Goal: Task Accomplishment & Management: Contribute content

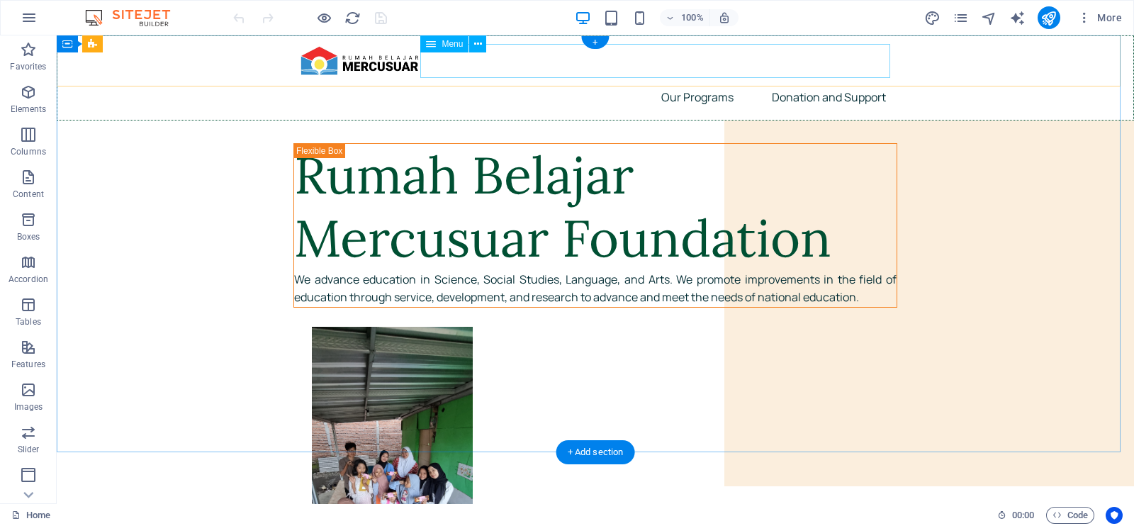
click at [706, 80] on nav "Our Programs Moel United Nations Public Speaking STEM For Elementary Students A…" at bounding box center [595, 97] width 604 height 34
select select "2"
select select
select select "3"
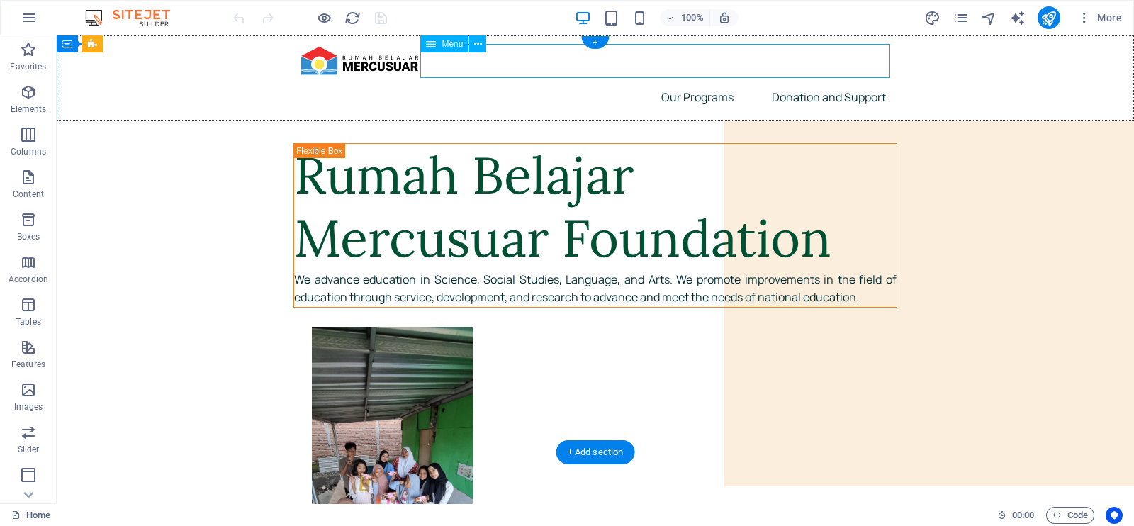
select select
select select "4"
select select
select select "5"
select select
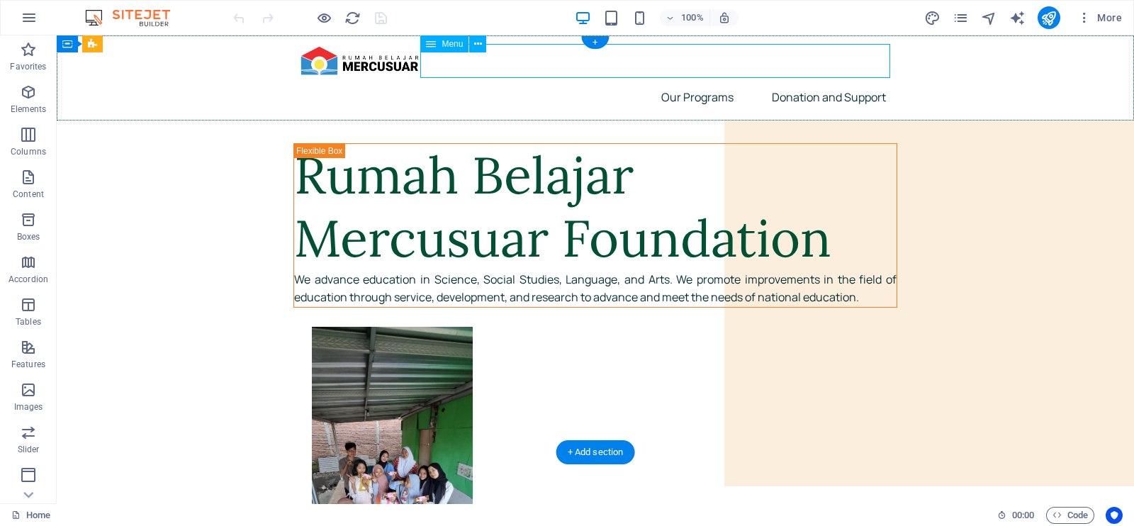
select select "6"
select select
select select "13"
select select
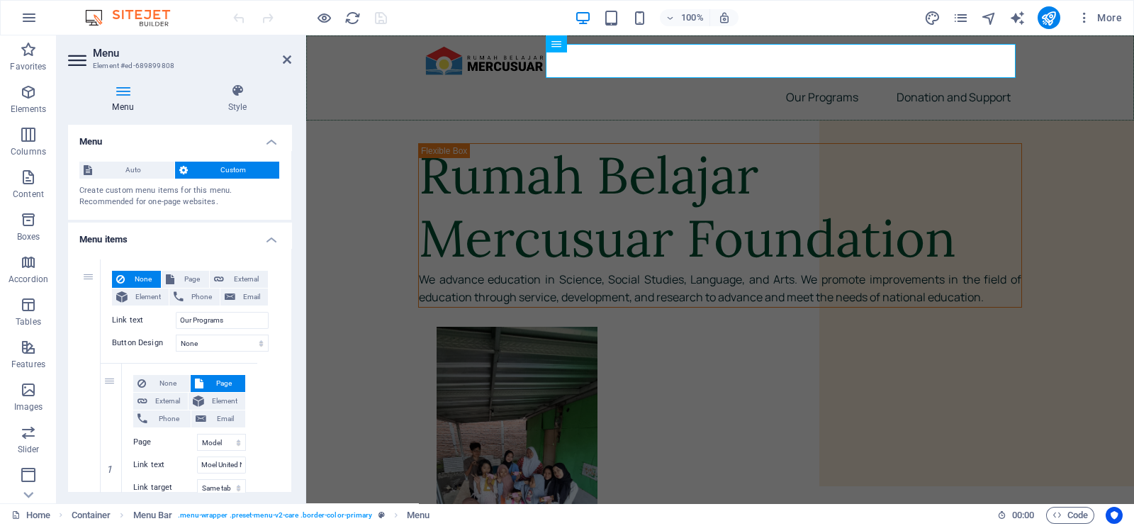
click at [290, 198] on div "Menu Auto Custom Create custom menu items for this menu. Recommended for one-pa…" at bounding box center [179, 308] width 223 height 367
click at [92, 264] on icon at bounding box center [90, 259] width 8 height 10
select select
type input "Our Programs"
select select
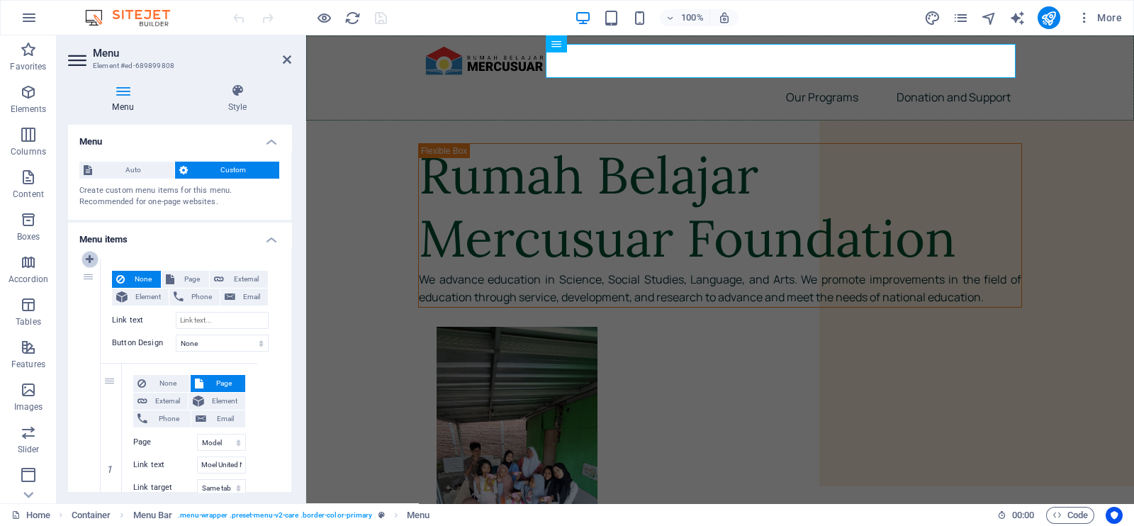
select select "2"
select select
select select "3"
select select
select select "4"
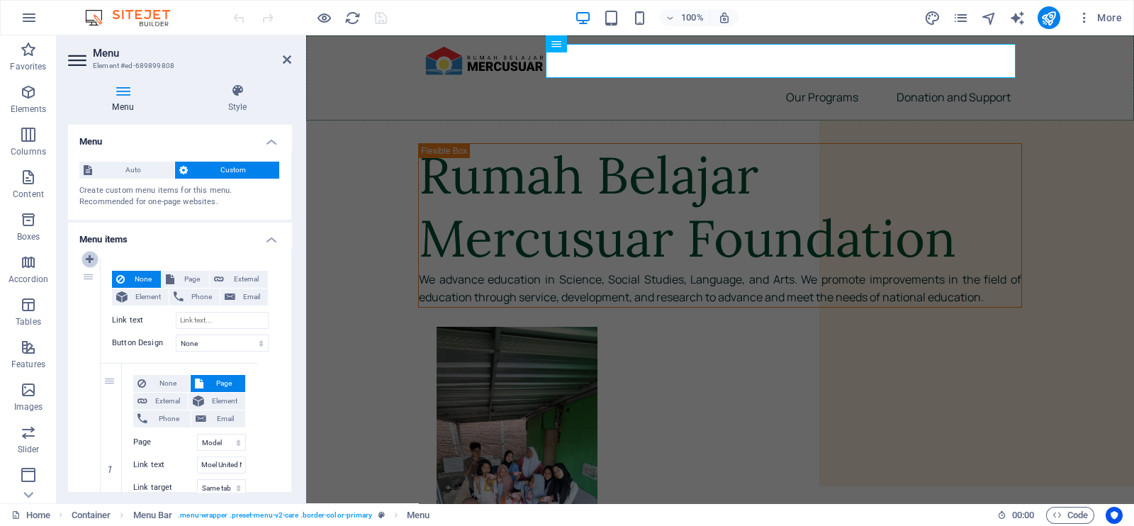
select select
select select "5"
select select
select select "6"
select select
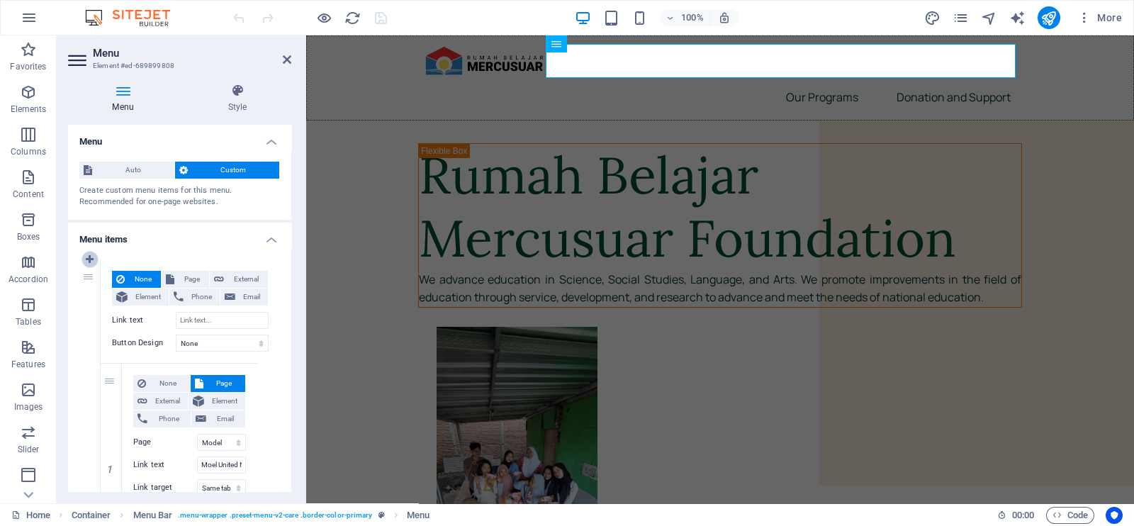
select select "13"
select select
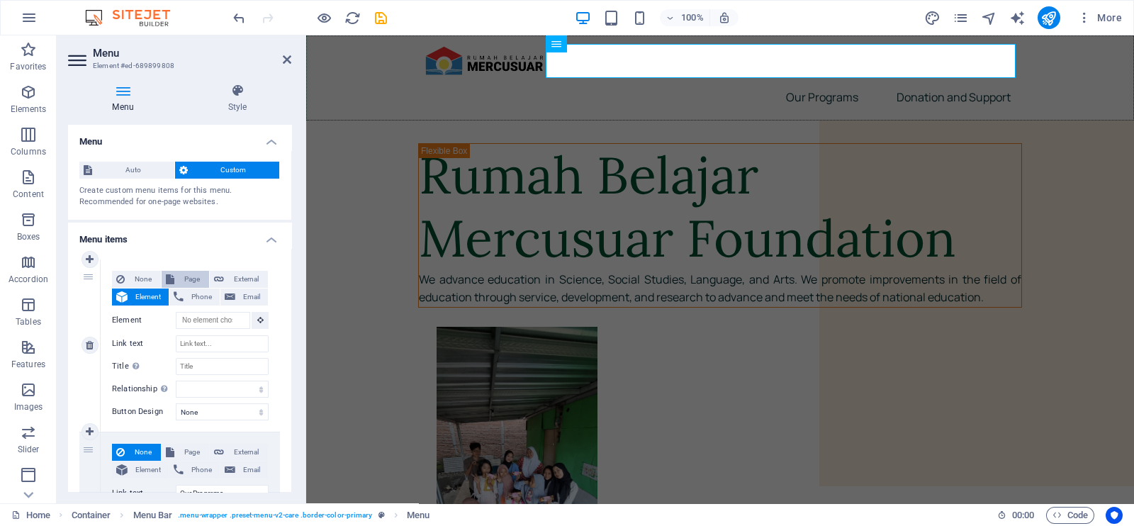
click at [175, 278] on button "Page" at bounding box center [185, 279] width 47 height 17
select select
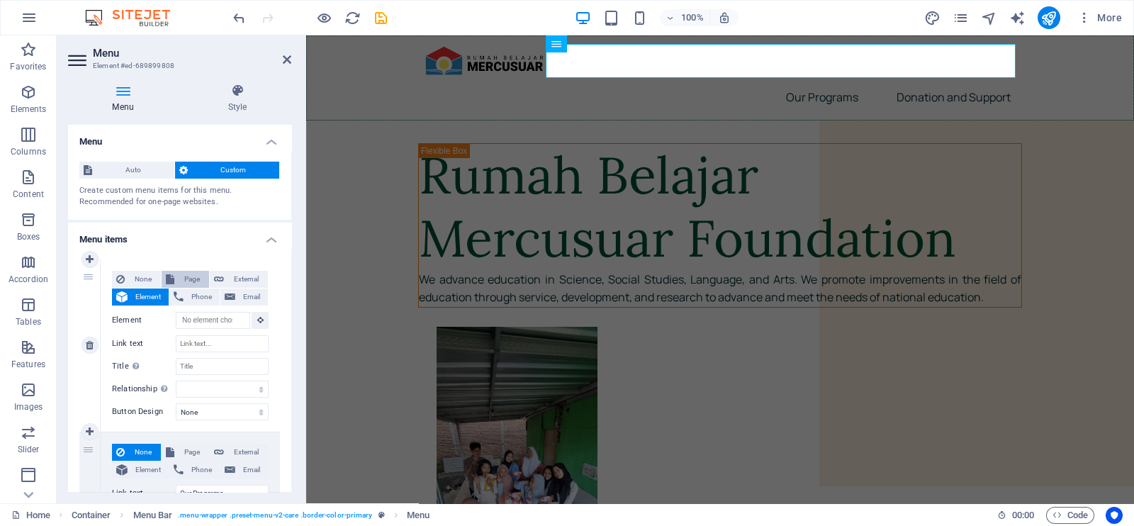
select select
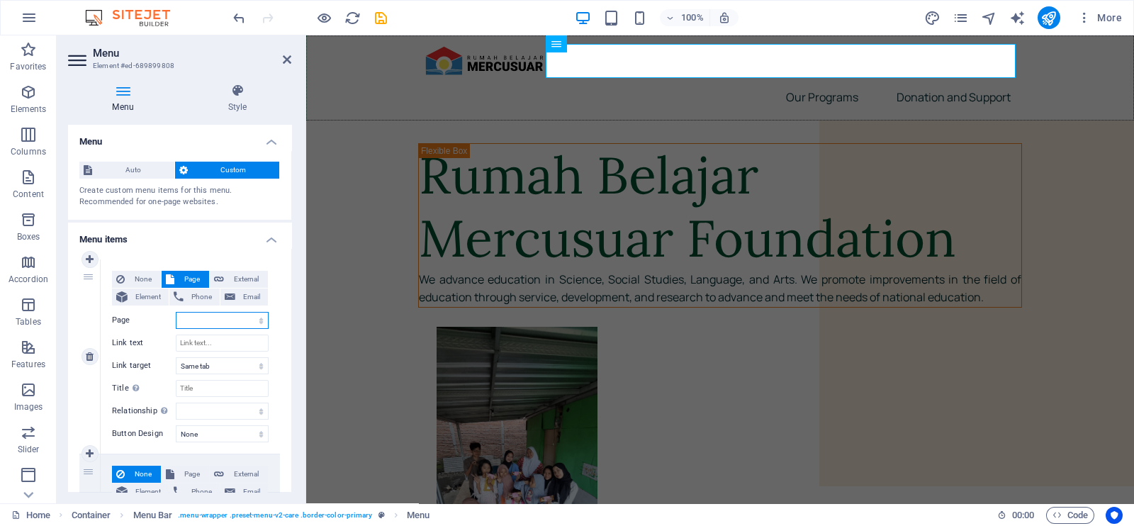
click at [202, 323] on select "Home Our Programs Model United Nations Public Speaking STEM for Elementary Stud…" at bounding box center [222, 320] width 93 height 17
click at [129, 275] on span "None" at bounding box center [143, 279] width 28 height 17
select select
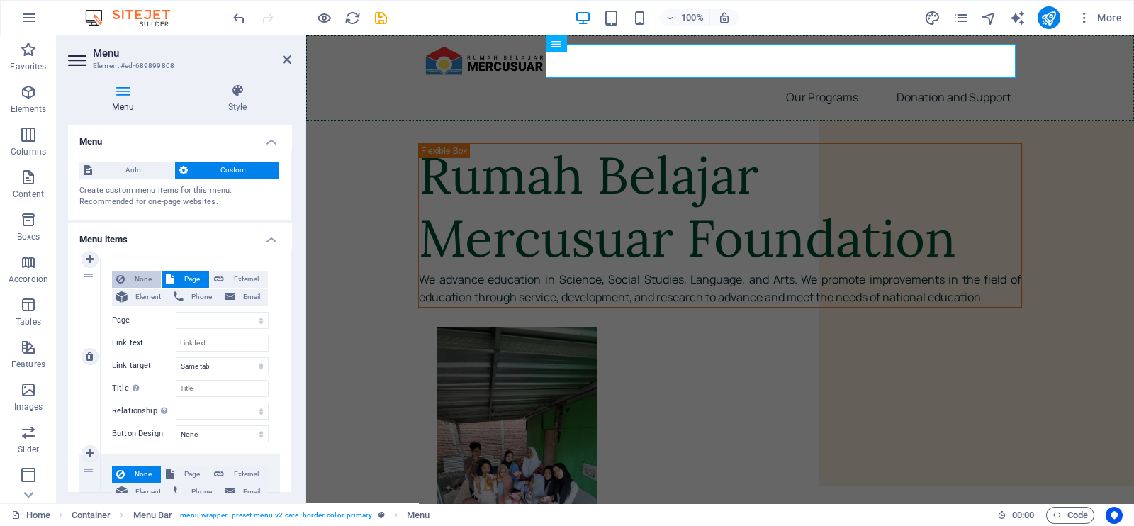
select select
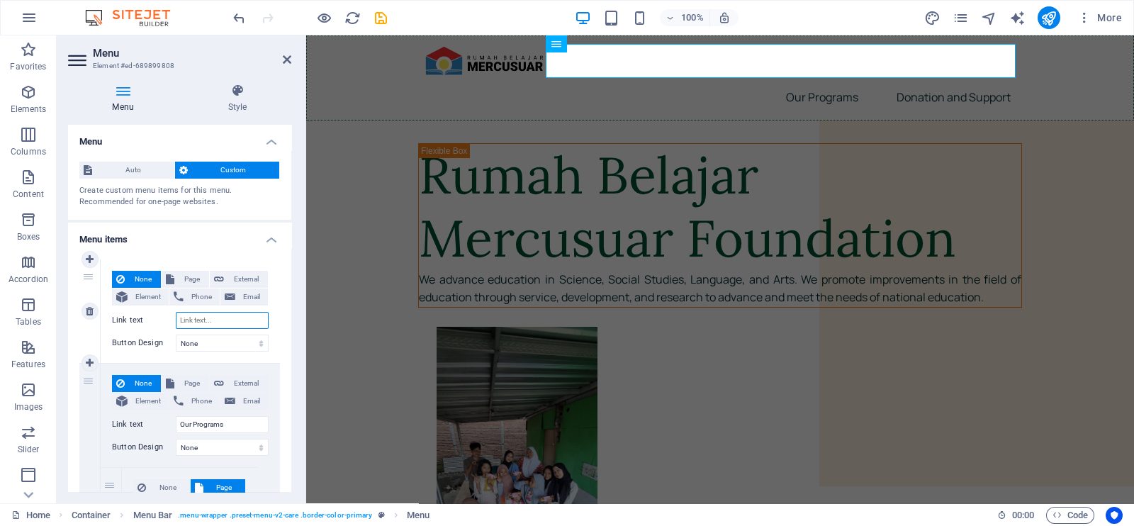
click at [200, 324] on input "Link text" at bounding box center [222, 320] width 93 height 17
type input "Our Programs"
select select
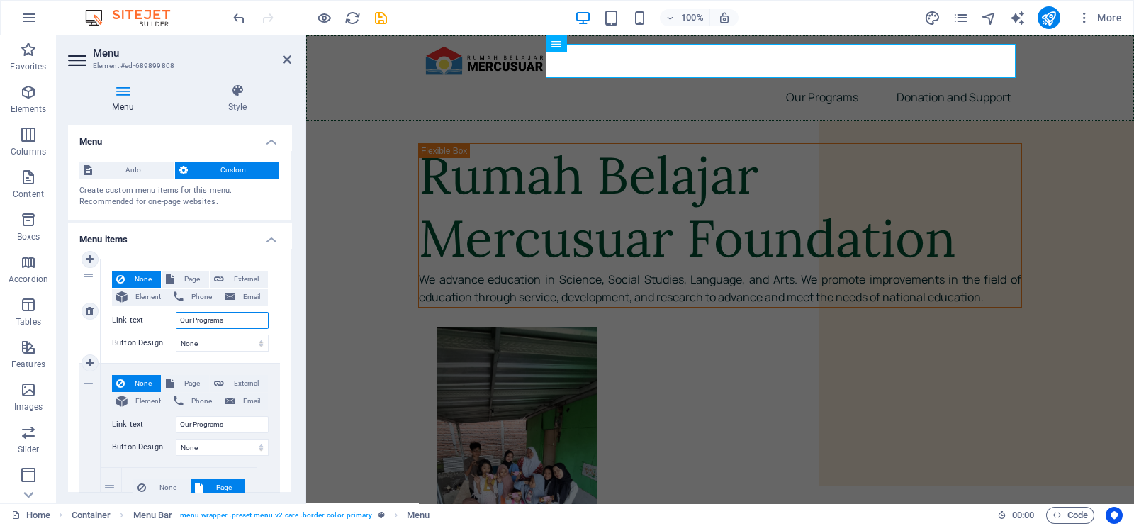
select select
drag, startPoint x: 248, startPoint y: 317, endPoint x: 153, endPoint y: 317, distance: 94.9
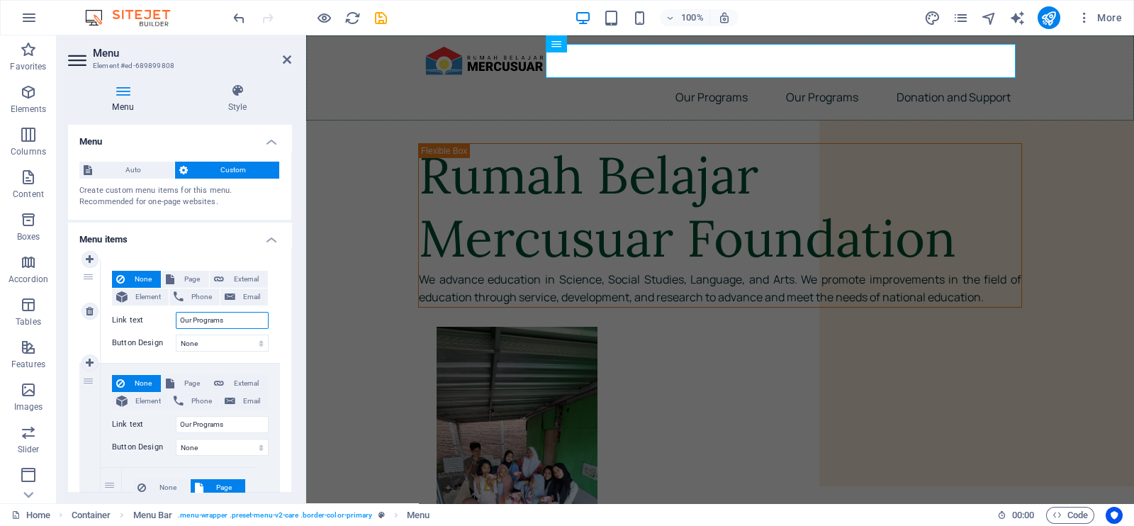
click at [153, 317] on div "Link text Our Programs" at bounding box center [190, 320] width 157 height 17
type input "N"
select select
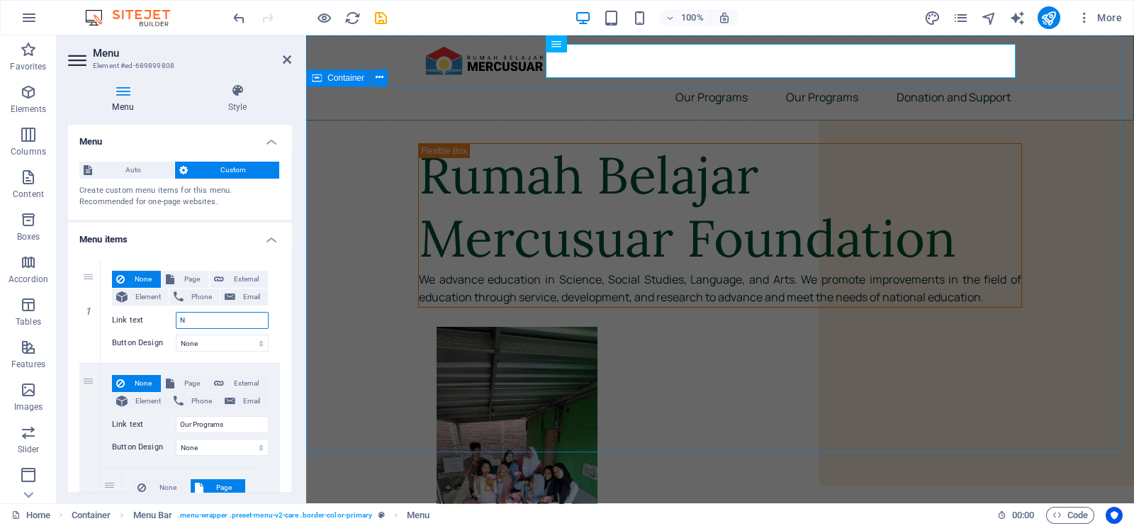
select select
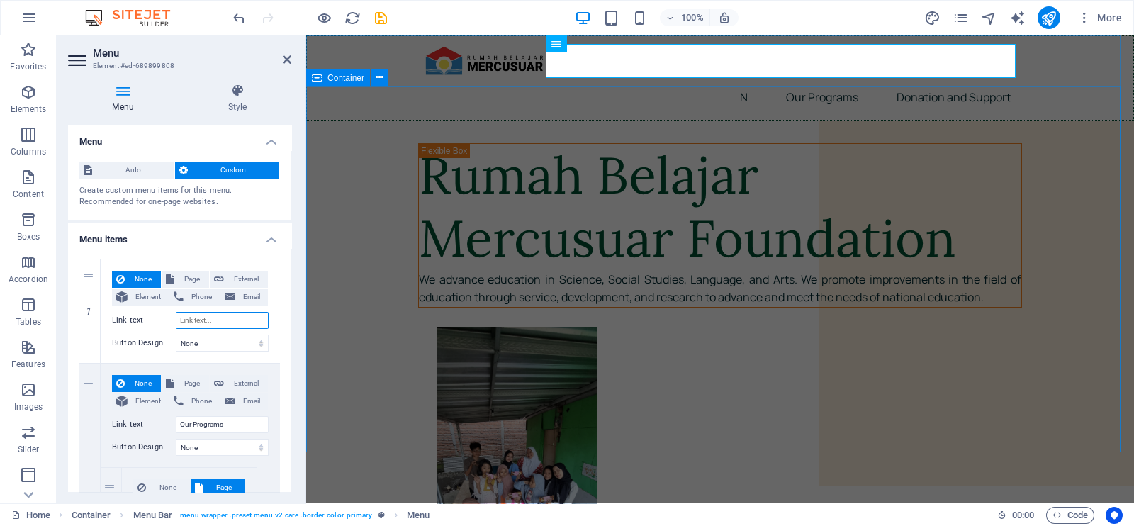
select select
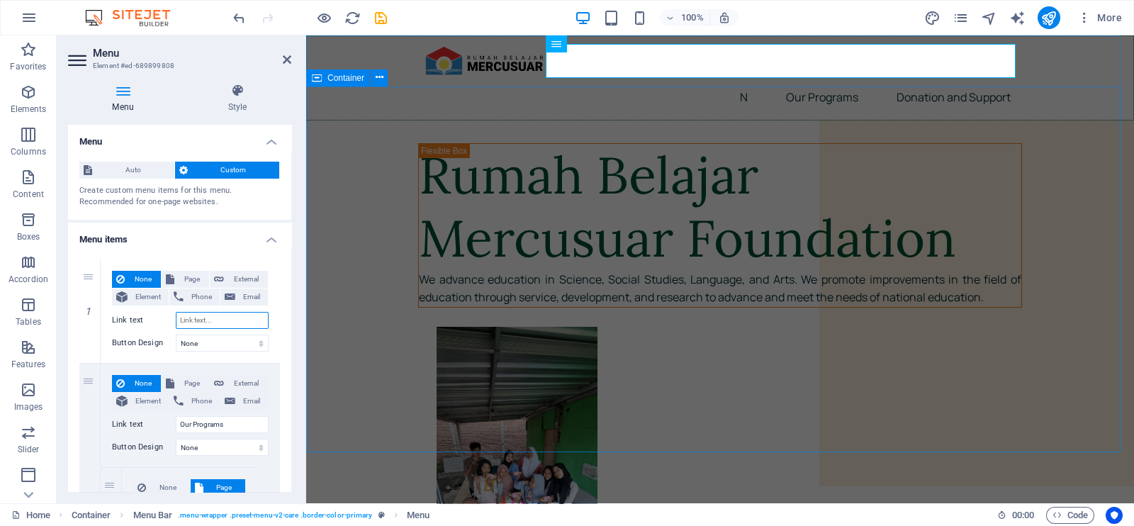
select select
type input "P"
select select
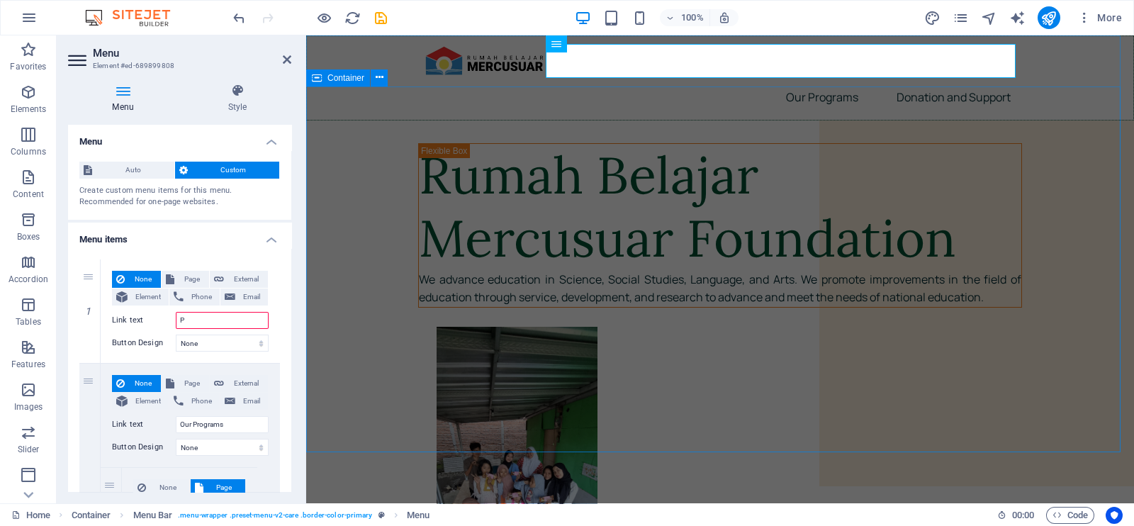
select select
type input "Pa"
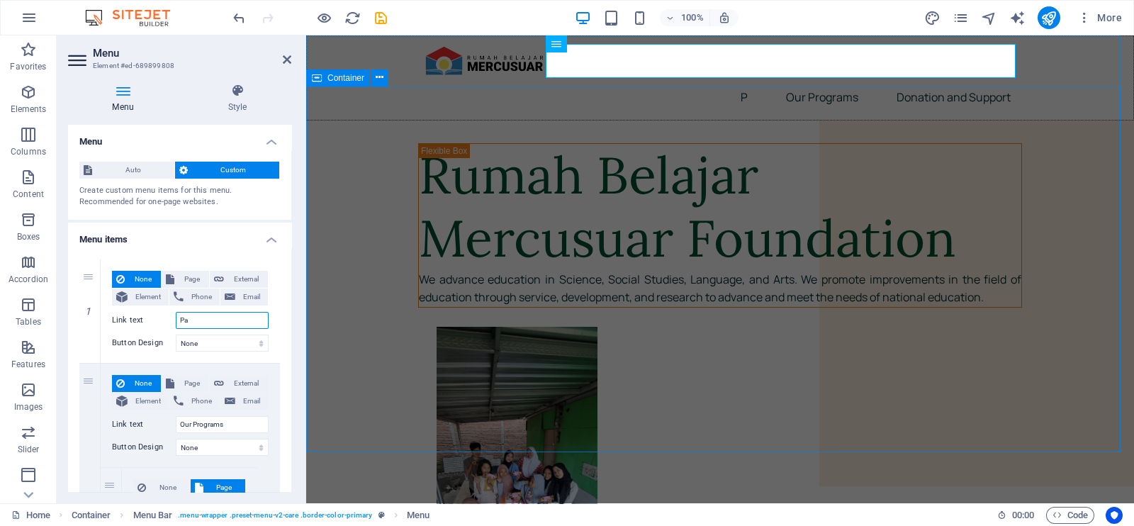
select select
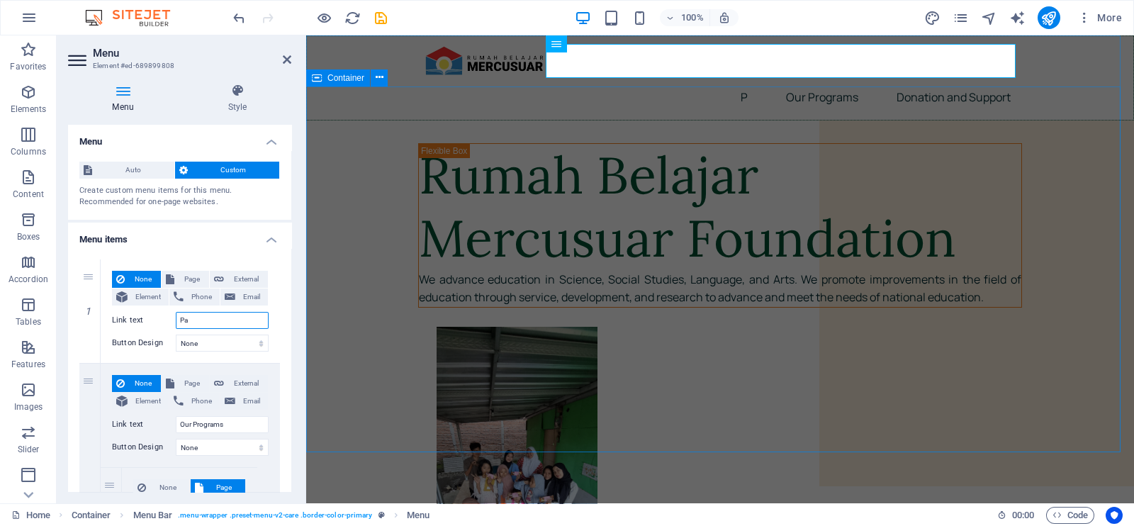
select select
type input "Paper"
select select
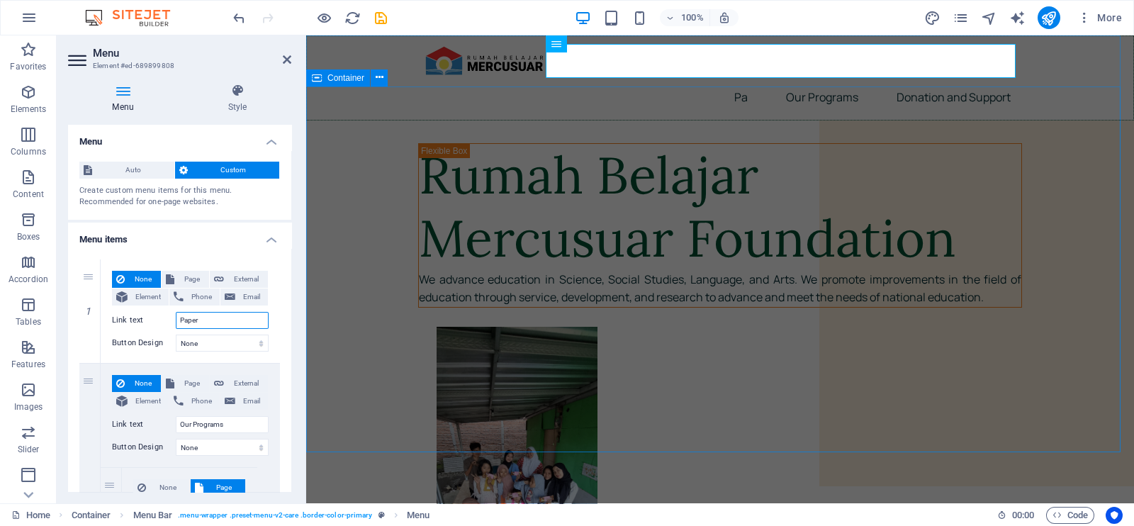
select select
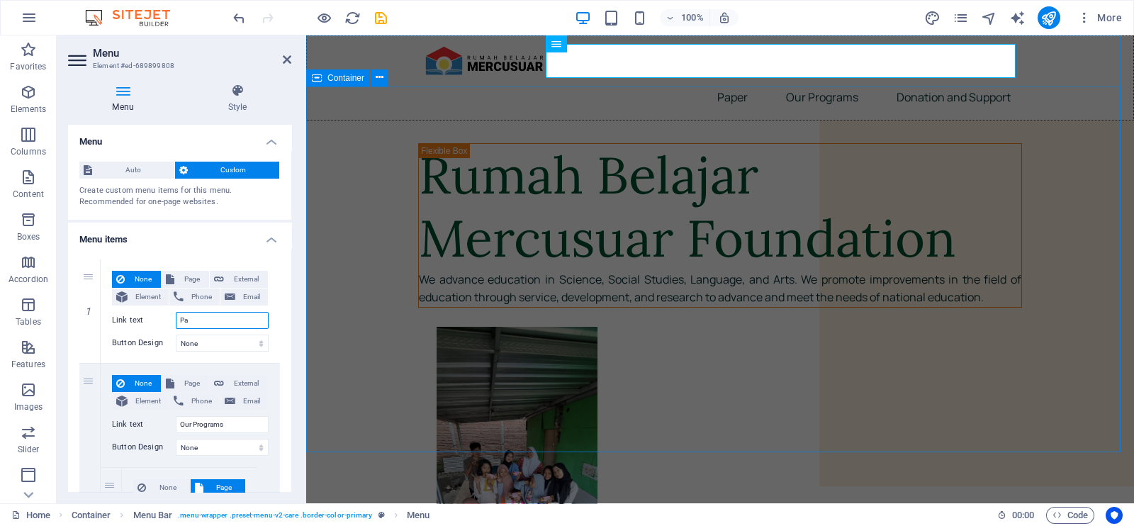
type input "P"
select select
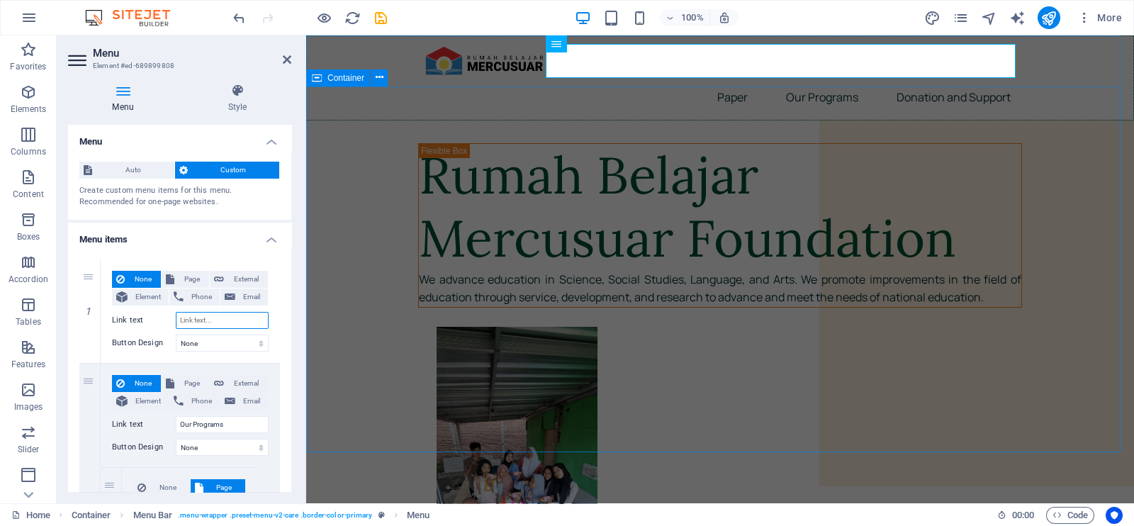
select select
type input "Ne"
select select
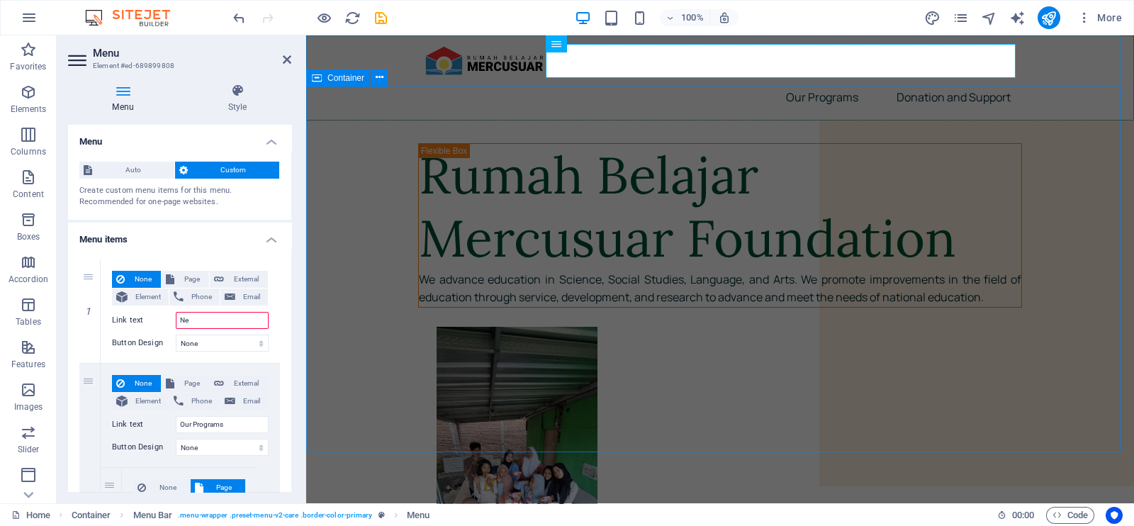
select select
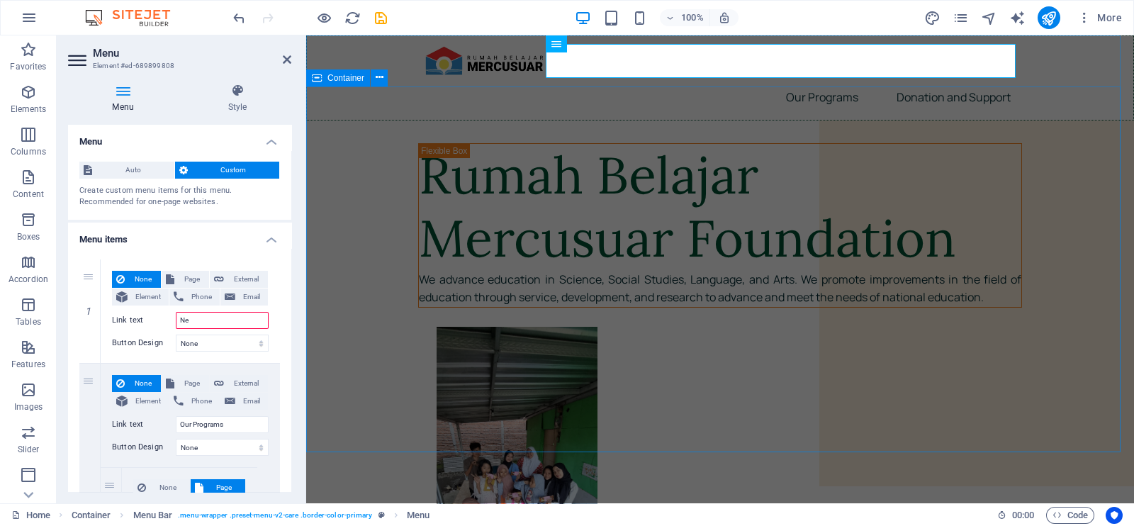
select select
type input "News"
select select
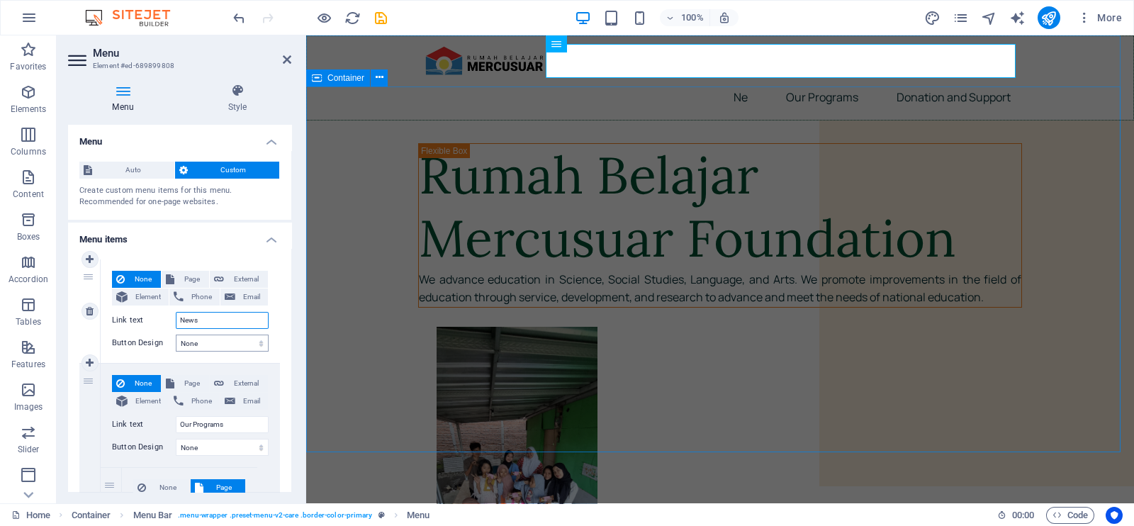
select select
type input "News"
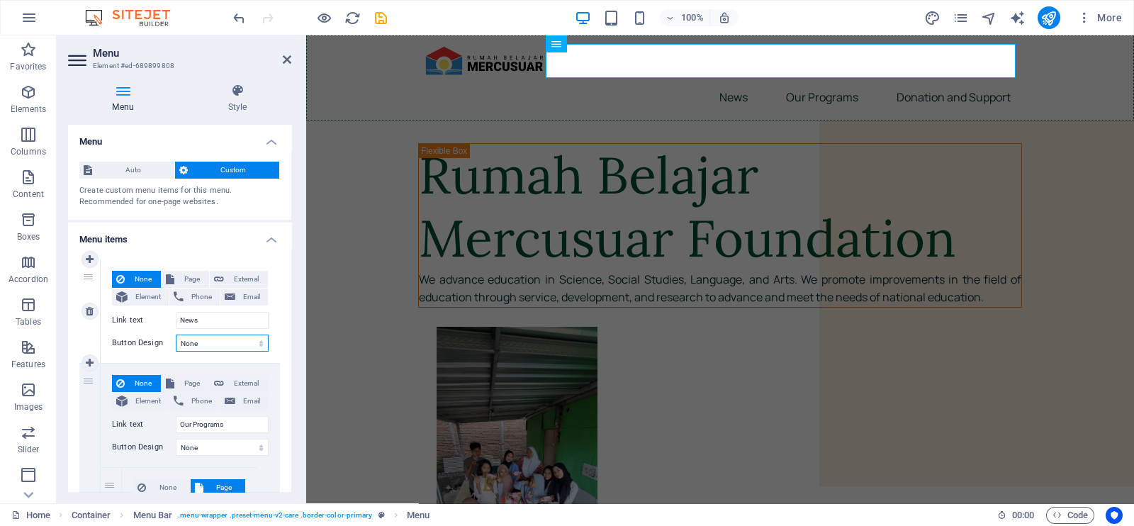
click at [223, 342] on select "None Default Primary Secondary" at bounding box center [222, 342] width 93 height 17
click at [305, 291] on div at bounding box center [304, 269] width 3 height 468
click at [213, 339] on select "None Default Primary Secondary" at bounding box center [222, 342] width 93 height 17
click at [87, 263] on icon at bounding box center [90, 259] width 8 height 10
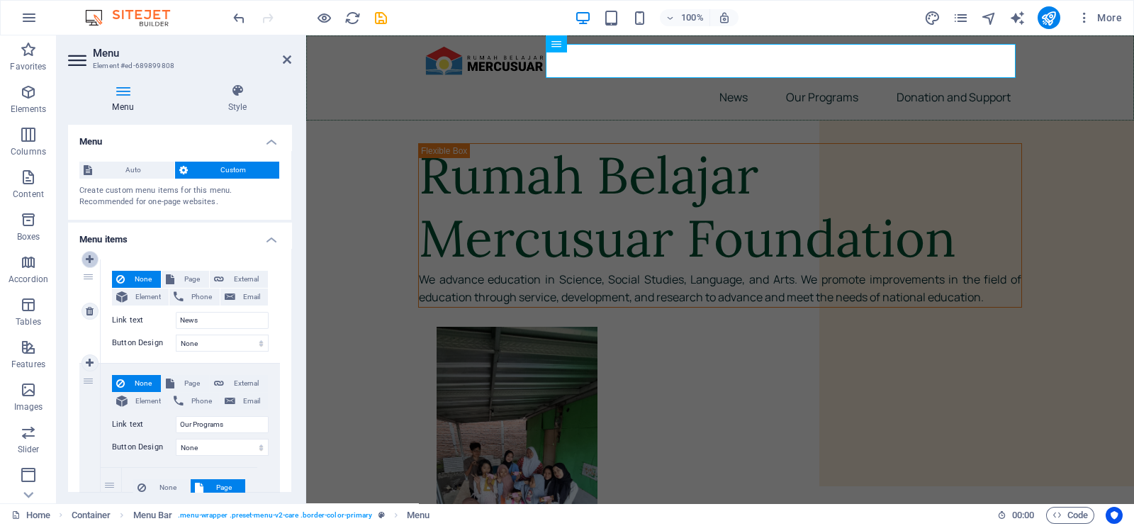
select select
type input "News"
type input "Our Programs"
select select
select select "2"
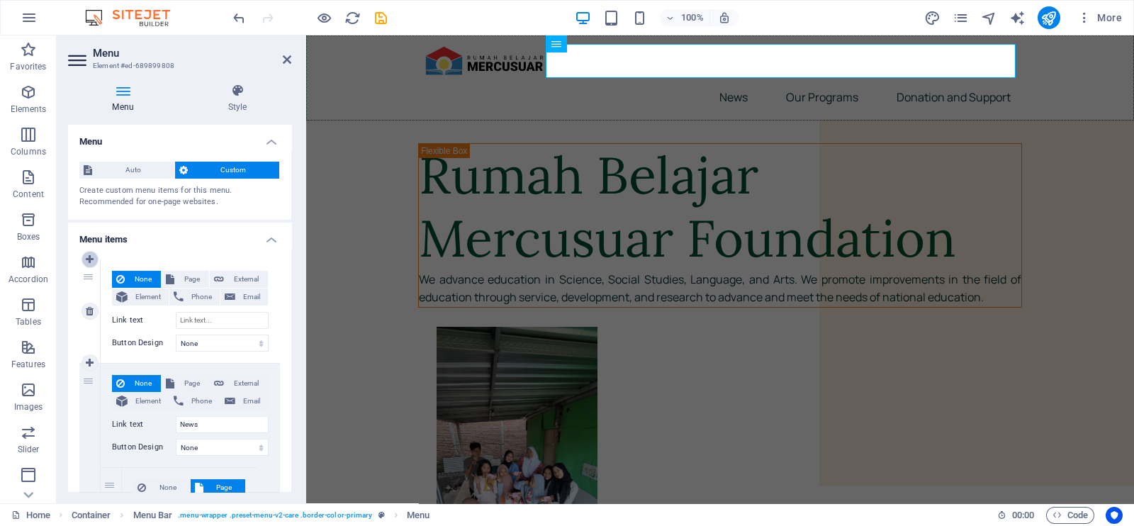
select select
select select "3"
select select
select select "4"
select select
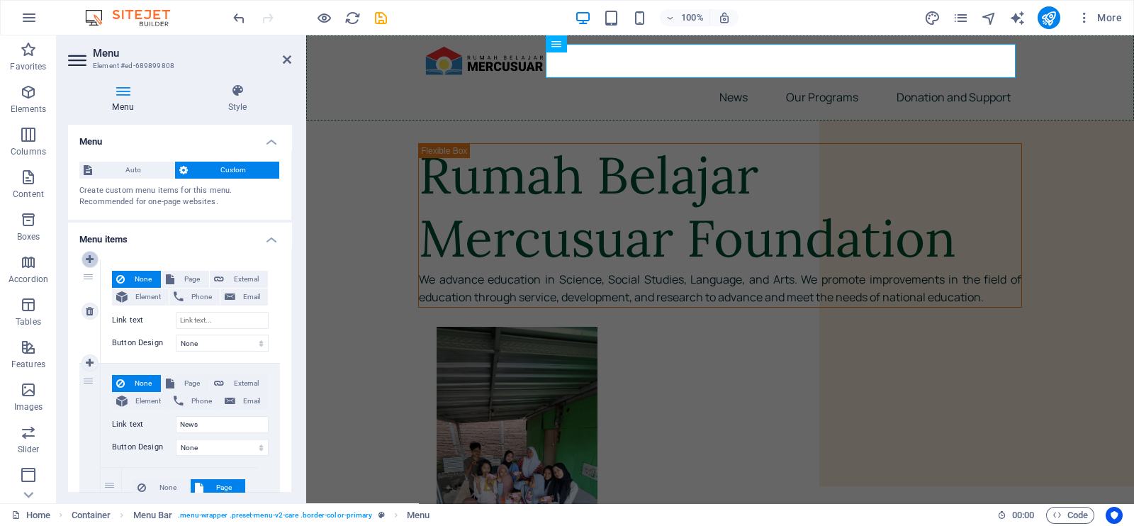
select select "5"
select select
select select "6"
select select
select select "13"
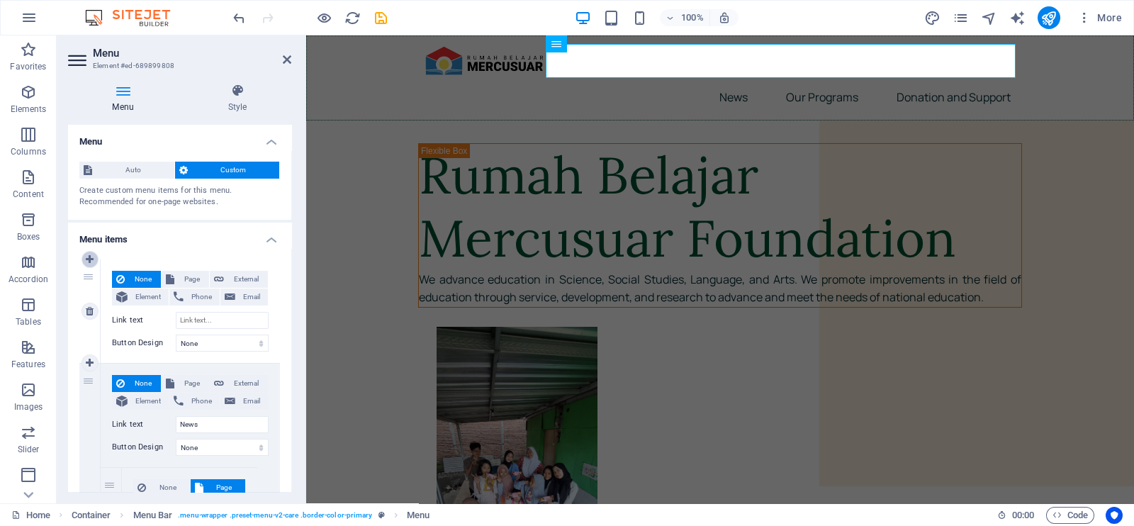
select select
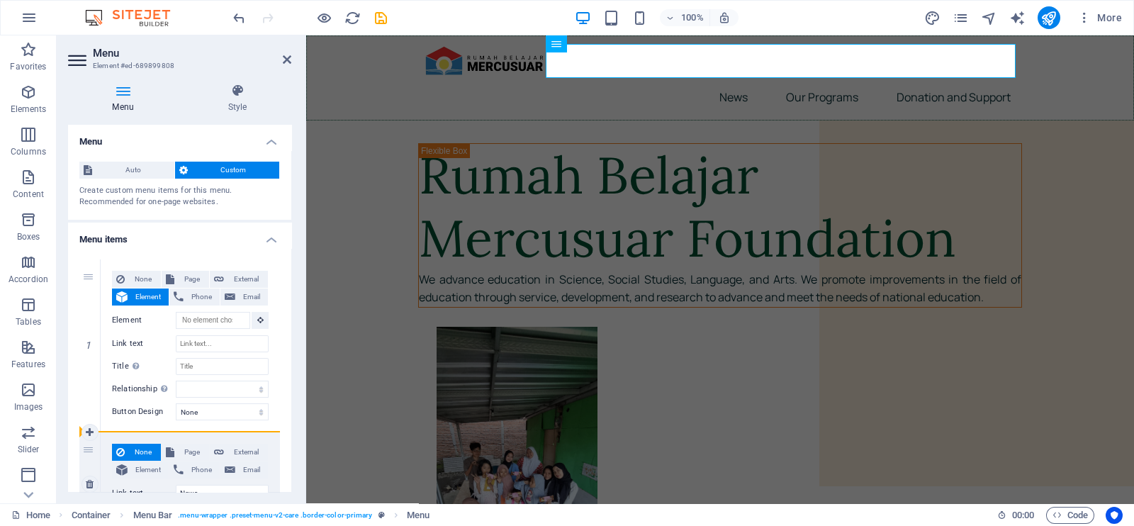
drag, startPoint x: 86, startPoint y: 283, endPoint x: 190, endPoint y: 432, distance: 181.8
select select
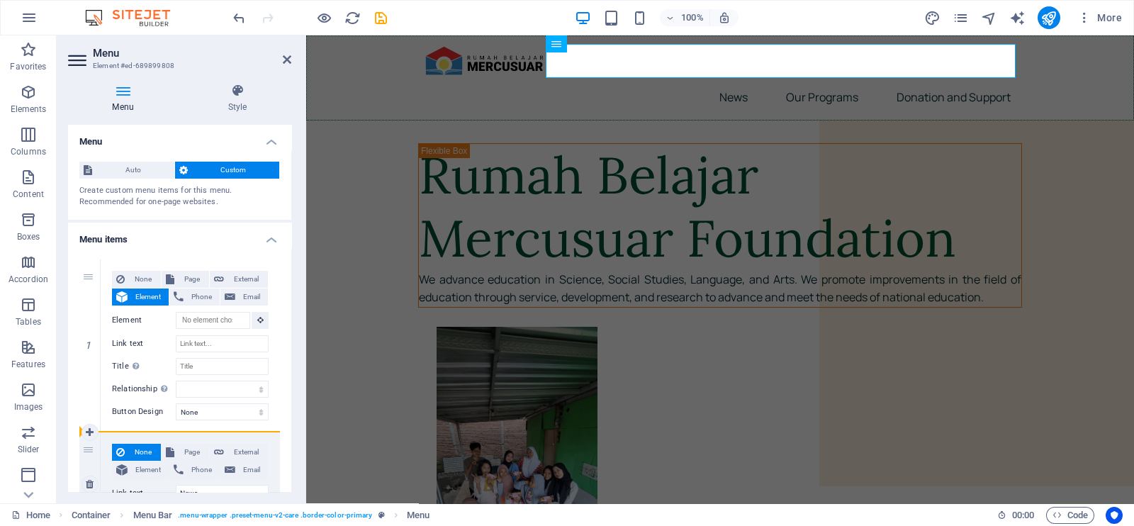
select select
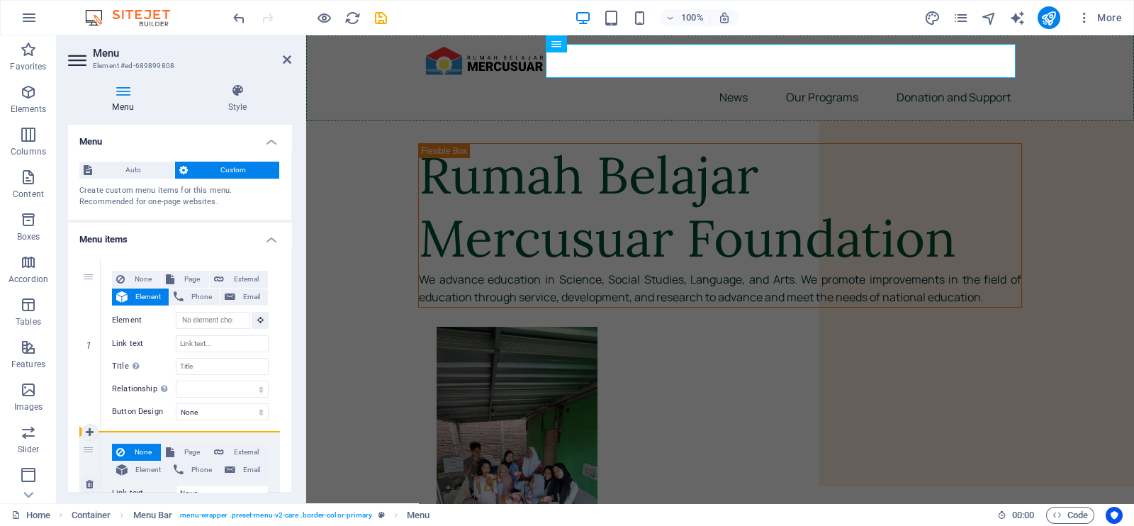
select select
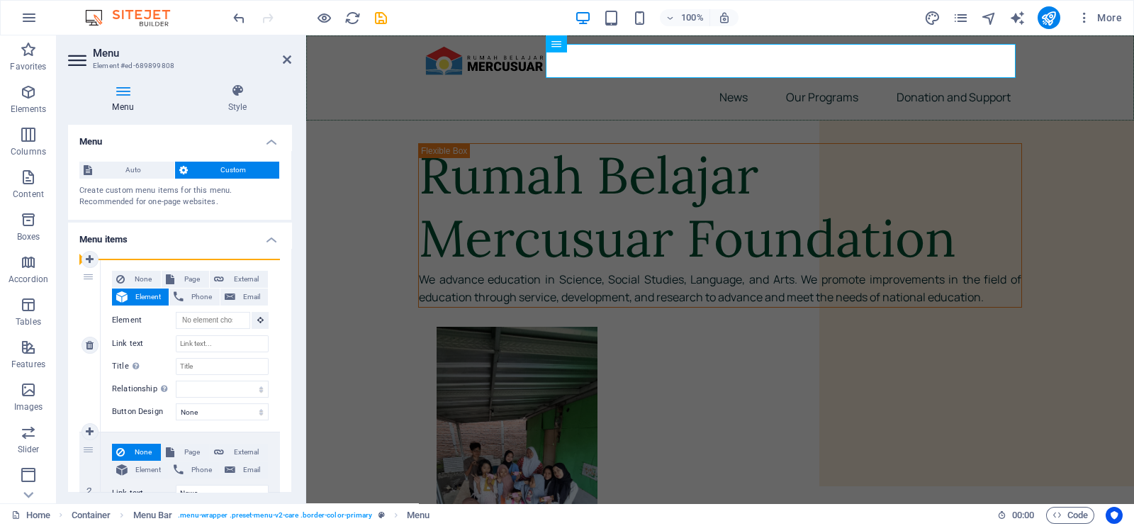
drag, startPoint x: 92, startPoint y: 456, endPoint x: 94, endPoint y: 281, distance: 175.0
type input "News"
select select
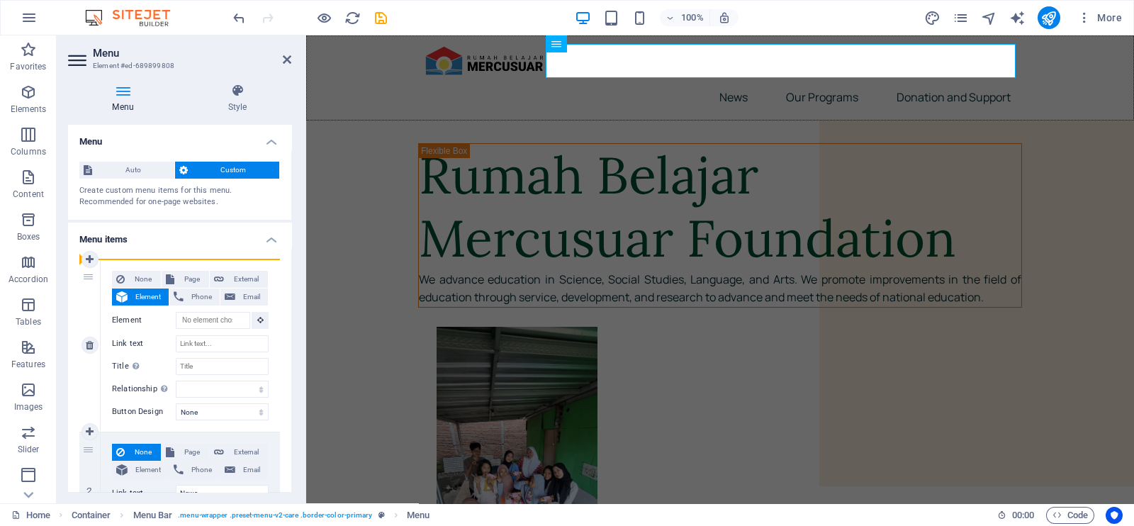
select select
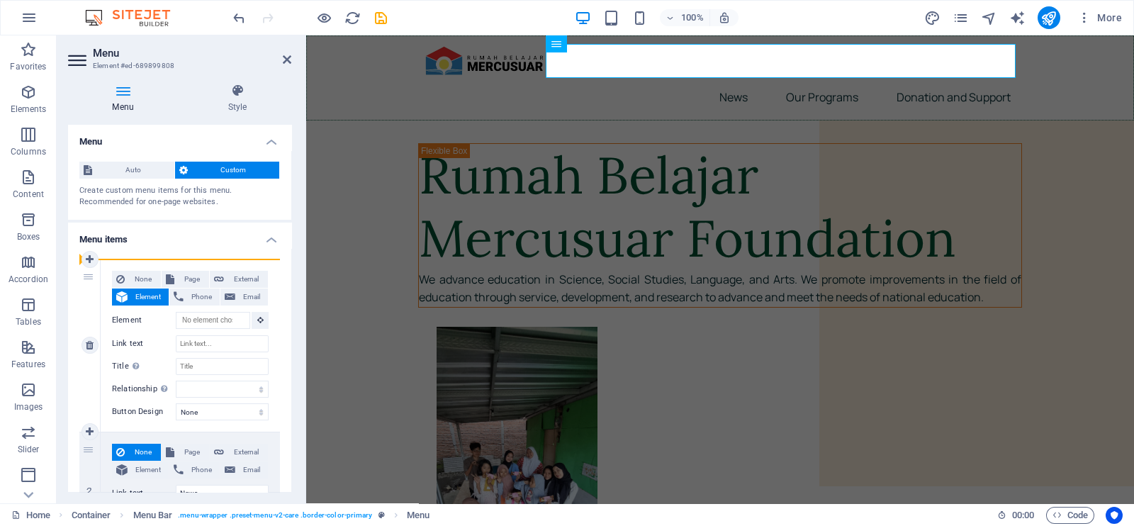
select select
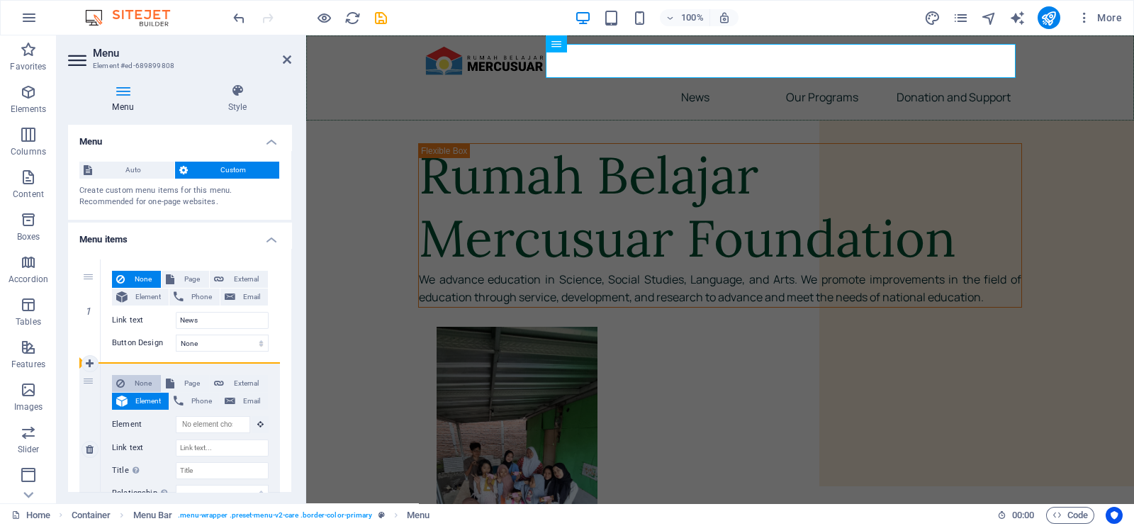
drag, startPoint x: 85, startPoint y: 381, endPoint x: 154, endPoint y: 378, distance: 69.5
click at [154, 378] on div "2 None Page External Element Phone Email Page Home Our Programs Model United Na…" at bounding box center [179, 449] width 200 height 173
select select
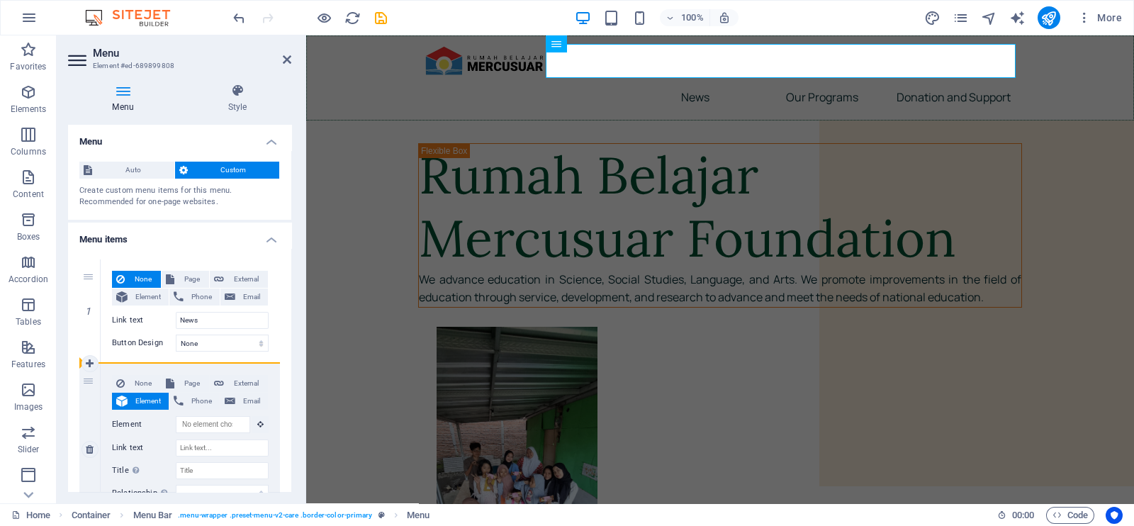
select select
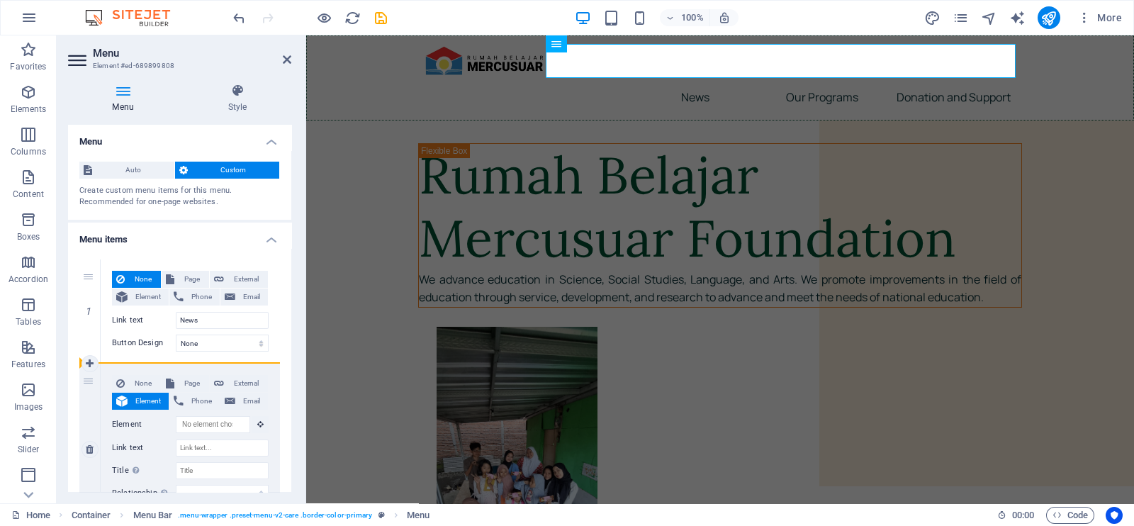
drag, startPoint x: 89, startPoint y: 381, endPoint x: 157, endPoint y: 438, distance: 89.1
click at [157, 438] on div "2 None Page External Element Phone Email Page Home Our Programs Model United Na…" at bounding box center [179, 449] width 200 height 173
select select
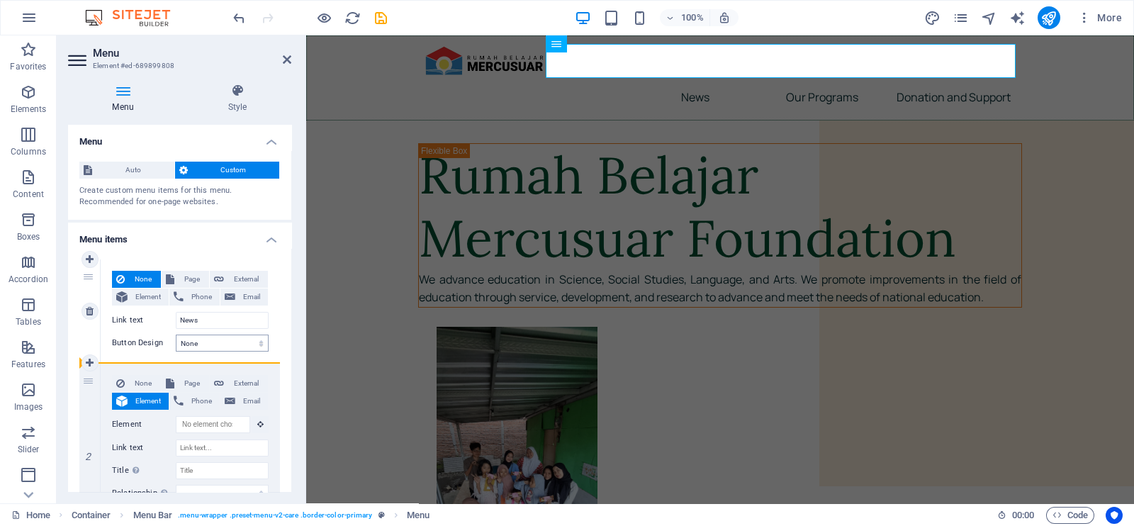
select select
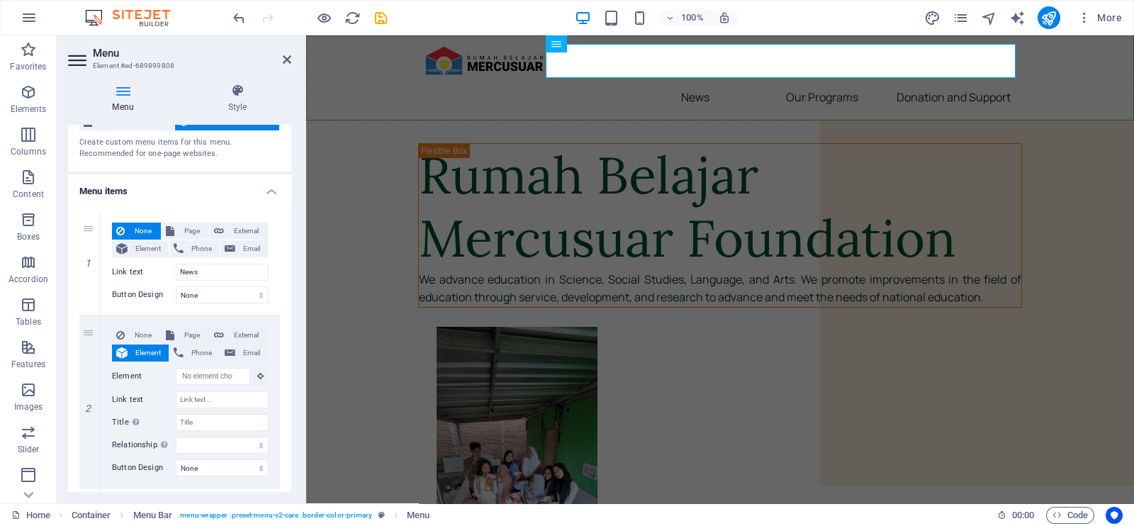
scroll to position [58, 0]
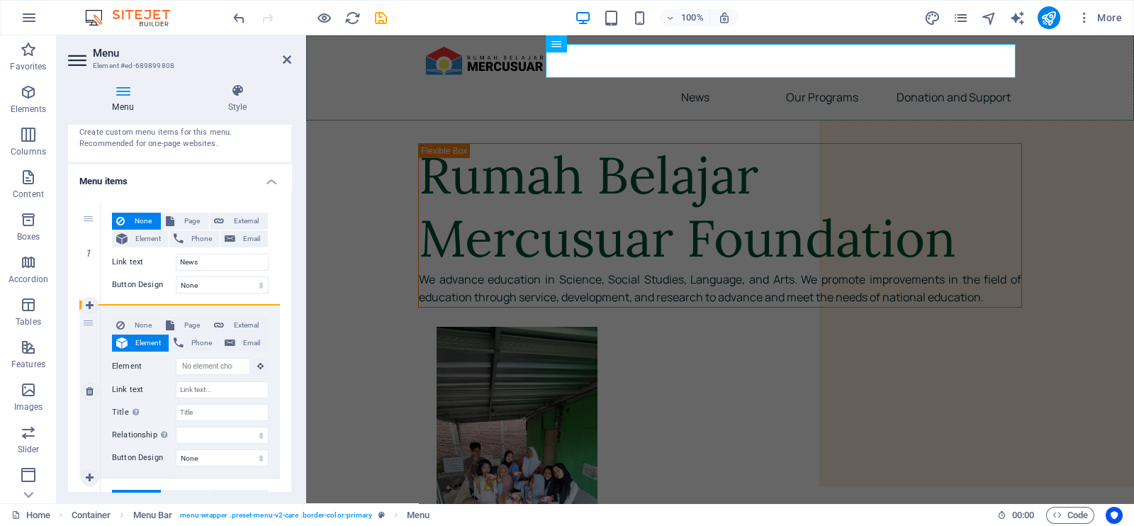
drag, startPoint x: 88, startPoint y: 327, endPoint x: 98, endPoint y: 366, distance: 40.2
click at [98, 366] on div "2" at bounding box center [89, 391] width 21 height 172
select select
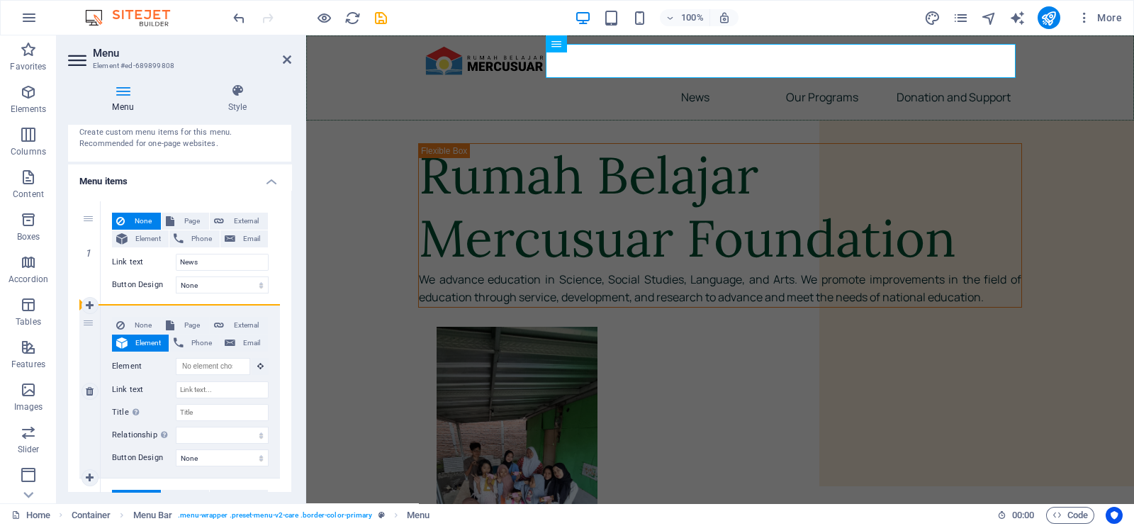
select select
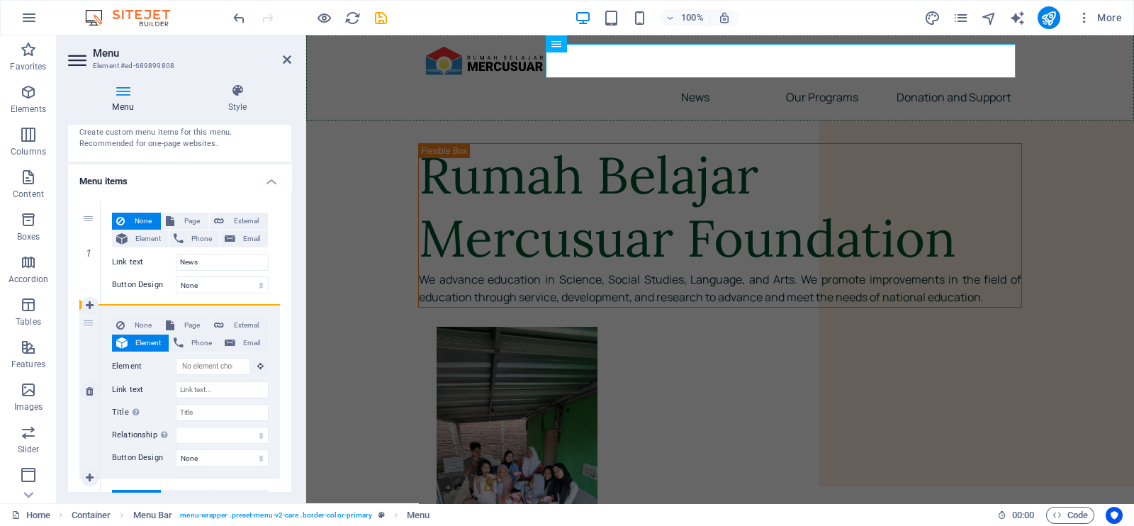
drag, startPoint x: 84, startPoint y: 319, endPoint x: 91, endPoint y: 324, distance: 9.1
click at [91, 324] on div "2" at bounding box center [89, 391] width 21 height 172
select select
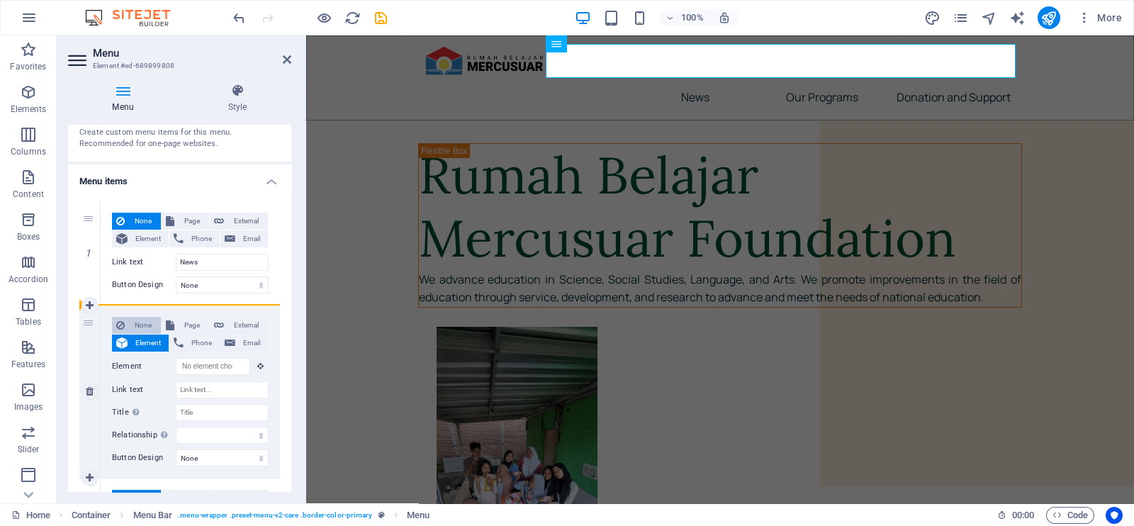
select select
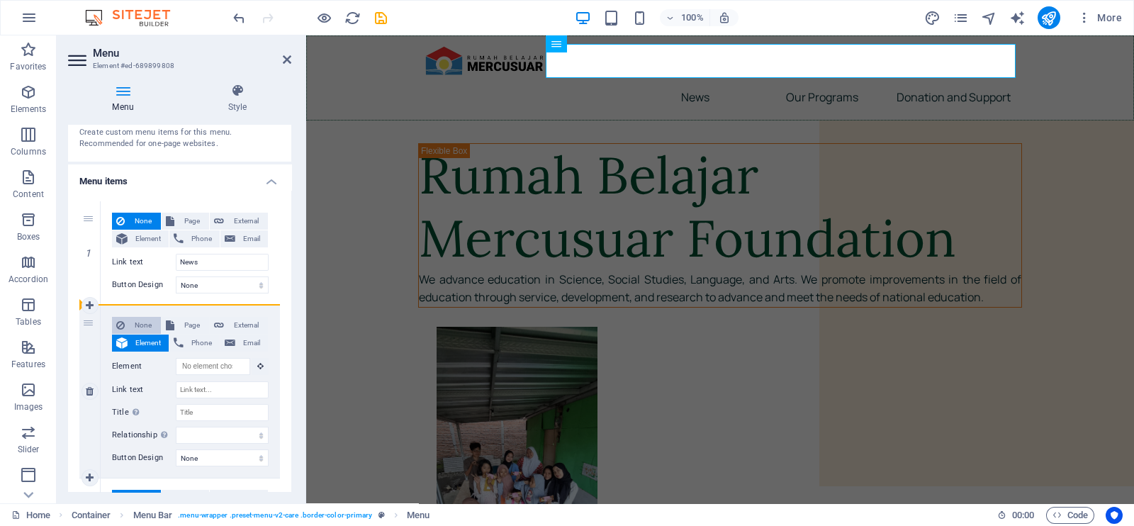
select select
click at [181, 323] on span "Page" at bounding box center [192, 325] width 26 height 17
select select
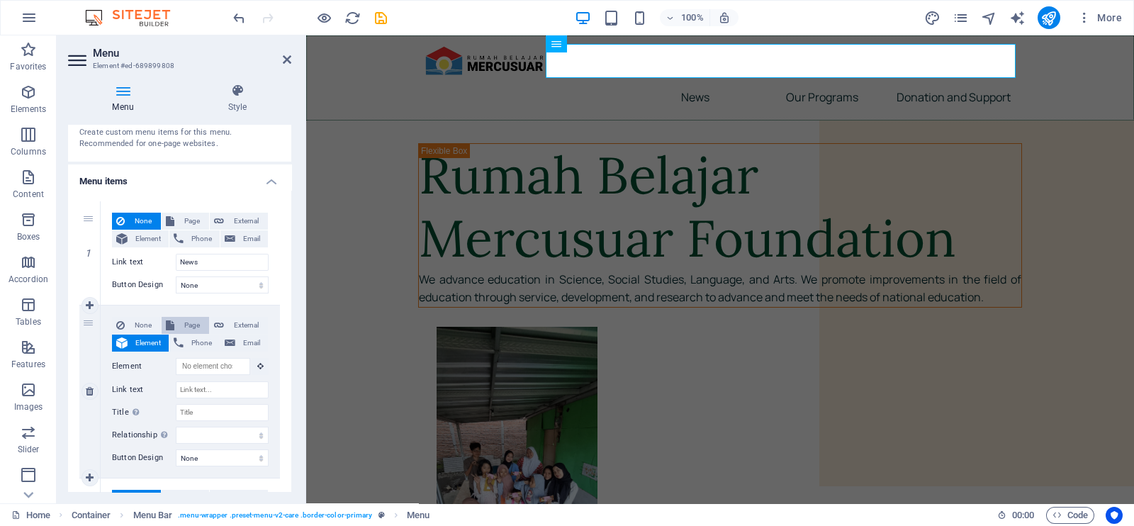
select select
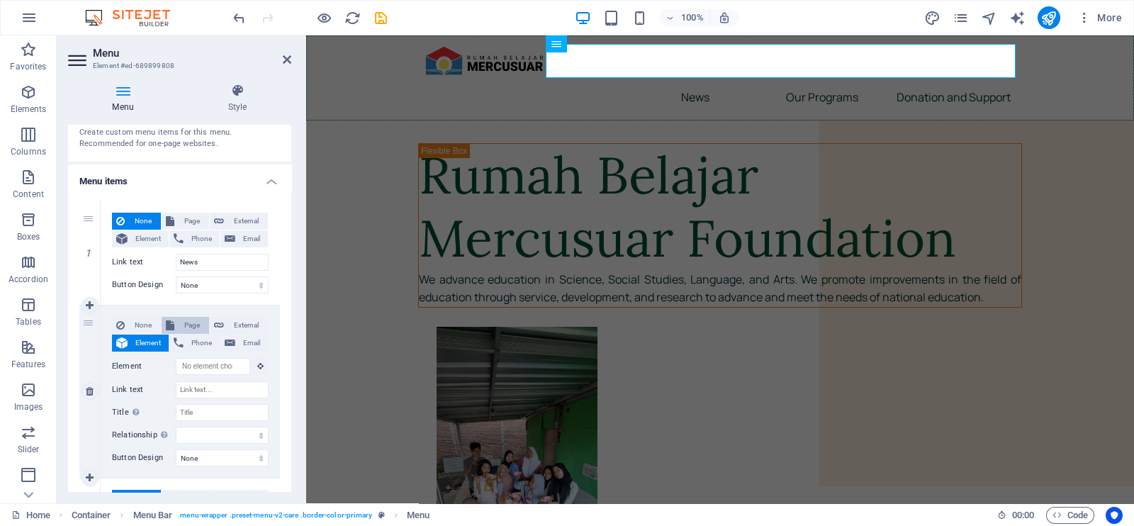
select select
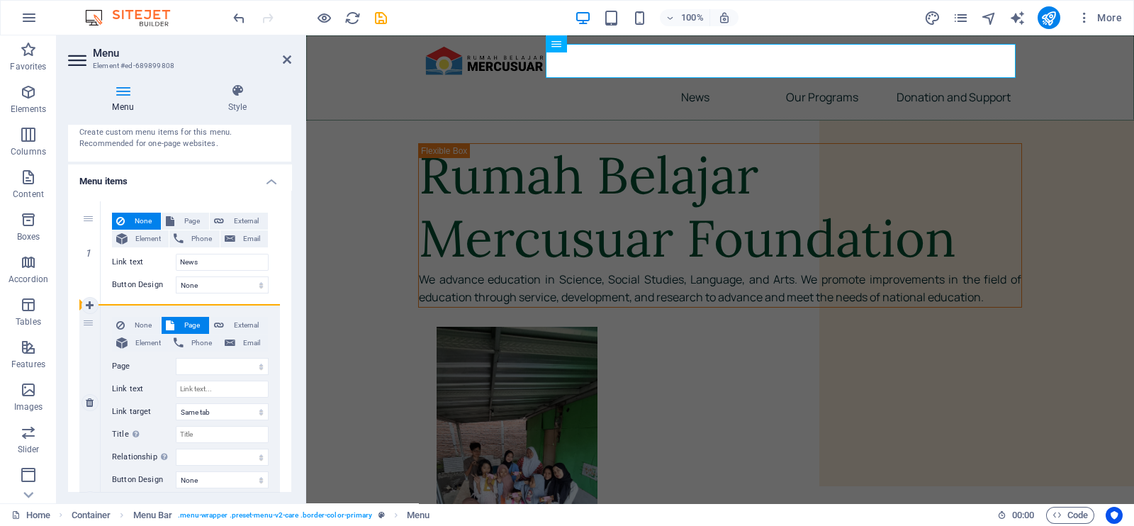
drag, startPoint x: 86, startPoint y: 322, endPoint x: 186, endPoint y: 310, distance: 100.0
click at [186, 310] on div "2 None Page External Element Phone Email Page Home Our Programs Model United Na…" at bounding box center [179, 402] width 200 height 195
select select
click at [290, 193] on div "Menu Auto Custom Create custom menu items for this menu. Recommended for one-pa…" at bounding box center [179, 308] width 223 height 367
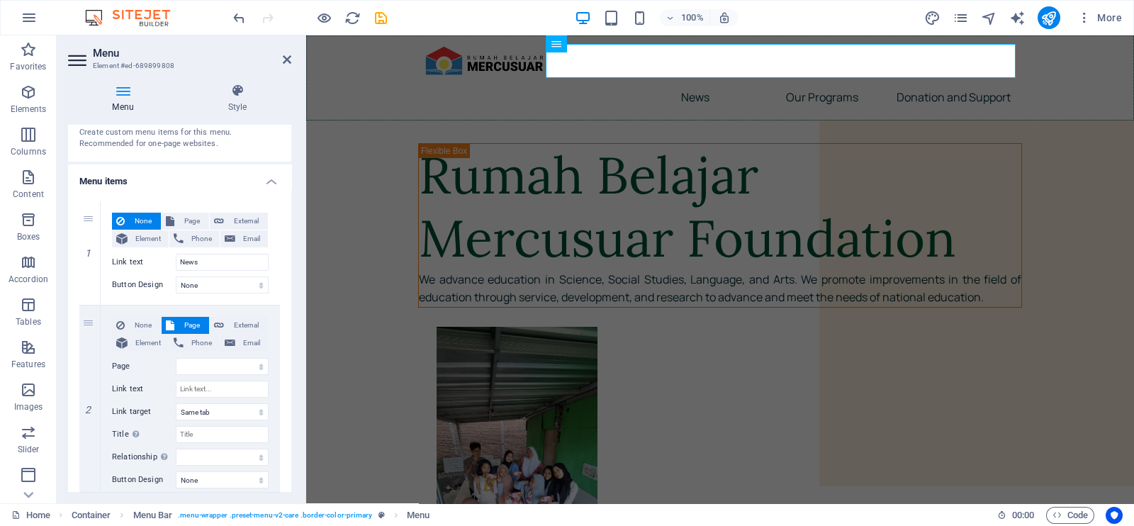
click at [288, 191] on div "Menu Auto Custom Create custom menu items for this menu. Recommended for one-pa…" at bounding box center [179, 308] width 223 height 367
drag, startPoint x: 288, startPoint y: 191, endPoint x: 298, endPoint y: 188, distance: 9.5
click at [298, 188] on div "Menu Style Menu Auto Custom Create custom menu items for this menu. Recommended…" at bounding box center [180, 287] width 246 height 431
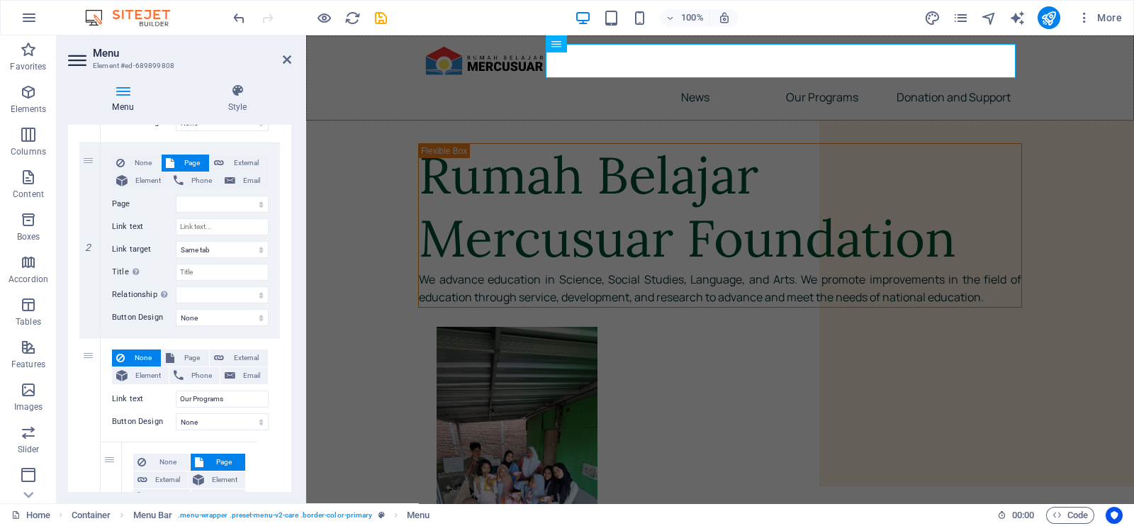
scroll to position [191, 0]
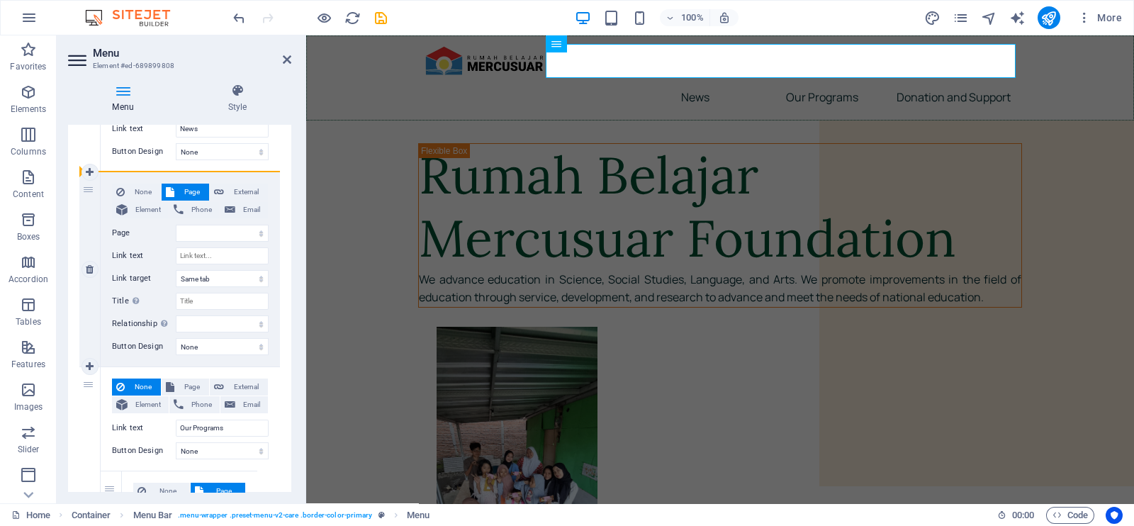
drag, startPoint x: 86, startPoint y: 192, endPoint x: 163, endPoint y: 238, distance: 89.3
click at [163, 238] on div "2 None Page External Element Phone Email Page Home Our Programs Model United Na…" at bounding box center [179, 269] width 200 height 195
drag, startPoint x: 88, startPoint y: 192, endPoint x: 97, endPoint y: 341, distance: 149.1
click at [97, 341] on div "2" at bounding box center [89, 269] width 21 height 194
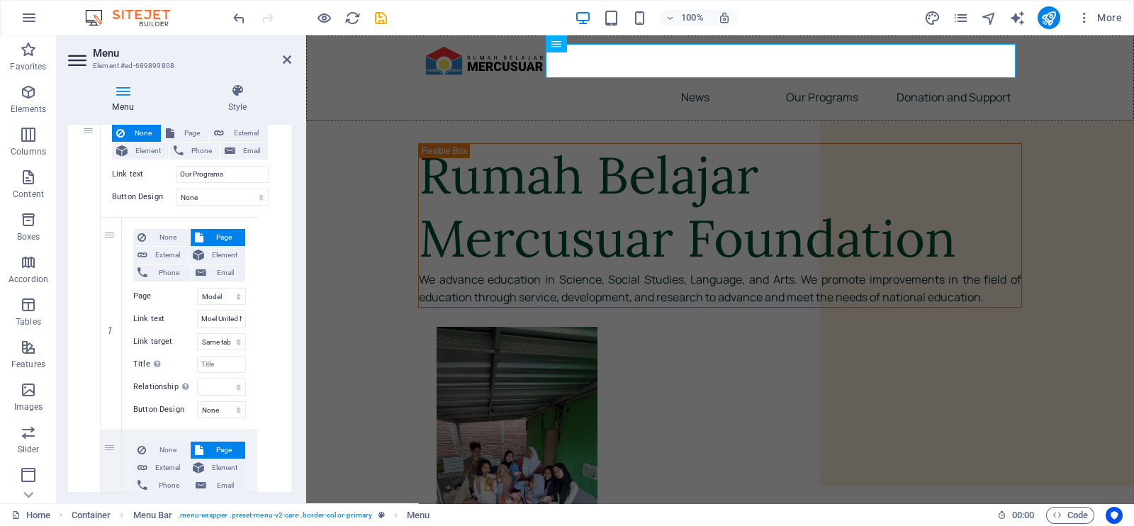
scroll to position [451, 0]
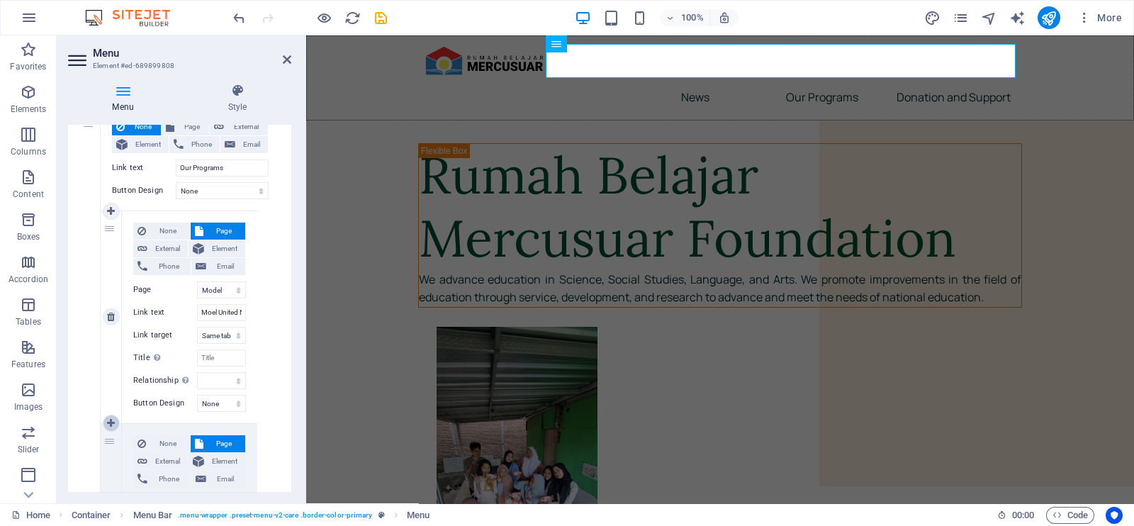
click at [107, 423] on icon at bounding box center [111, 423] width 8 height 10
drag, startPoint x: 288, startPoint y: 238, endPoint x: 288, endPoint y: 252, distance: 14.2
drag, startPoint x: 286, startPoint y: 244, endPoint x: 288, endPoint y: 259, distance: 14.2
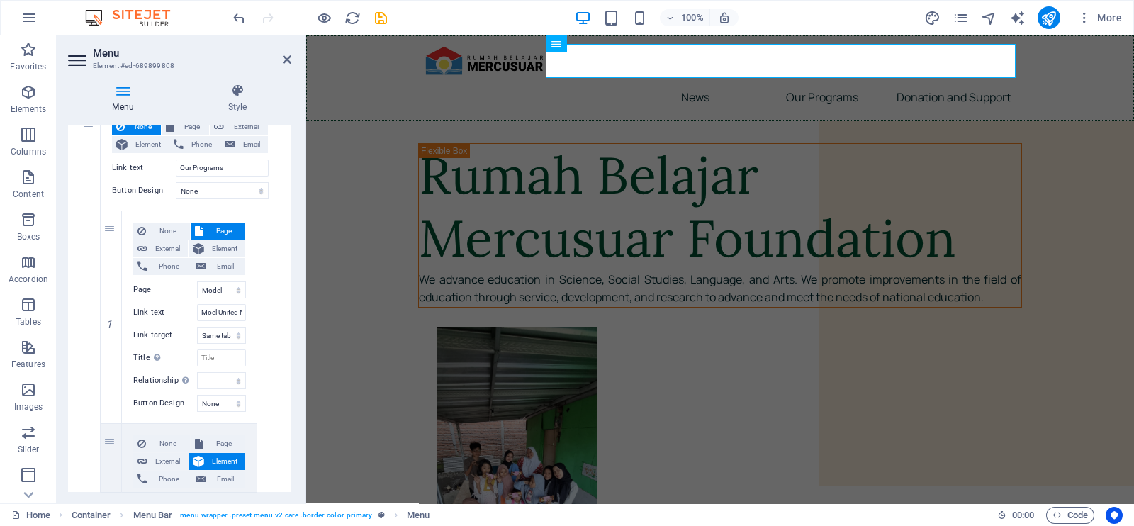
drag, startPoint x: 288, startPoint y: 246, endPoint x: 286, endPoint y: 256, distance: 11.0
drag, startPoint x: 293, startPoint y: 239, endPoint x: 290, endPoint y: 272, distance: 33.4
click at [290, 272] on div "Menu Style Menu Auto Custom Create custom menu items for this menu. Recommended…" at bounding box center [180, 287] width 246 height 431
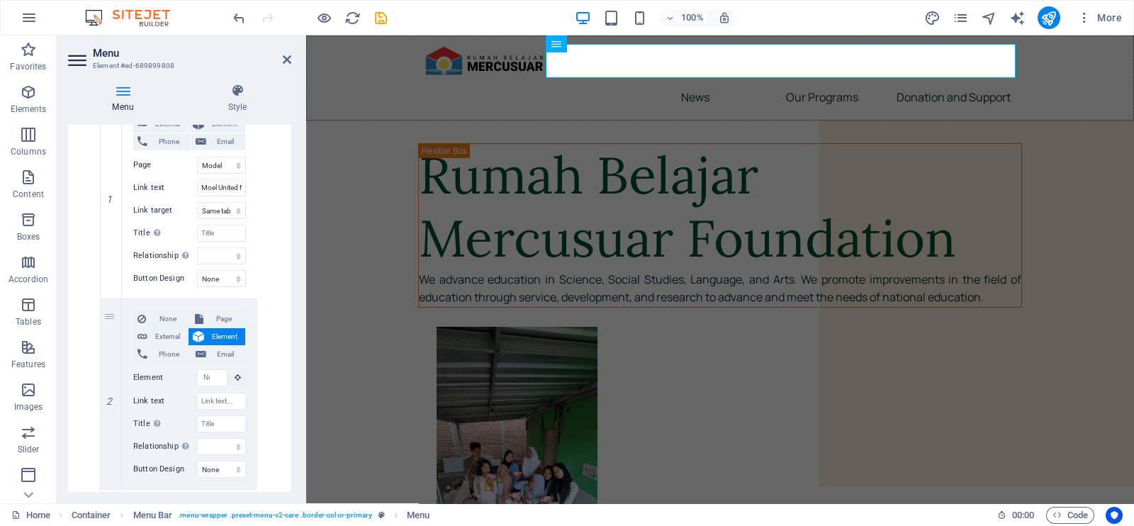
scroll to position [611, 0]
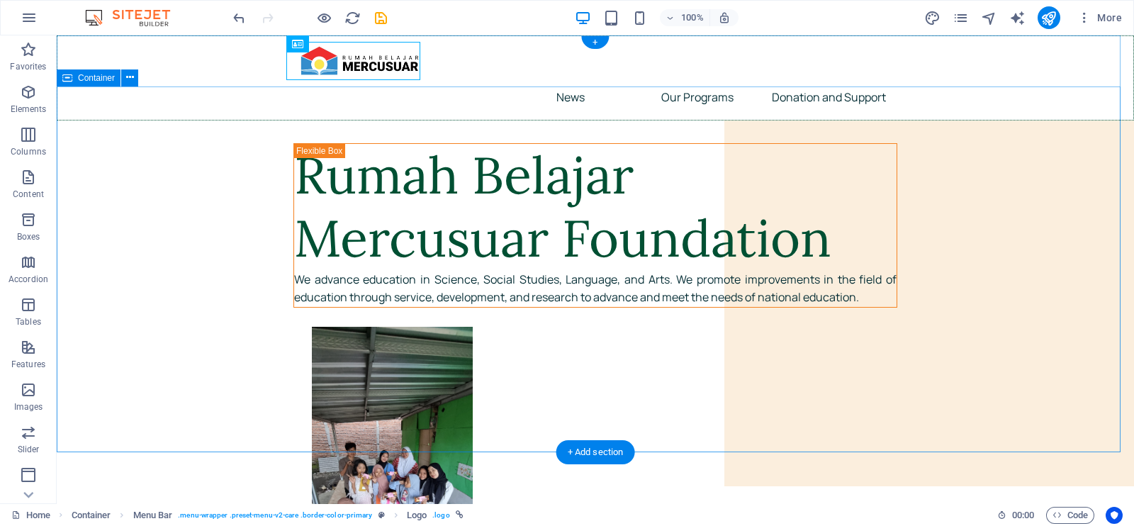
drag, startPoint x: 167, startPoint y: 316, endPoint x: 186, endPoint y: 148, distance: 168.9
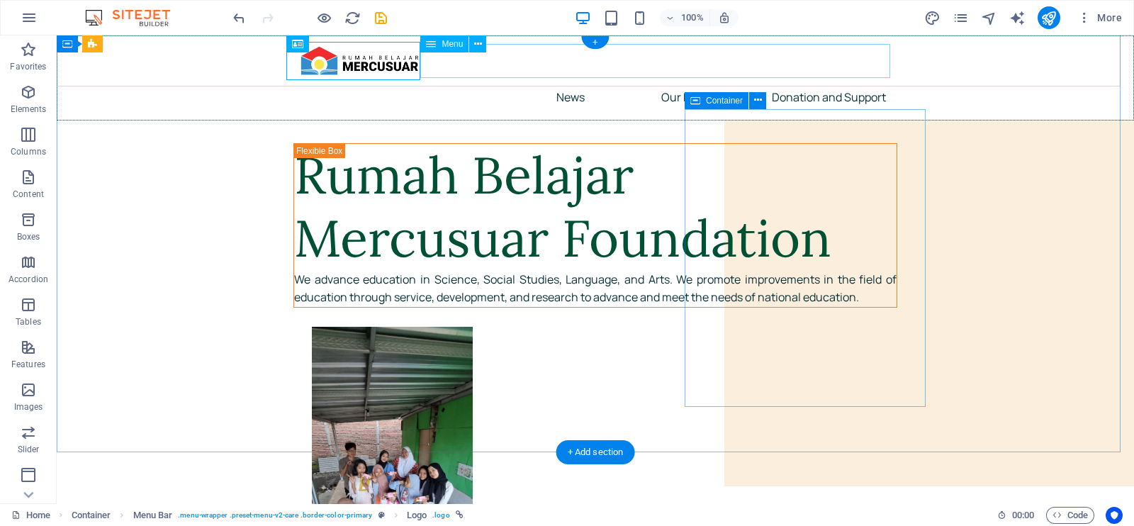
click at [672, 80] on nav "News Our Programs Moel United Nations Public Speaking STEM For Elementary Stude…" at bounding box center [595, 97] width 604 height 34
drag, startPoint x: 672, startPoint y: 58, endPoint x: 422, endPoint y: 58, distance: 249.4
click at [422, 80] on nav "News Our Programs Moel United Nations Public Speaking STEM For Elementary Stude…" at bounding box center [595, 97] width 604 height 34
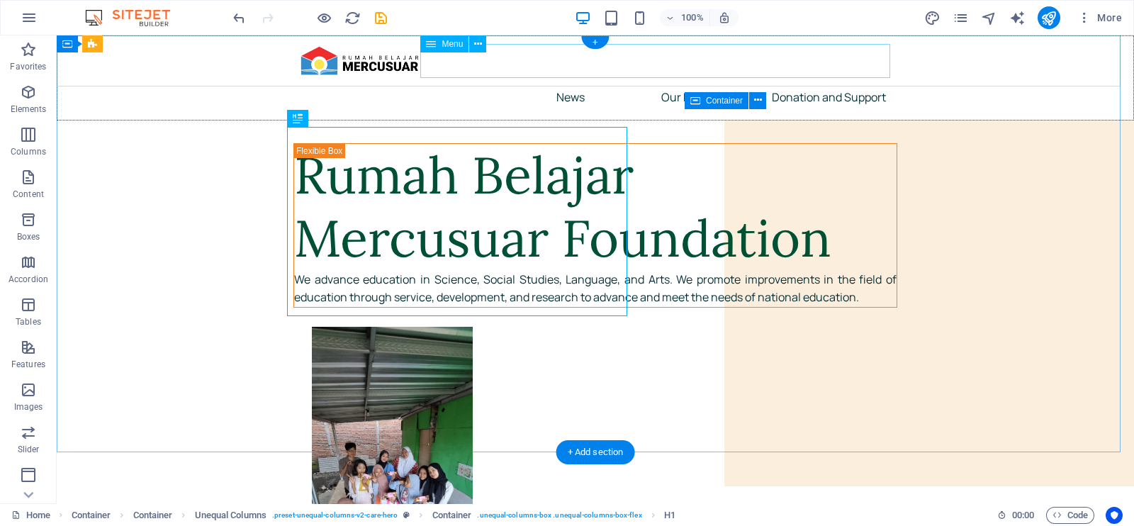
drag, startPoint x: 345, startPoint y: 214, endPoint x: 699, endPoint y: 51, distance: 389.3
click at [699, 80] on nav "News Our Programs Moel United Nations Public Speaking STEM For Elementary Stude…" at bounding box center [595, 97] width 604 height 34
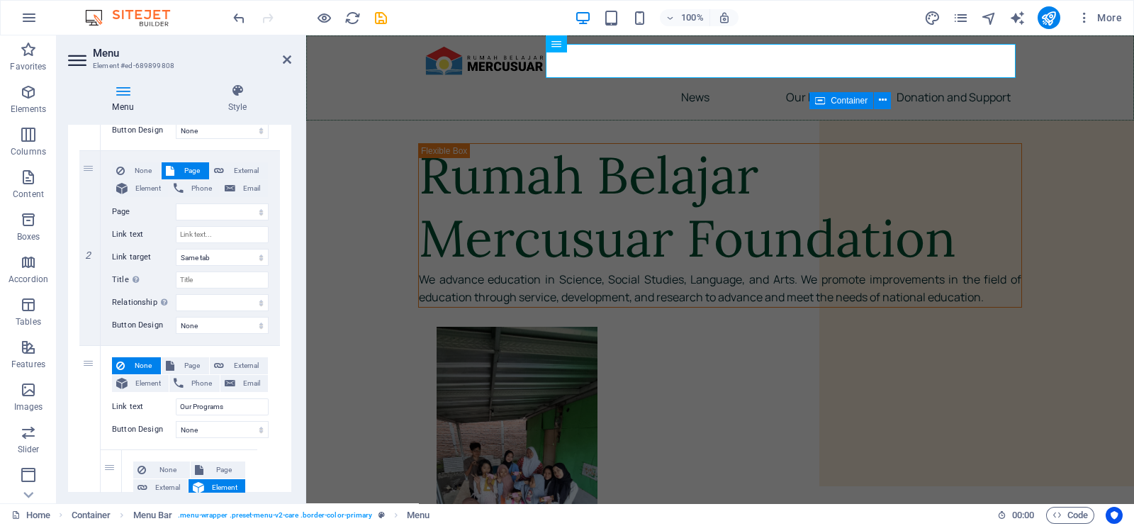
scroll to position [223, 0]
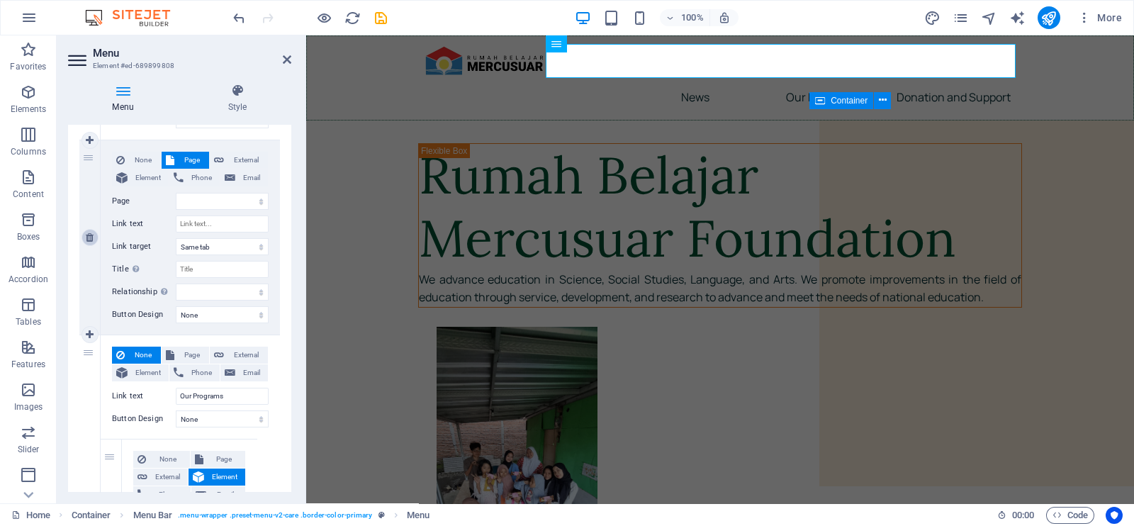
click at [87, 234] on icon at bounding box center [90, 237] width 8 height 10
drag, startPoint x: 288, startPoint y: 182, endPoint x: 287, endPoint y: 211, distance: 29.1
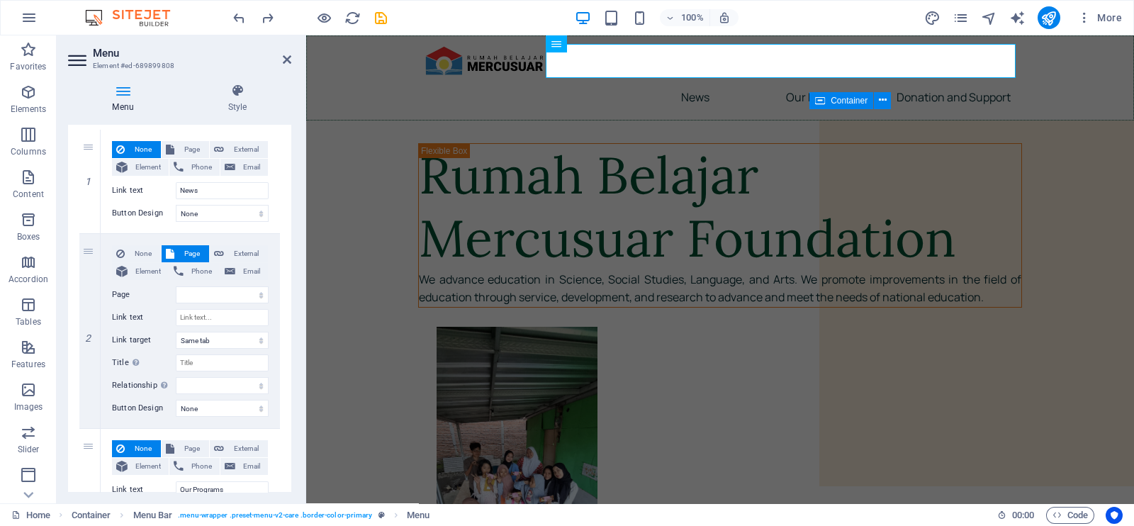
scroll to position [140, 0]
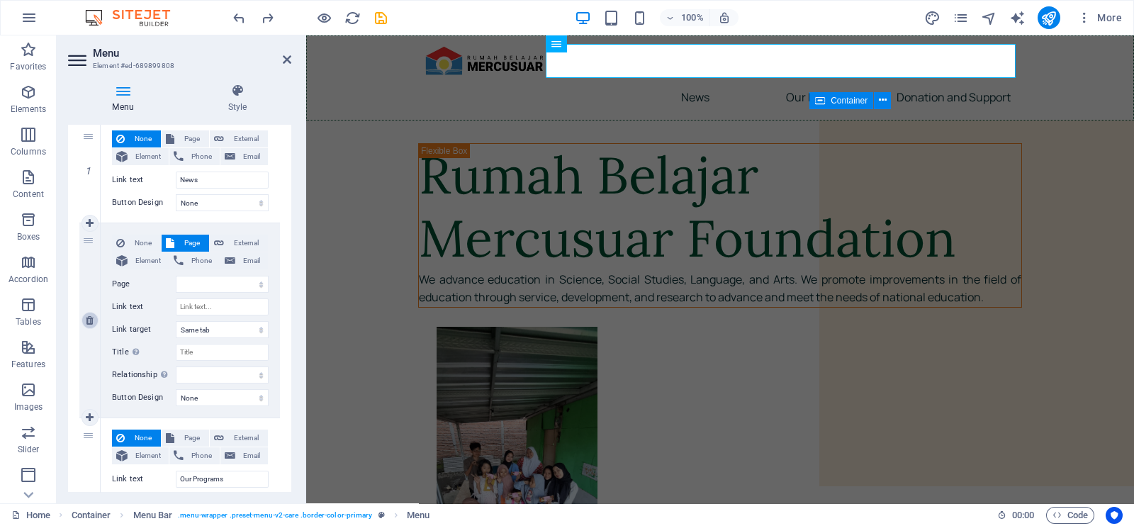
click at [94, 322] on link at bounding box center [89, 320] width 17 height 17
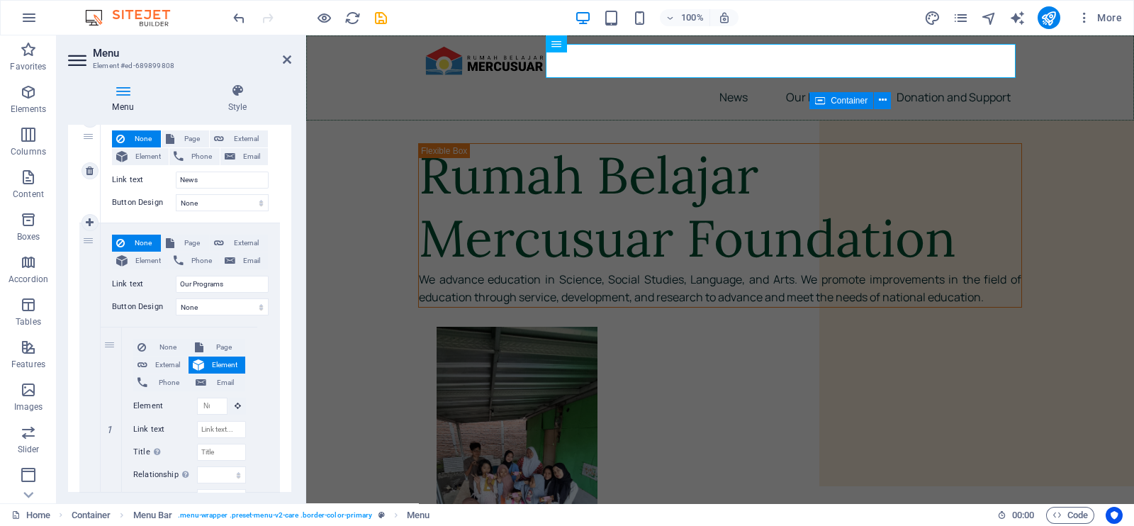
click at [102, 198] on div "None Page External Element Phone Email Page Home Our Programs Model United Nati…" at bounding box center [190, 170] width 179 height 103
drag, startPoint x: 113, startPoint y: 388, endPoint x: 120, endPoint y: 224, distance: 163.8
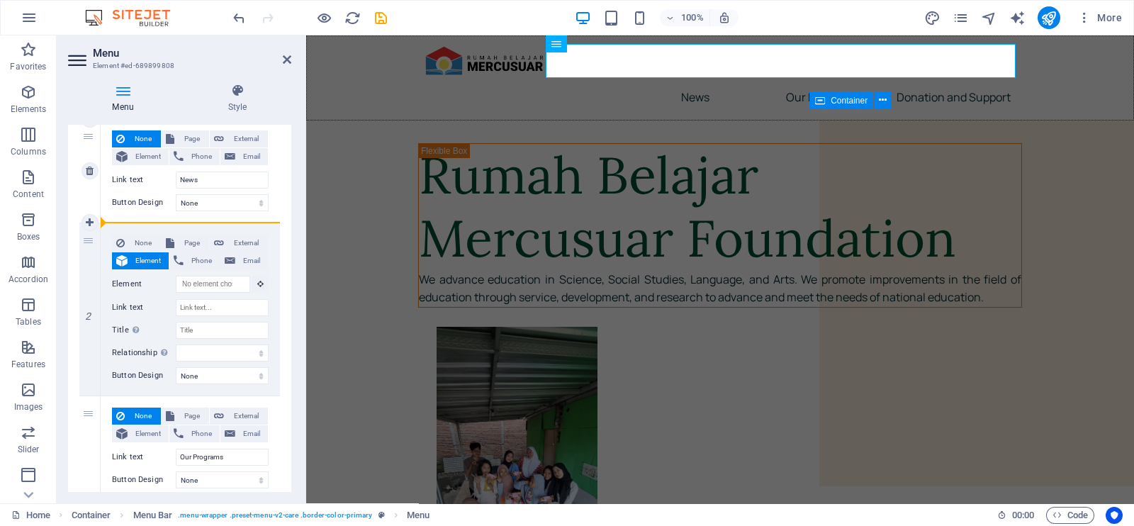
drag, startPoint x: 90, startPoint y: 239, endPoint x: 277, endPoint y: 214, distance: 188.7
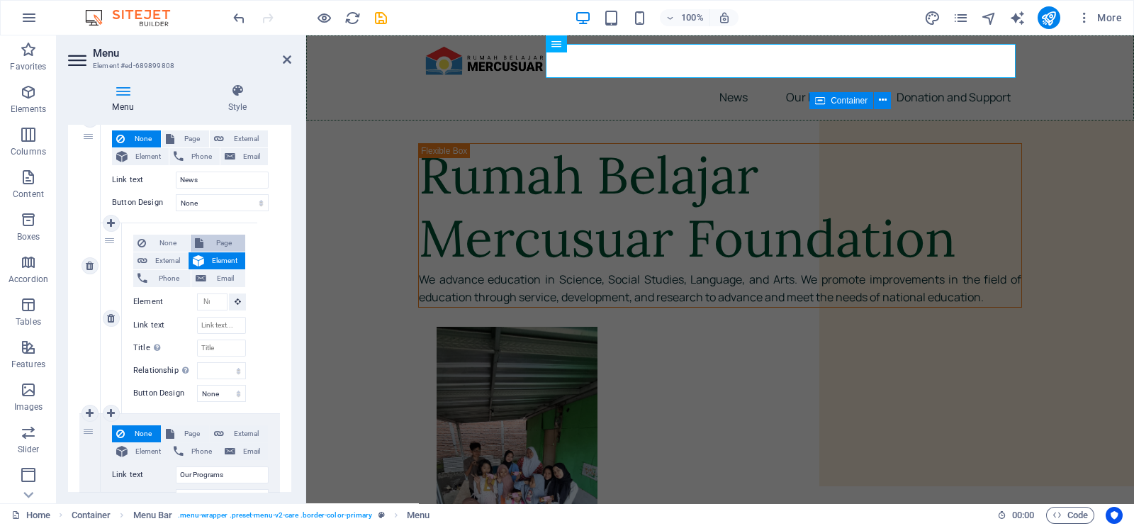
click at [215, 238] on span "Page" at bounding box center [225, 243] width 34 height 17
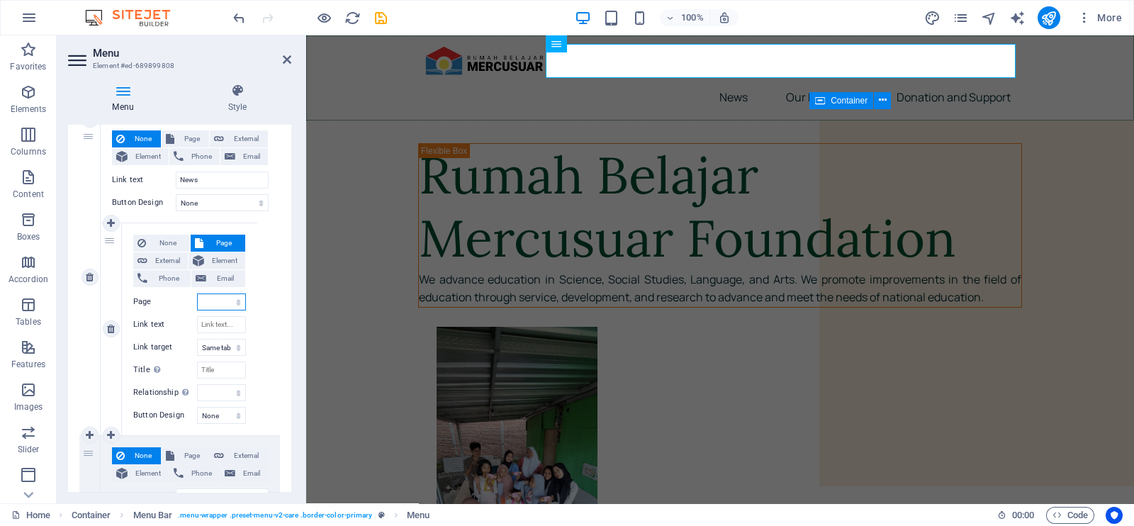
scroll to position [162, 0]
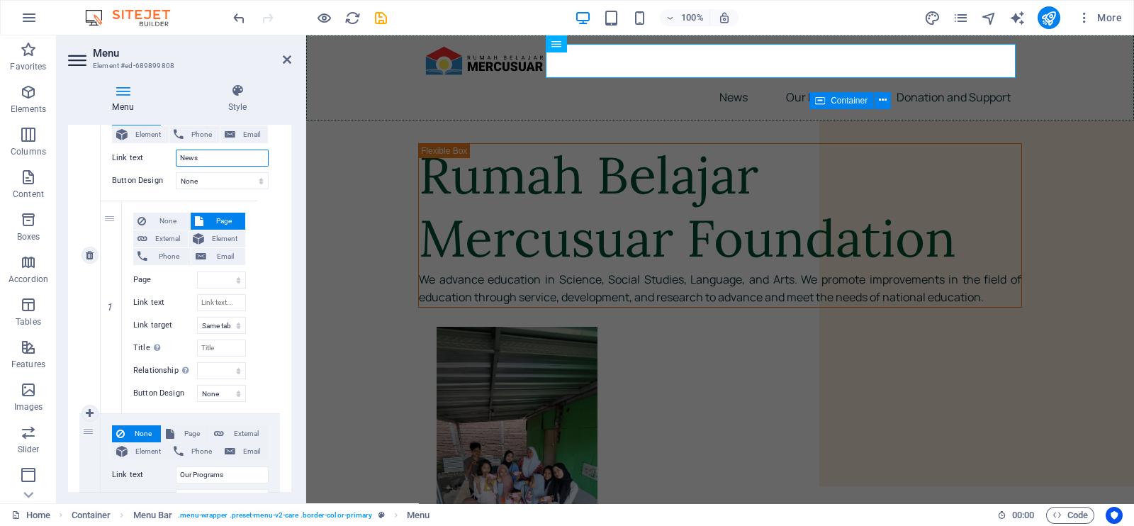
click at [213, 157] on input "News" at bounding box center [222, 157] width 93 height 17
click at [223, 282] on select "Home Our Programs Model United Nations Public Speaking STEM for Elementary Stud…" at bounding box center [221, 279] width 49 height 17
click at [241, 97] on icon at bounding box center [237, 91] width 108 height 14
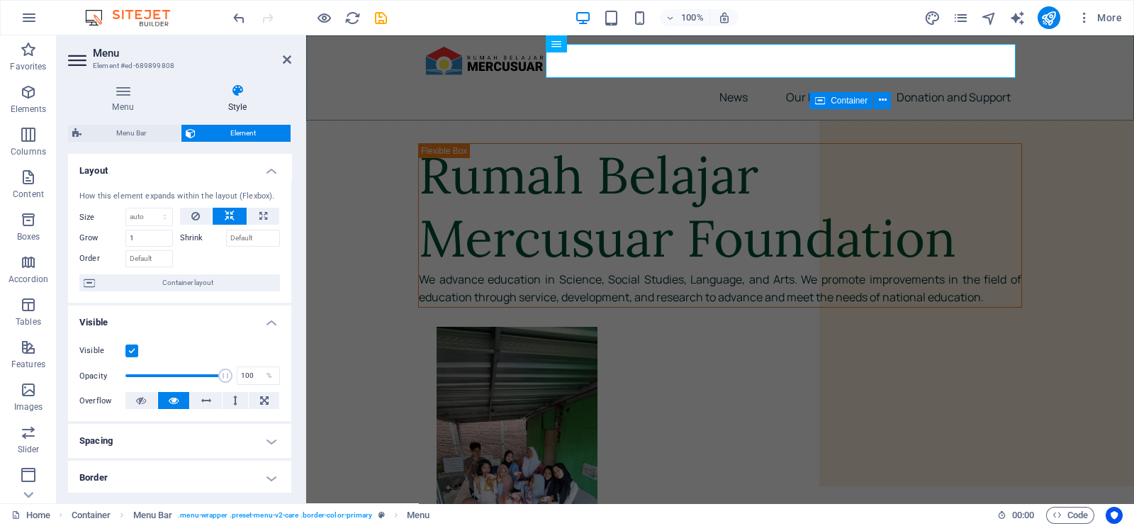
click at [241, 97] on icon at bounding box center [237, 91] width 108 height 14
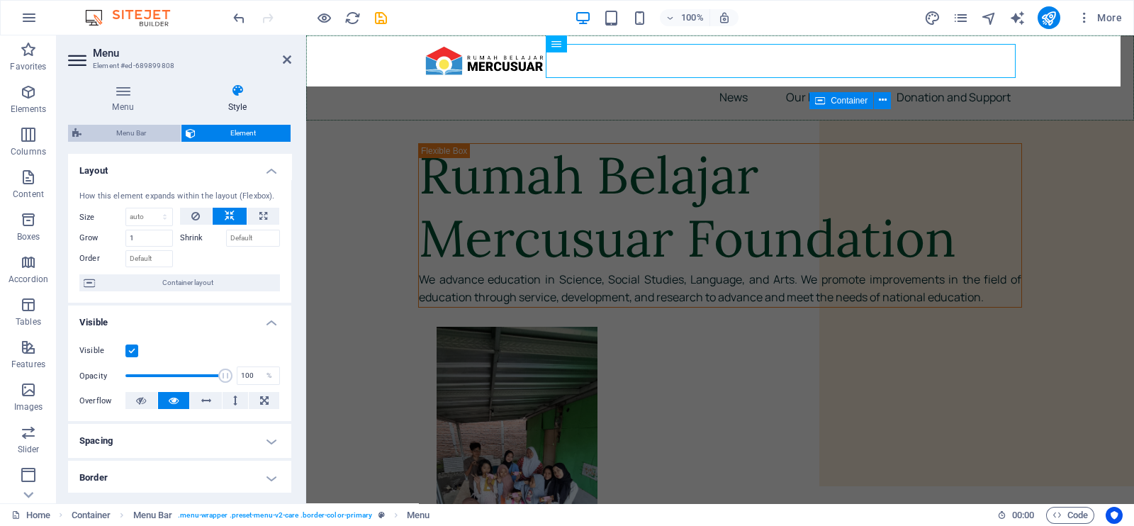
click at [135, 132] on span "Menu Bar" at bounding box center [131, 133] width 91 height 17
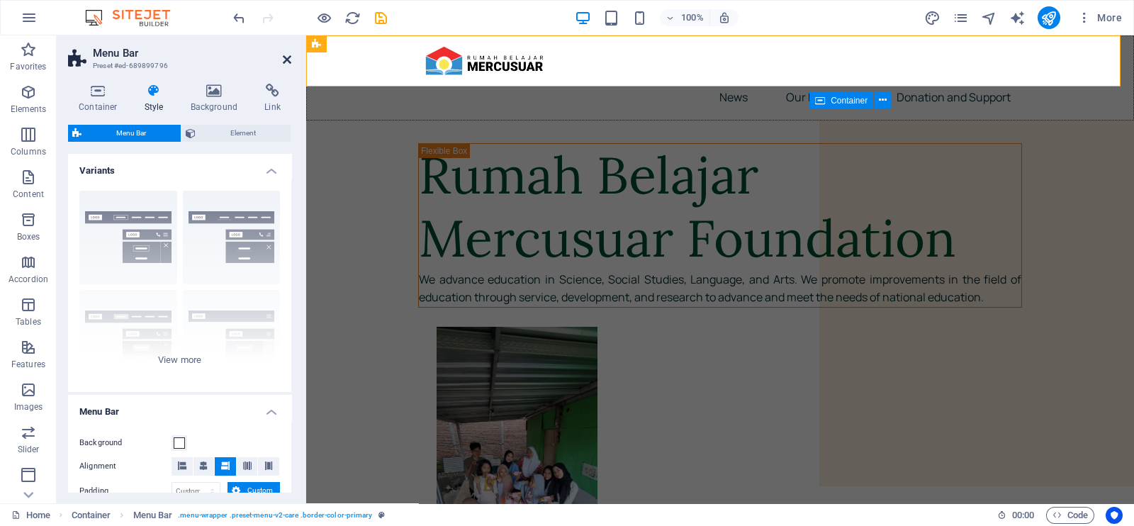
click at [287, 58] on icon at bounding box center [287, 59] width 9 height 11
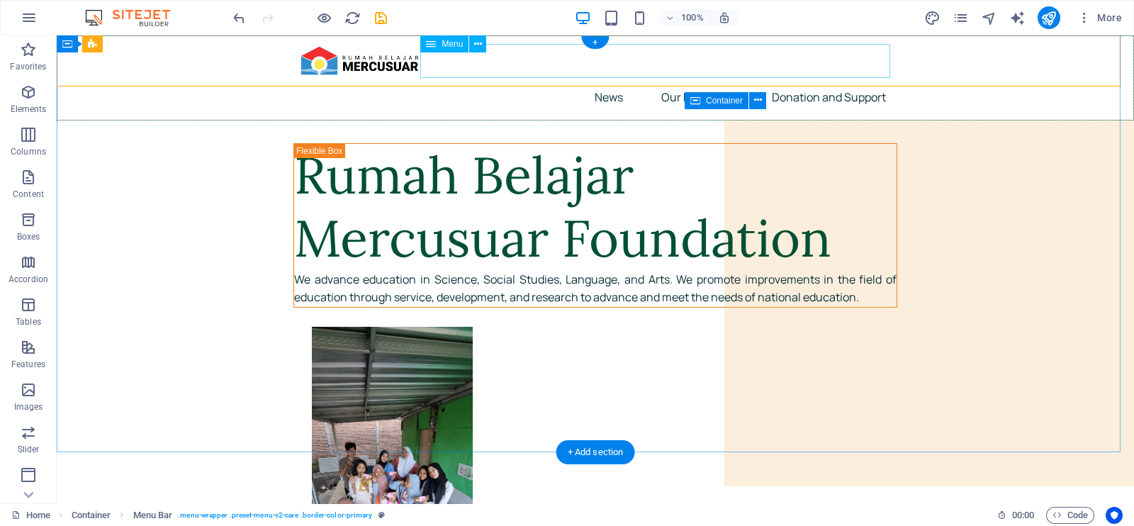
click at [705, 80] on nav "News Our Programs Moel United Nations Public Speaking STEM For Elementary Stude…" at bounding box center [595, 97] width 604 height 34
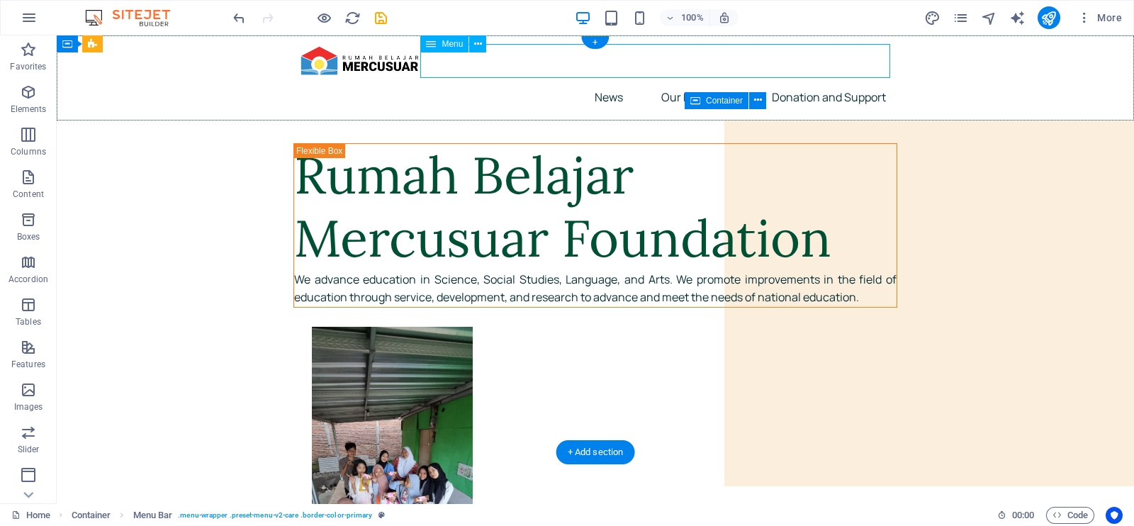
click at [705, 80] on nav "News Our Programs Moel United Nations Public Speaking STEM For Elementary Stude…" at bounding box center [595, 97] width 604 height 34
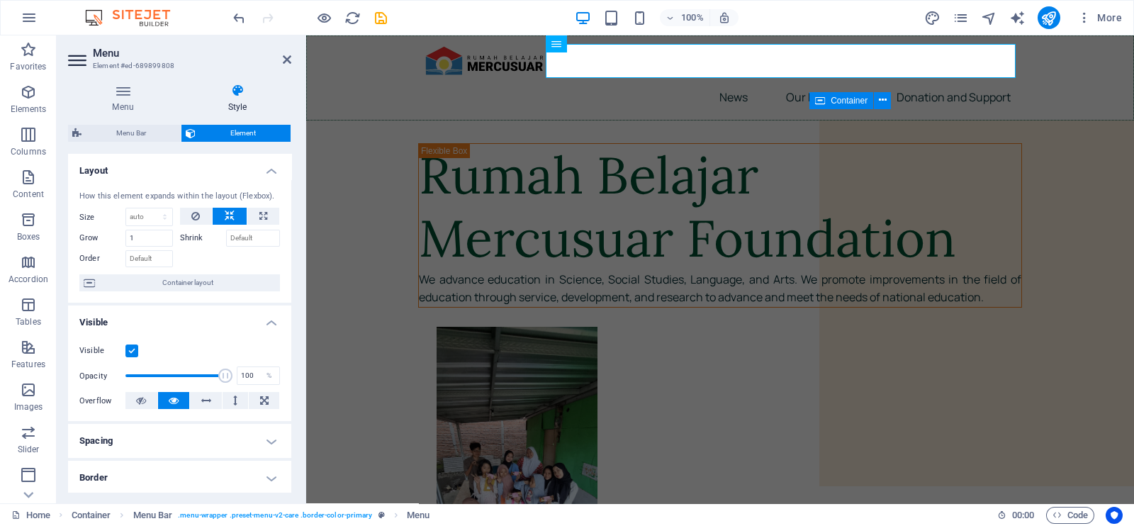
drag, startPoint x: 287, startPoint y: 216, endPoint x: 291, endPoint y: 264, distance: 47.7
click at [291, 264] on div "Menu Style Menu Auto Custom Create custom menu items for this menu. Recommended…" at bounding box center [180, 287] width 246 height 431
drag, startPoint x: 291, startPoint y: 264, endPoint x: 285, endPoint y: 308, distance: 45.1
click at [285, 308] on div "Menu Style Menu Auto Custom Create custom menu items for this menu. Recommended…" at bounding box center [180, 287] width 246 height 431
drag, startPoint x: 287, startPoint y: 303, endPoint x: 289, endPoint y: 337, distance: 34.8
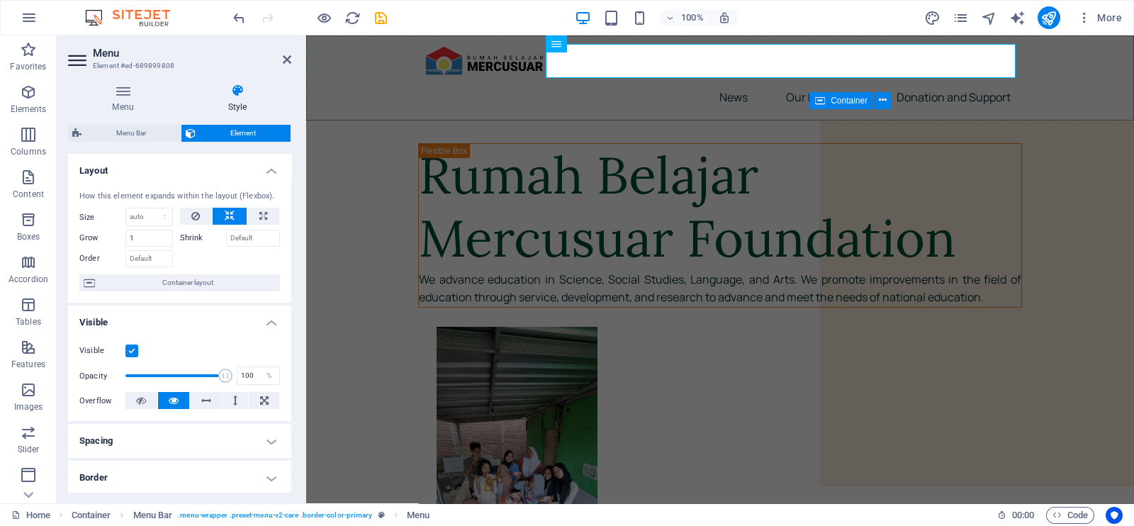
click at [289, 337] on div "Layout How this element expands within the layout (Flexbox). Size Default auto …" at bounding box center [179, 323] width 223 height 338
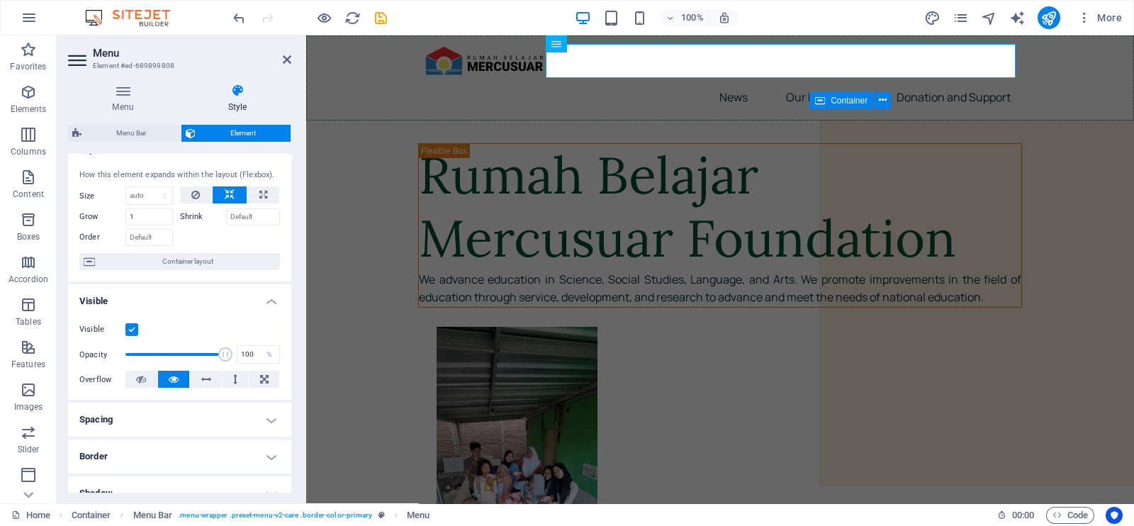
scroll to position [0, 0]
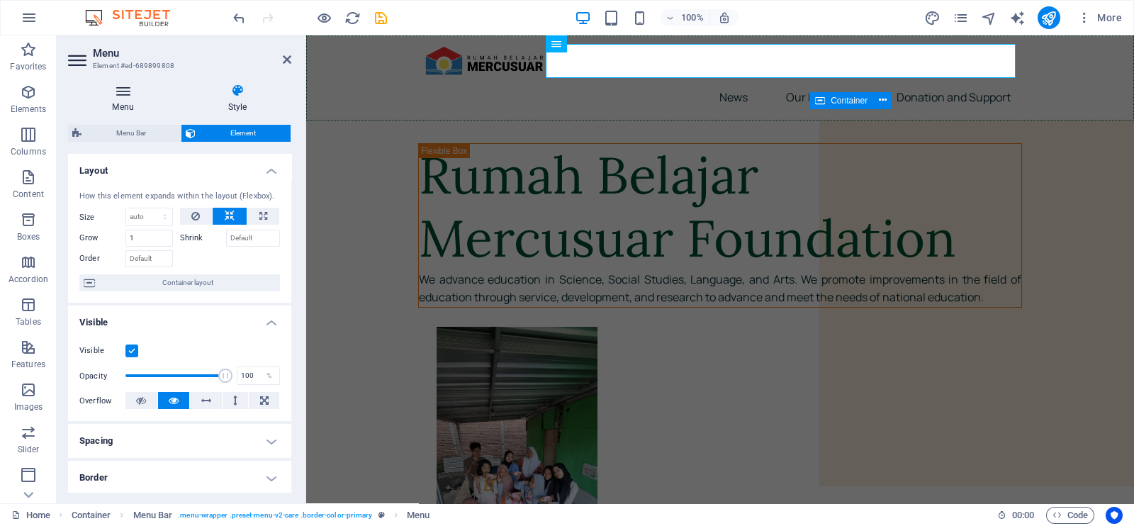
click at [136, 105] on h4 "Menu" at bounding box center [125, 99] width 115 height 30
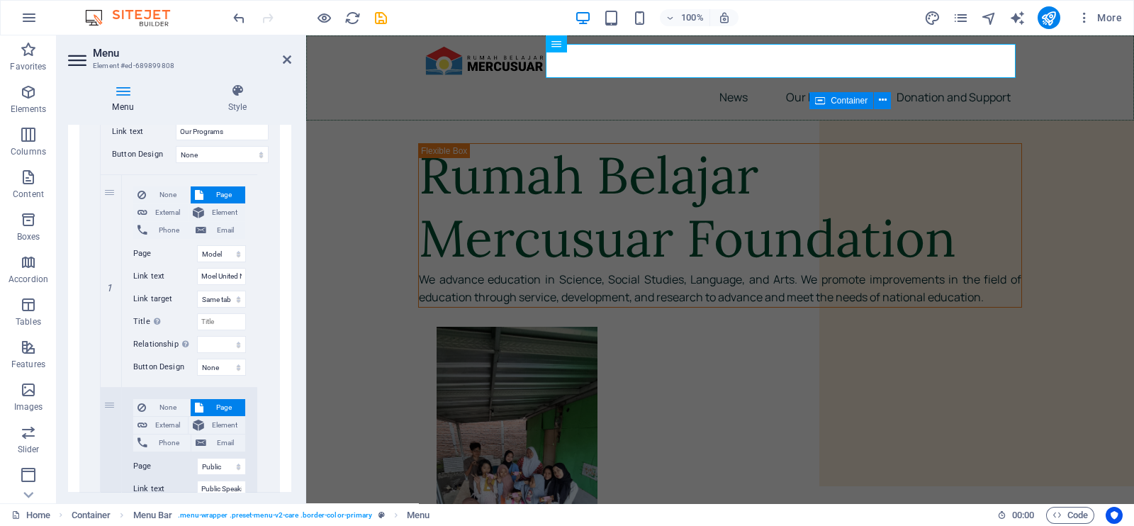
scroll to position [509, 0]
drag, startPoint x: 300, startPoint y: 274, endPoint x: 288, endPoint y: 242, distance: 34.5
click at [288, 242] on div "Menu Style Menu Auto Custom Create custom menu items for this menu. Recommended…" at bounding box center [180, 287] width 246 height 431
drag, startPoint x: 288, startPoint y: 242, endPoint x: 284, endPoint y: 166, distance: 75.2
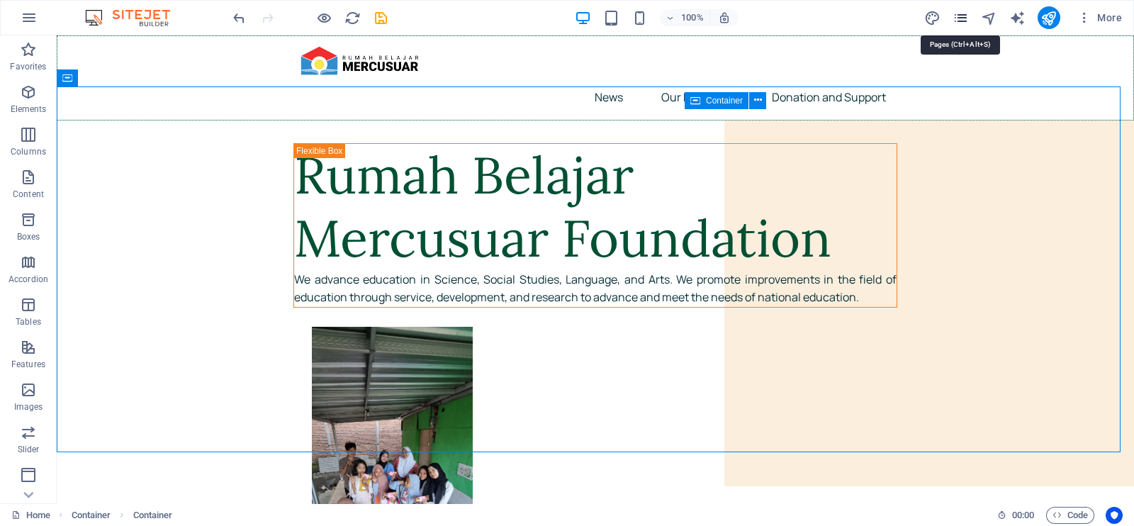
click at [966, 17] on icon "pages" at bounding box center [960, 18] width 16 height 16
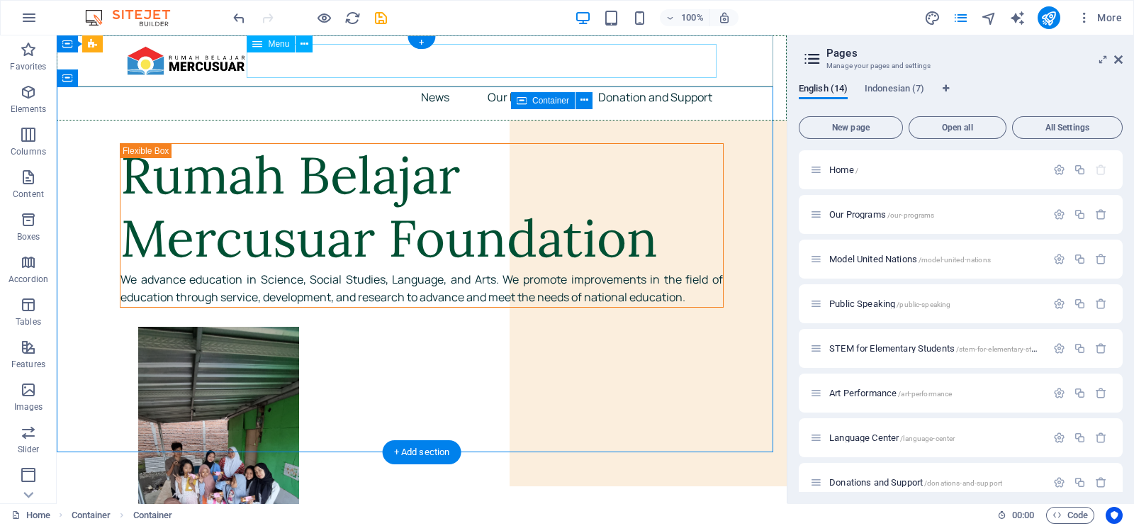
click at [556, 80] on nav "News Our Programs Moel United Nations Public Speaking STEM For Elementary Stude…" at bounding box center [422, 97] width 604 height 34
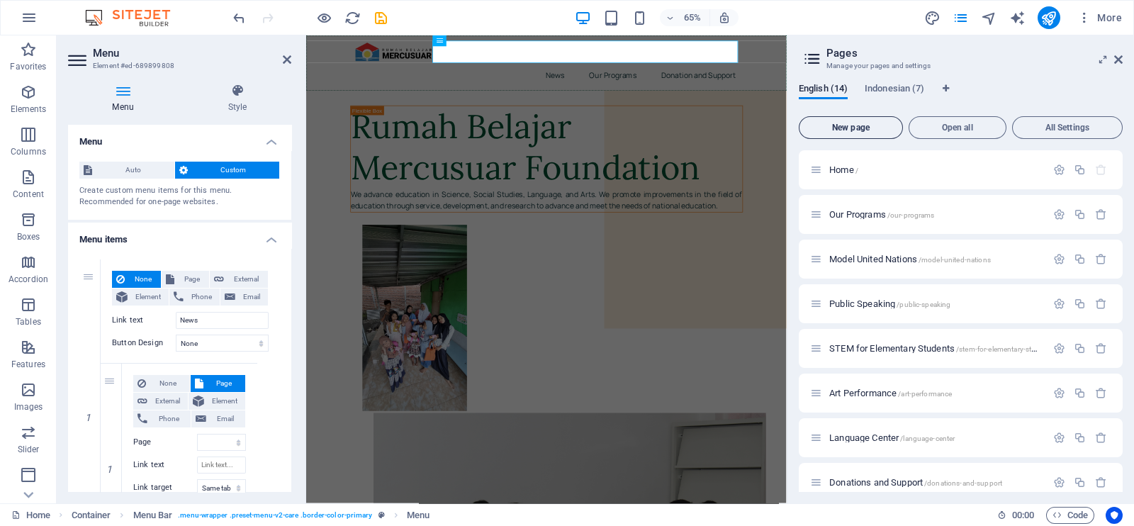
click at [847, 125] on span "New page" at bounding box center [850, 127] width 91 height 9
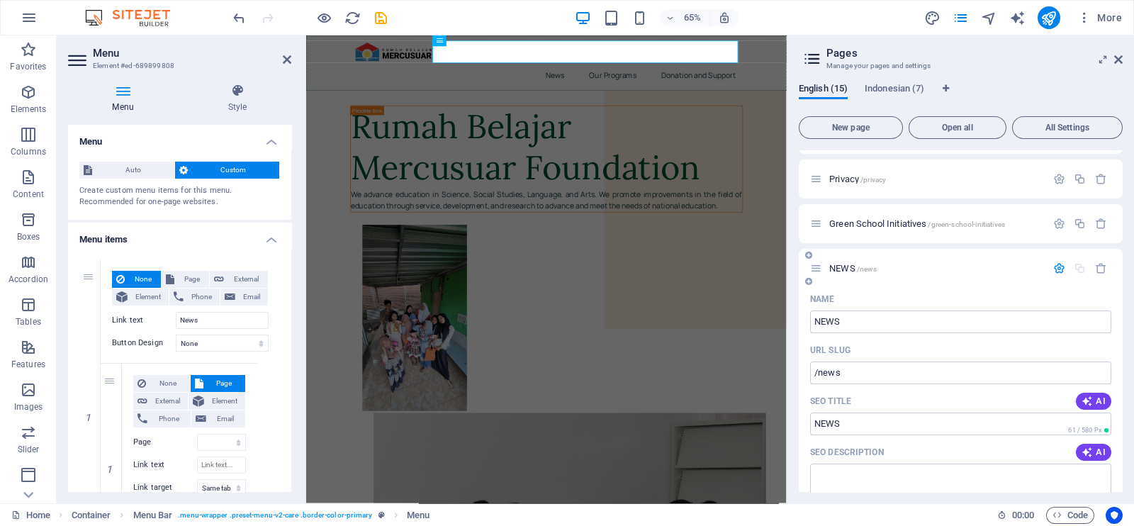
click at [816, 274] on div "NEWS /news" at bounding box center [928, 268] width 236 height 16
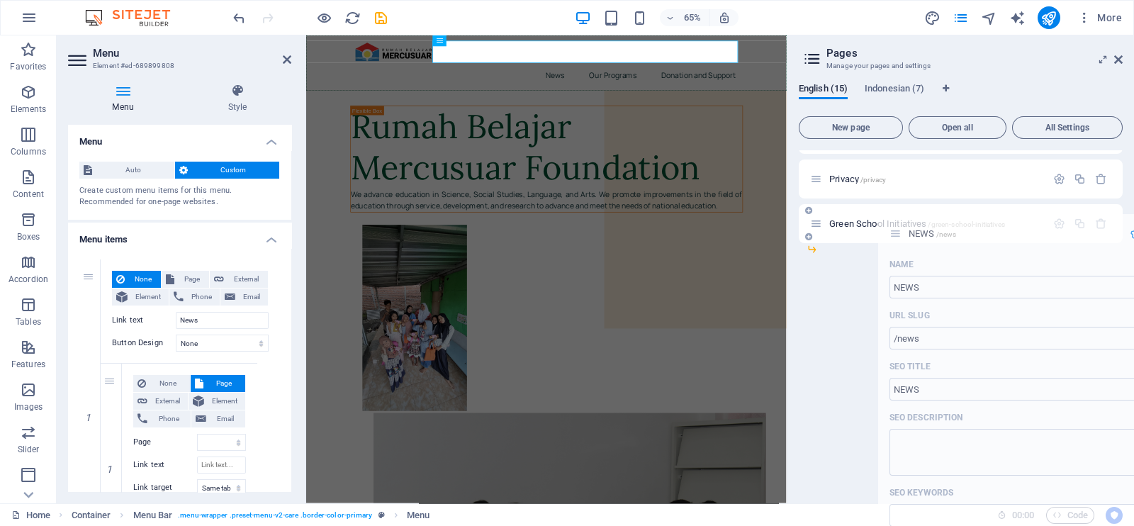
drag, startPoint x: 816, startPoint y: 271, endPoint x: 903, endPoint y: 232, distance: 94.5
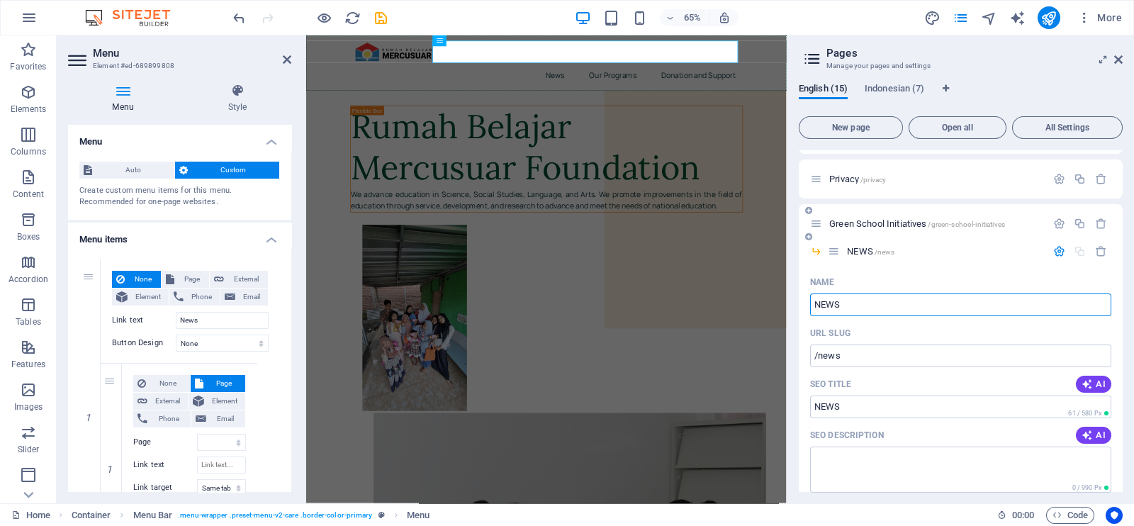
click at [820, 226] on icon at bounding box center [816, 223] width 12 height 12
click at [815, 227] on icon at bounding box center [816, 223] width 12 height 12
click at [847, 215] on div "Green School Initiatives /green-school-initiatives" at bounding box center [928, 223] width 236 height 16
click at [815, 226] on icon at bounding box center [816, 223] width 12 height 12
drag, startPoint x: 816, startPoint y: 232, endPoint x: 818, endPoint y: 214, distance: 18.5
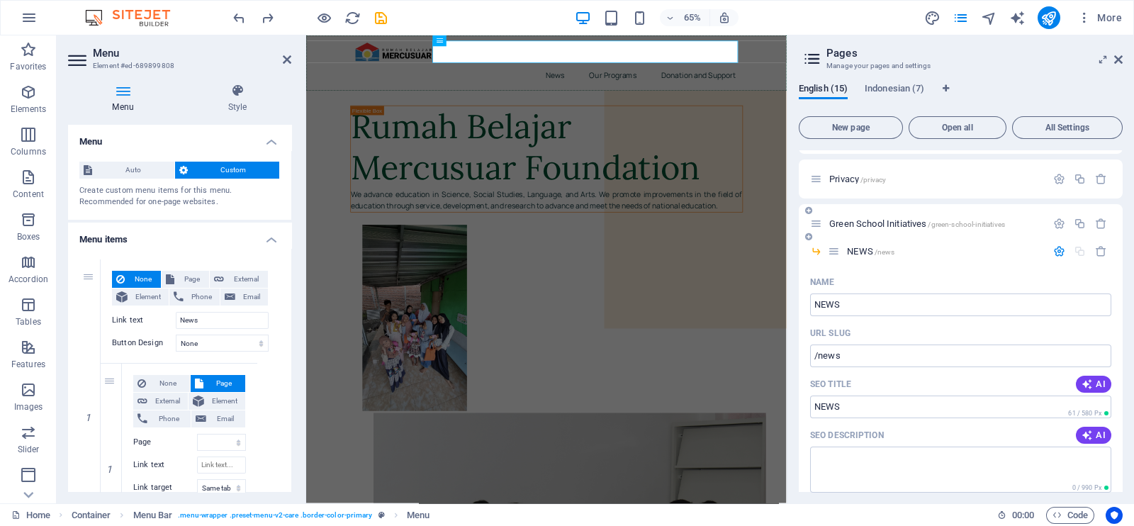
click at [818, 214] on div "Green School Initiatives /green-school-initiatives" at bounding box center [960, 223] width 324 height 39
click at [818, 215] on div "Green School Initiatives /green-school-initiatives" at bounding box center [928, 223] width 236 height 16
drag, startPoint x: 1122, startPoint y: 328, endPoint x: 1120, endPoint y: 416, distance: 87.9
click at [1120, 416] on div "English (15) Indonesian (7) New page Open all All Settings Home / Our Programs …" at bounding box center [960, 287] width 346 height 431
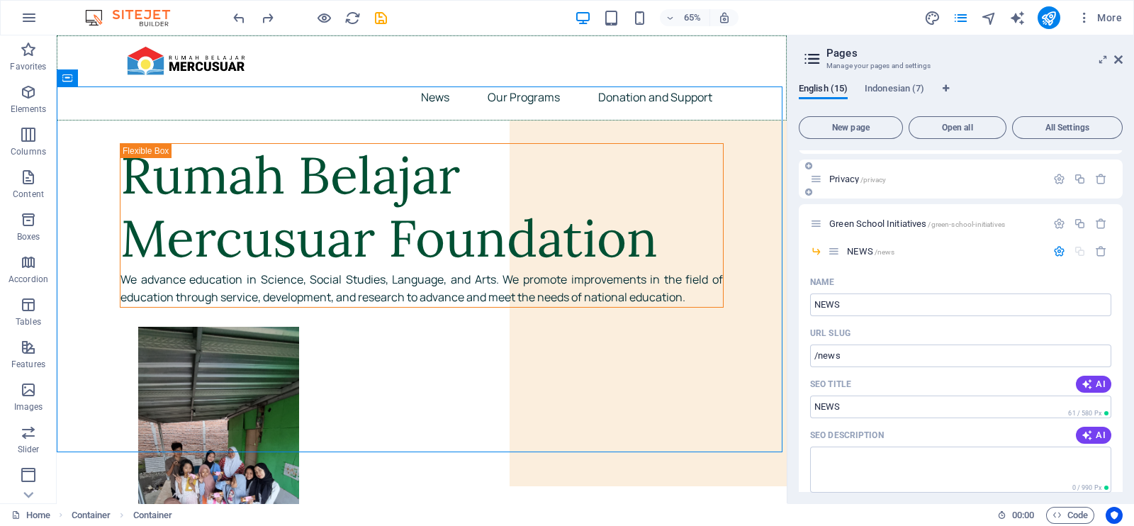
click at [897, 187] on div "Privacy /privacy" at bounding box center [960, 178] width 324 height 39
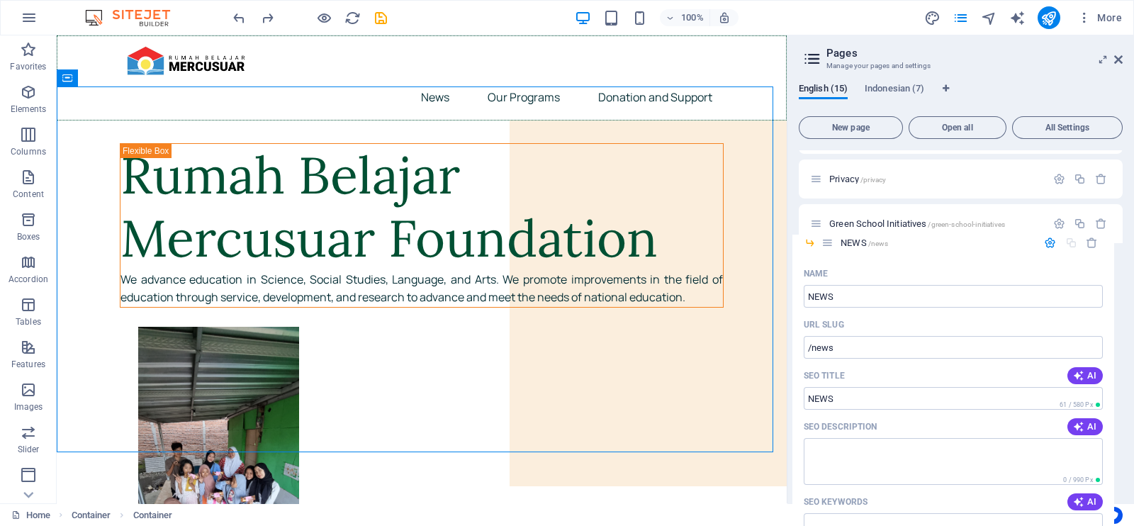
drag, startPoint x: 832, startPoint y: 252, endPoint x: 820, endPoint y: 249, distance: 12.9
click at [820, 249] on div "Home / Our Programs /our-programs Model United Nations /model-united-nations Pu…" at bounding box center [960, 194] width 324 height 1141
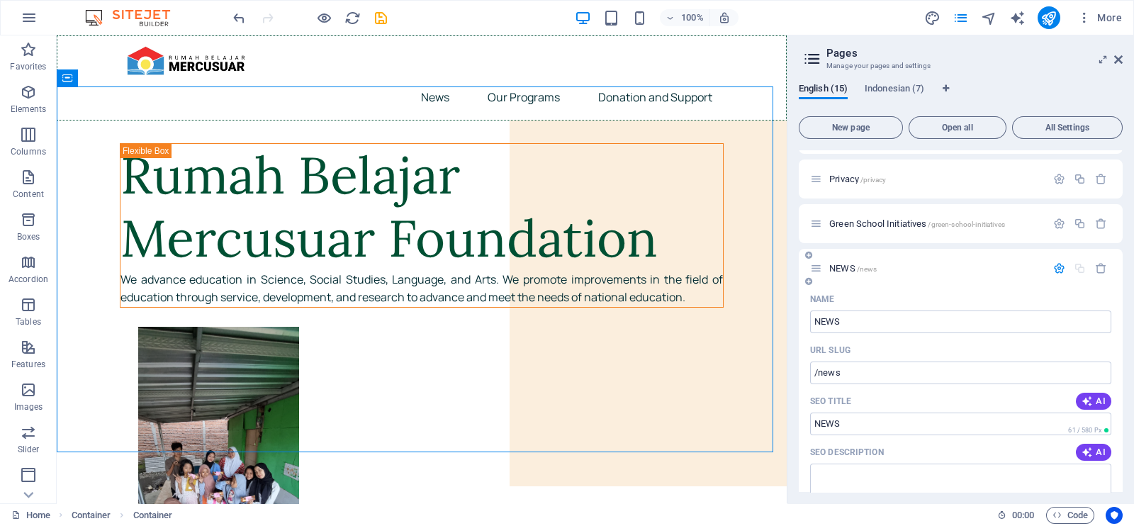
drag, startPoint x: 835, startPoint y: 249, endPoint x: 825, endPoint y: 249, distance: 9.9
click at [825, 249] on div "NEWS /news" at bounding box center [960, 268] width 324 height 39
drag, startPoint x: 1122, startPoint y: 322, endPoint x: 819, endPoint y: 269, distance: 308.0
click at [819, 269] on div "English (15) Indonesian (7) New page Open all All Settings Home / Our Programs …" at bounding box center [960, 287] width 346 height 431
click at [819, 269] on icon at bounding box center [816, 268] width 12 height 12
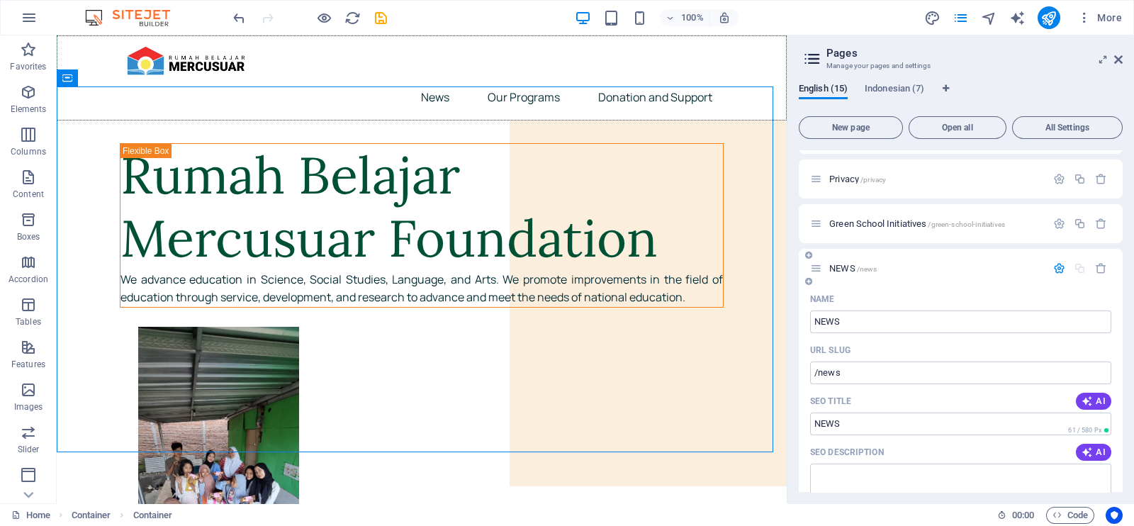
click at [877, 269] on p "NEWS /news" at bounding box center [935, 268] width 213 height 9
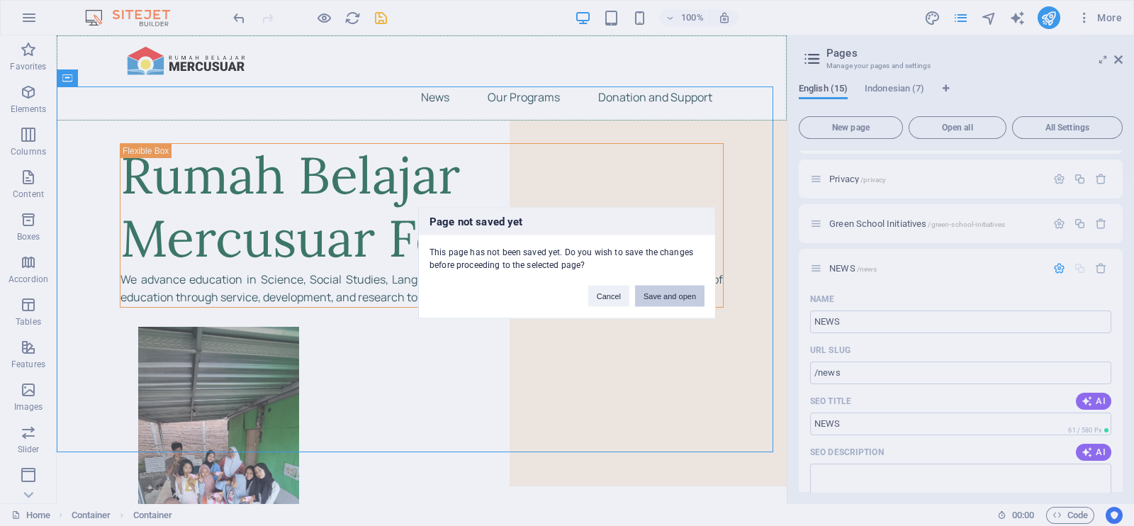
click at [675, 296] on button "Save and open" at bounding box center [669, 296] width 69 height 21
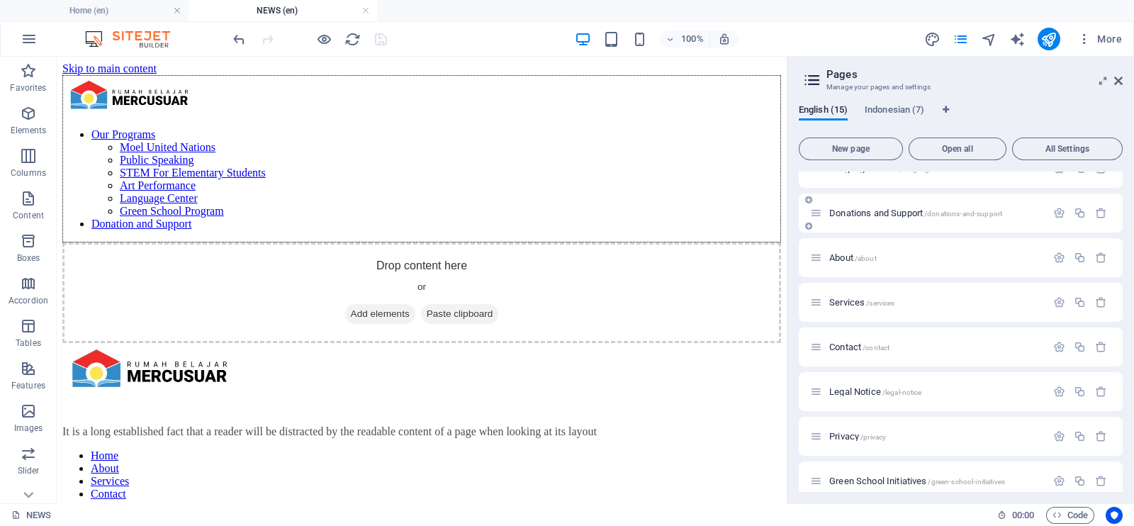
scroll to position [0, 0]
drag, startPoint x: 1122, startPoint y: 350, endPoint x: 1119, endPoint y: 318, distance: 32.0
click at [1119, 318] on div "English (15) Indonesian (7) New page Open all All Settings Home / Our Programs …" at bounding box center [960, 298] width 346 height 409
click at [1120, 319] on div "Home / Our Programs /our-programs Model United Nations /model-united-nations Pu…" at bounding box center [960, 331] width 324 height 320
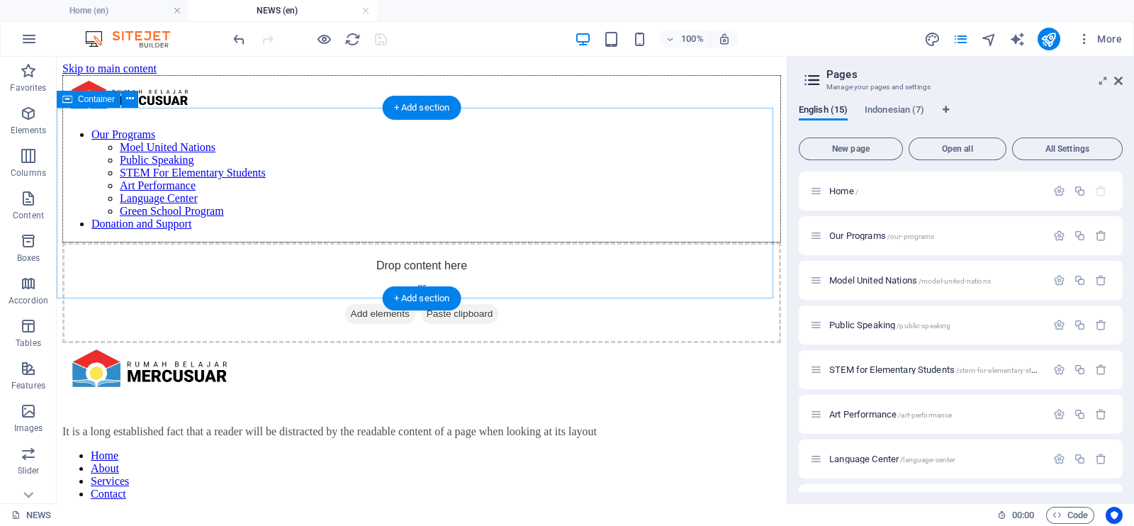
click at [356, 304] on span "Add elements" at bounding box center [380, 314] width 70 height 20
drag, startPoint x: 481, startPoint y: 282, endPoint x: 375, endPoint y: 226, distance: 119.5
click at [375, 242] on div "Drop content here or Add elements Paste clipboard" at bounding box center [421, 292] width 718 height 101
click at [354, 304] on span "Add elements" at bounding box center [380, 314] width 70 height 20
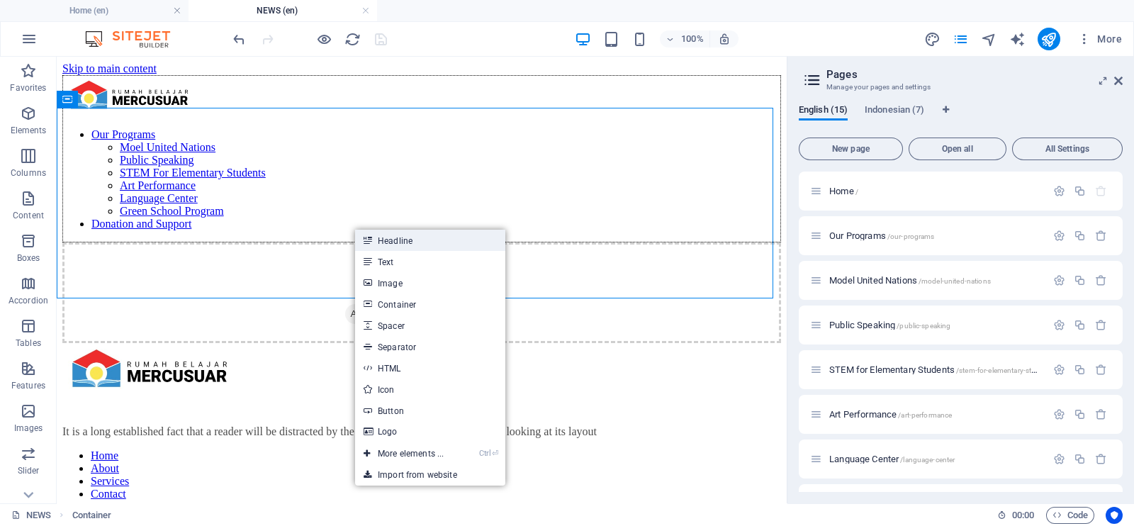
click at [387, 235] on link "Headline" at bounding box center [430, 240] width 150 height 21
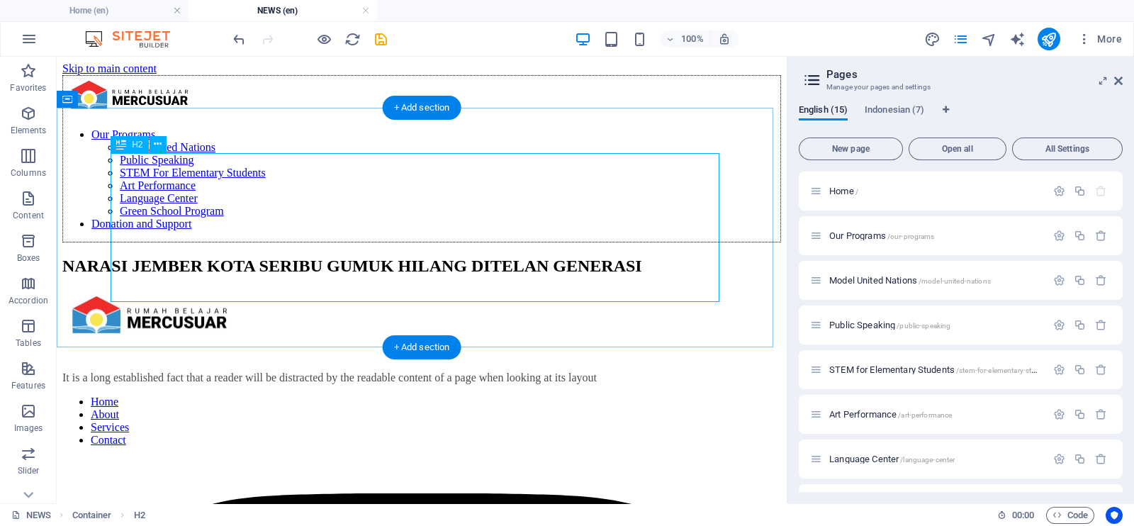
click at [347, 256] on div "NARASI JEMBER KOTA SERIBU GUMUK HILANG DITELAN GENERASI" at bounding box center [421, 265] width 718 height 19
click at [159, 150] on icon at bounding box center [158, 144] width 8 height 15
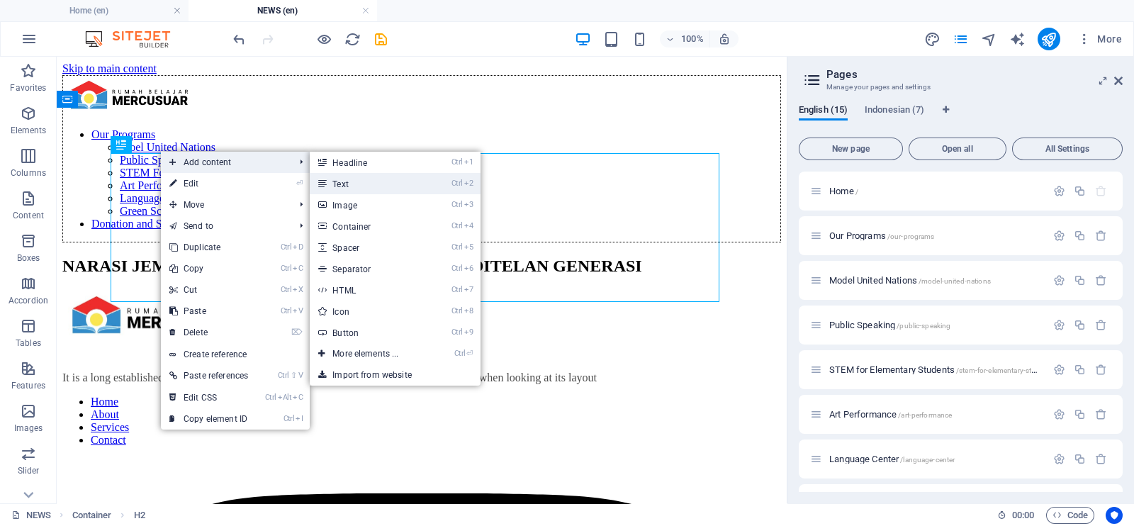
click at [355, 173] on link "Ctrl 2 Text" at bounding box center [368, 183] width 117 height 21
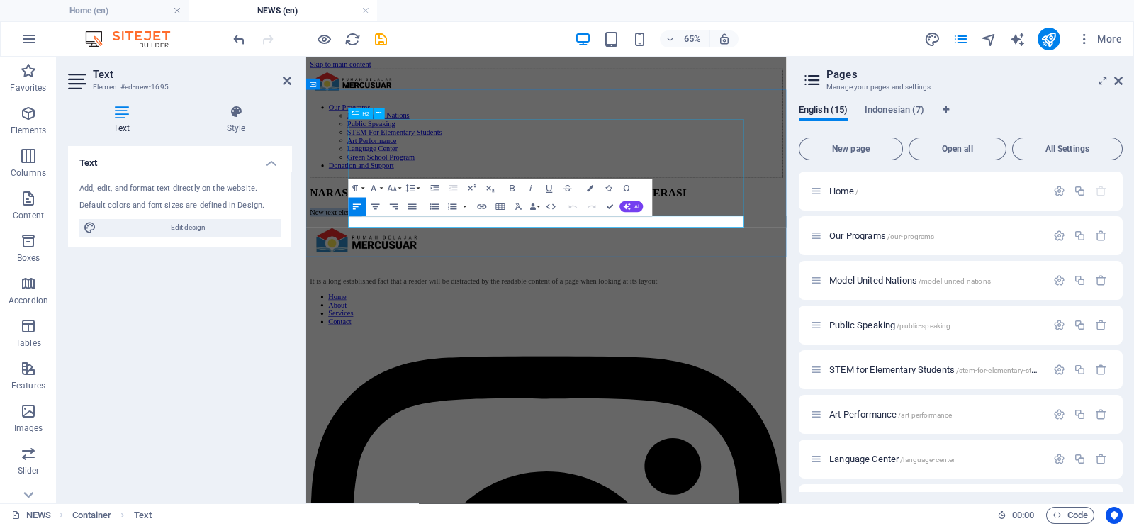
click at [644, 256] on div "NARASI JEMBER KOTA SERIBU GUMUK HILANG DITELAN GENERASI" at bounding box center [676, 265] width 728 height 19
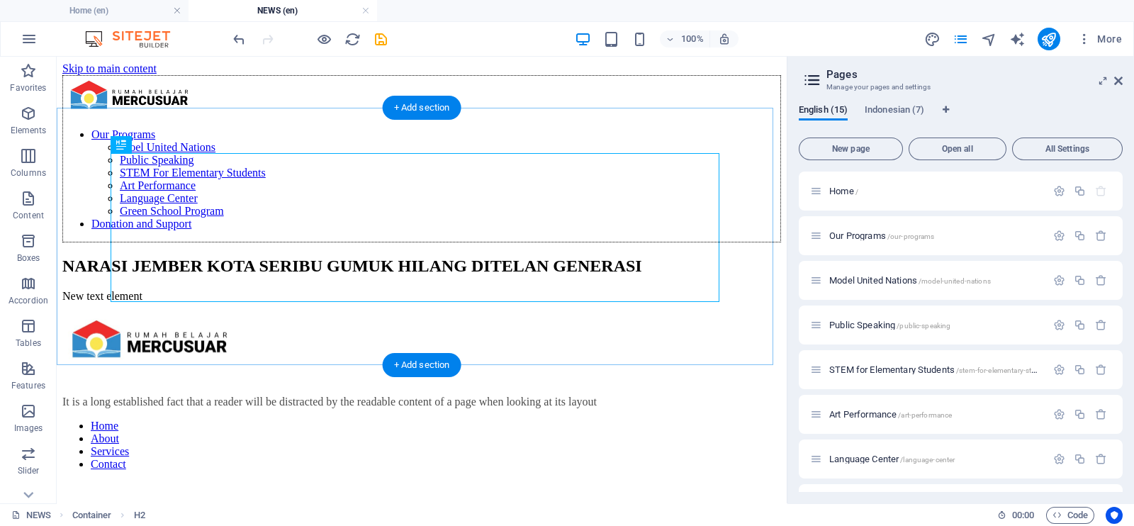
click at [563, 256] on div "NARASI JEMBER KOTA SERIBU GUMUK HILANG DITELAN GENERASI New text element" at bounding box center [421, 279] width 718 height 46
click at [533, 256] on div "NARASI JEMBER KOTA SERIBU GUMUK HILANG DITELAN GENERASI" at bounding box center [421, 265] width 718 height 19
drag, startPoint x: 533, startPoint y: 235, endPoint x: 407, endPoint y: 331, distance: 159.3
click at [533, 256] on div "NARASI JEMBER KOTA SERIBU GUMUK HILANG DITELAN GENERASI" at bounding box center [421, 265] width 718 height 19
click at [407, 395] on div "It is a long established fact that a reader will be distracted by the readable …" at bounding box center [421, 401] width 718 height 13
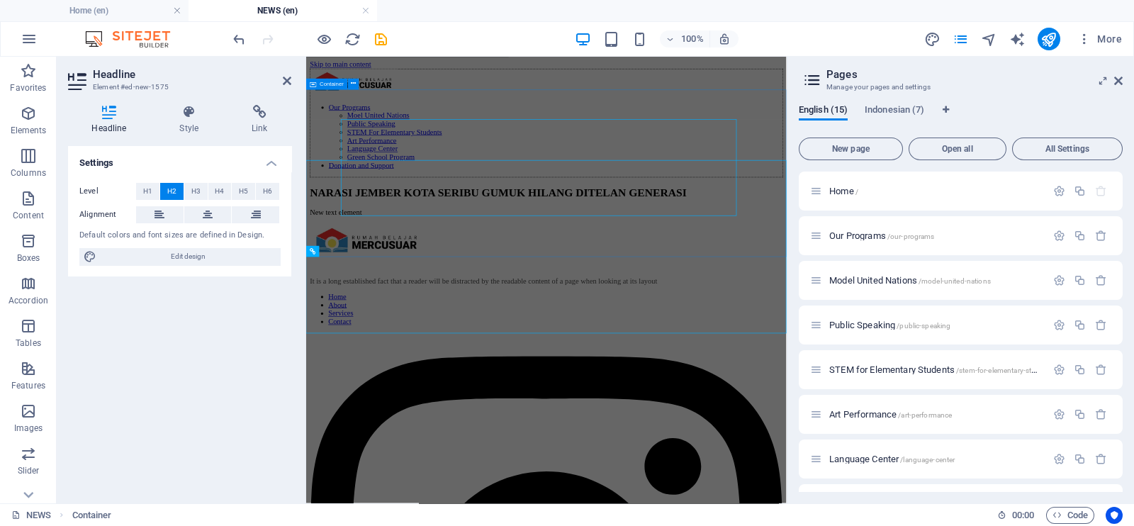
click at [656, 303] on div "NARASI JEMBER KOTA SERIBU GUMUK HILANG DITELAN GENERASI New text element" at bounding box center [676, 279] width 728 height 46
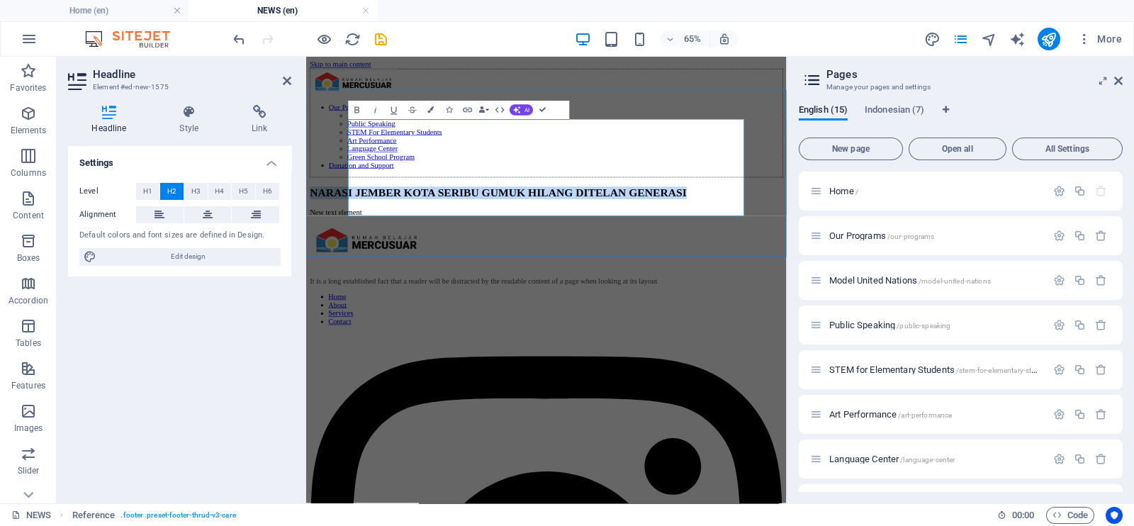
click at [674, 271] on h2 "NARASI JEMBER KOTA SERIBU GUMUK HILANG DITELAN GENERASI" at bounding box center [676, 265] width 728 height 19
click at [612, 303] on div "NARASI JEMBER KOTA SERIBU GUMUK HILANG DITELAN GENERASI New text element" at bounding box center [676, 279] width 728 height 46
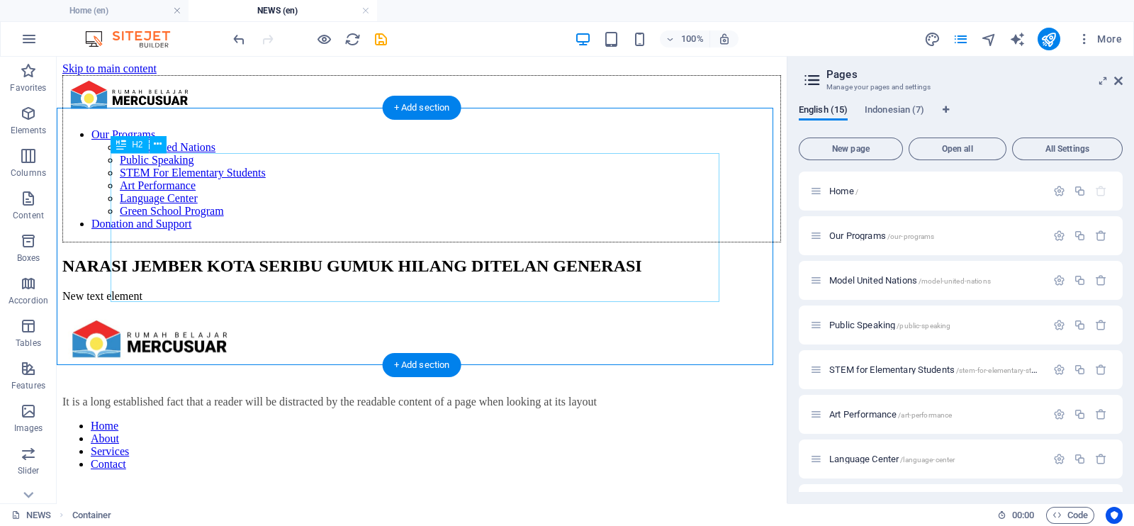
click at [424, 256] on div "NARASI JEMBER KOTA SERIBU GUMUK HILANG DITELAN GENERASI" at bounding box center [421, 265] width 718 height 19
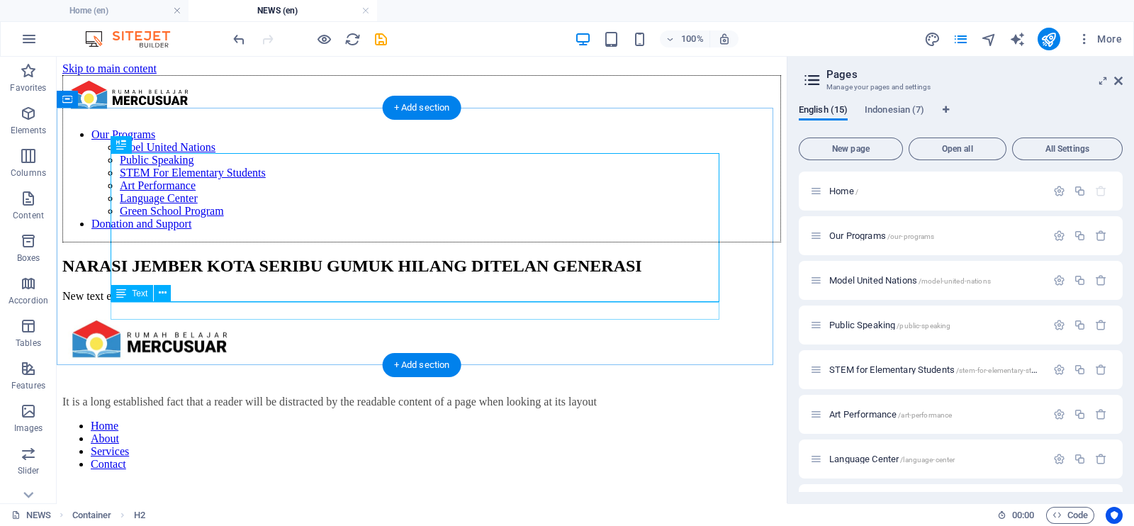
click at [194, 303] on div "New text element" at bounding box center [421, 296] width 718 height 13
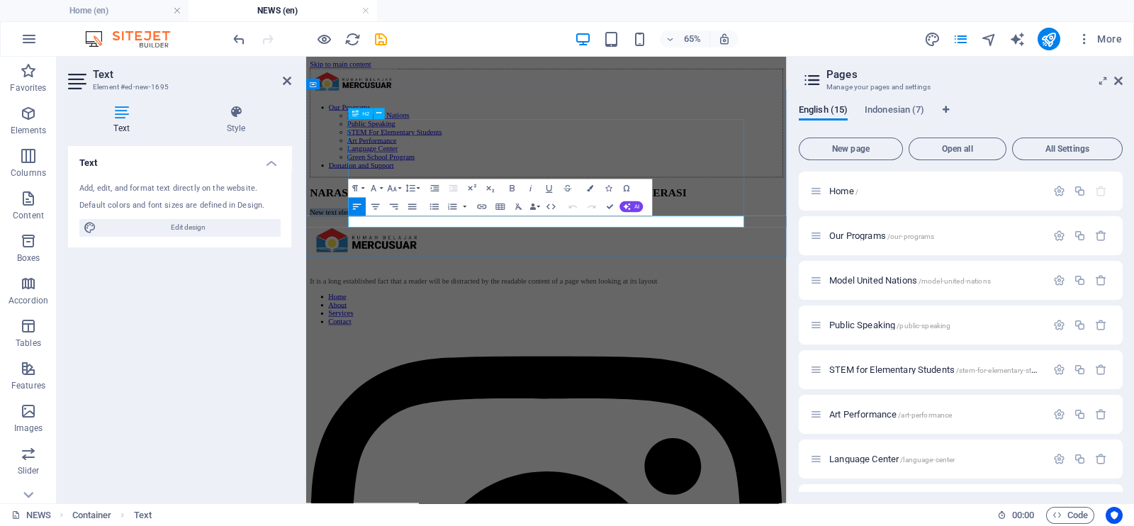
click at [891, 266] on div "NARASI JEMBER KOTA SERIBU GUMUK HILANG DITELAN GENERASI" at bounding box center [676, 265] width 728 height 19
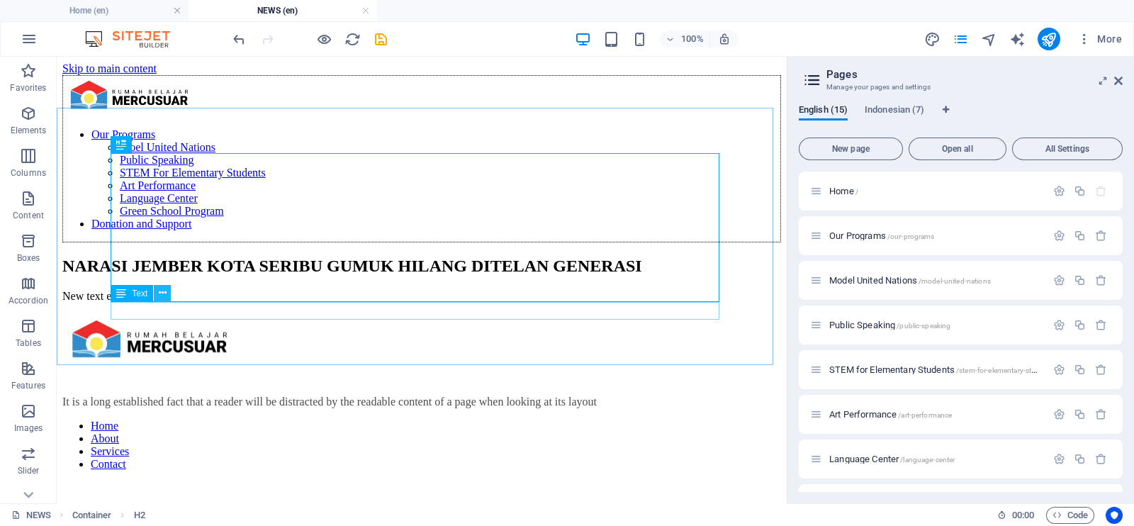
click at [159, 296] on icon at bounding box center [163, 293] width 8 height 15
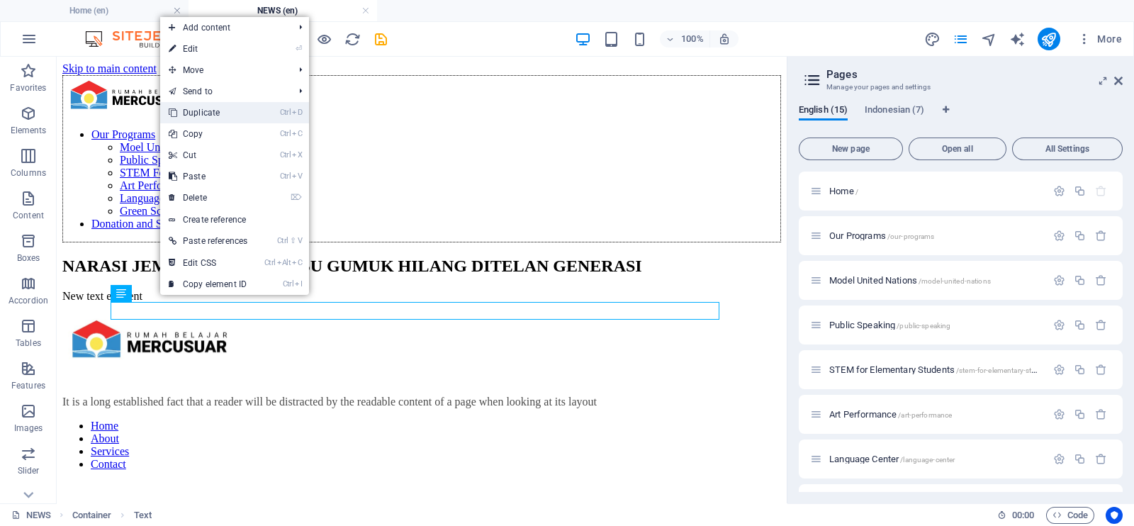
click at [196, 103] on link "Ctrl D Duplicate" at bounding box center [208, 112] width 96 height 21
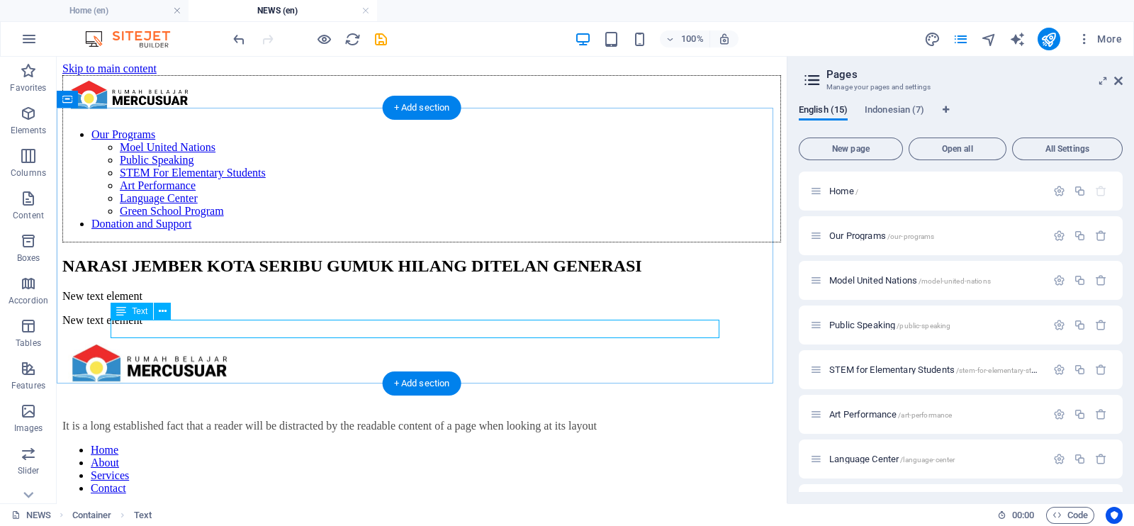
click at [217, 321] on div "New text element" at bounding box center [421, 320] width 718 height 13
click at [210, 327] on div "New text element" at bounding box center [421, 320] width 718 height 13
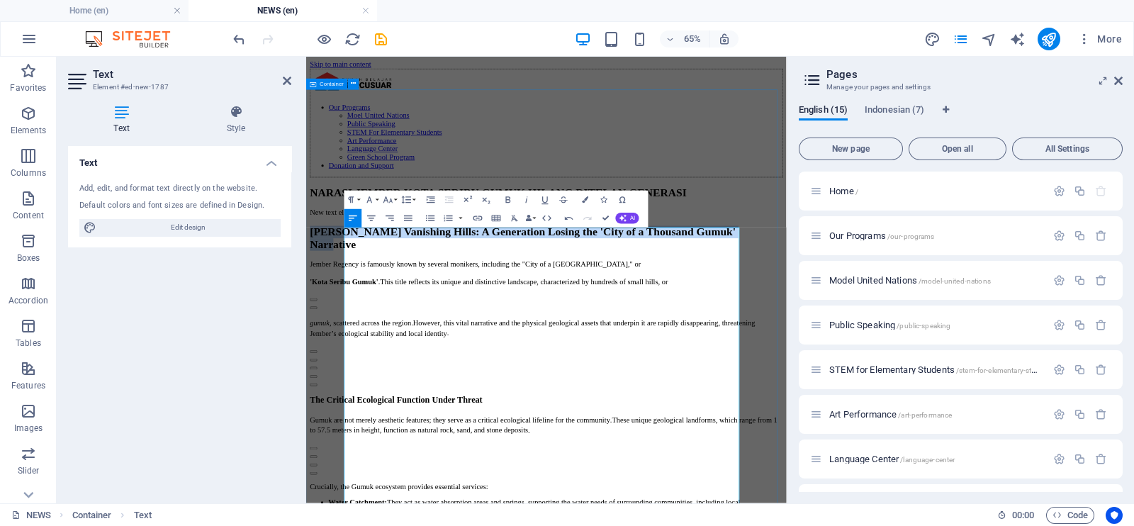
drag, startPoint x: 905, startPoint y: 461, endPoint x: 339, endPoint y: 337, distance: 579.6
copy strong "[PERSON_NAME]'s Vanishing Hills: A Generation Losing the 'City of a Thousand Gu…"
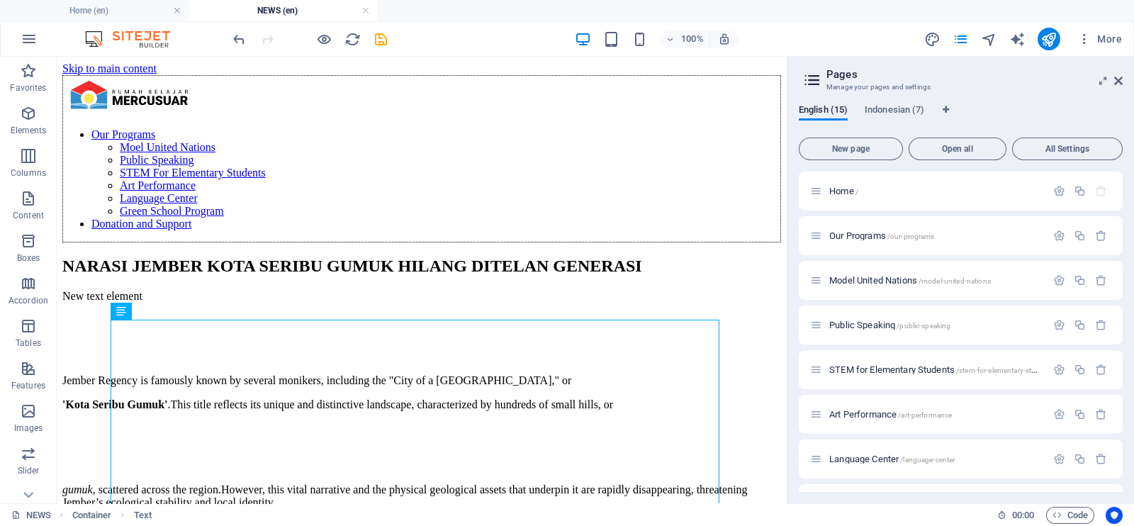
click at [1112, 80] on h2 "Pages" at bounding box center [974, 74] width 296 height 13
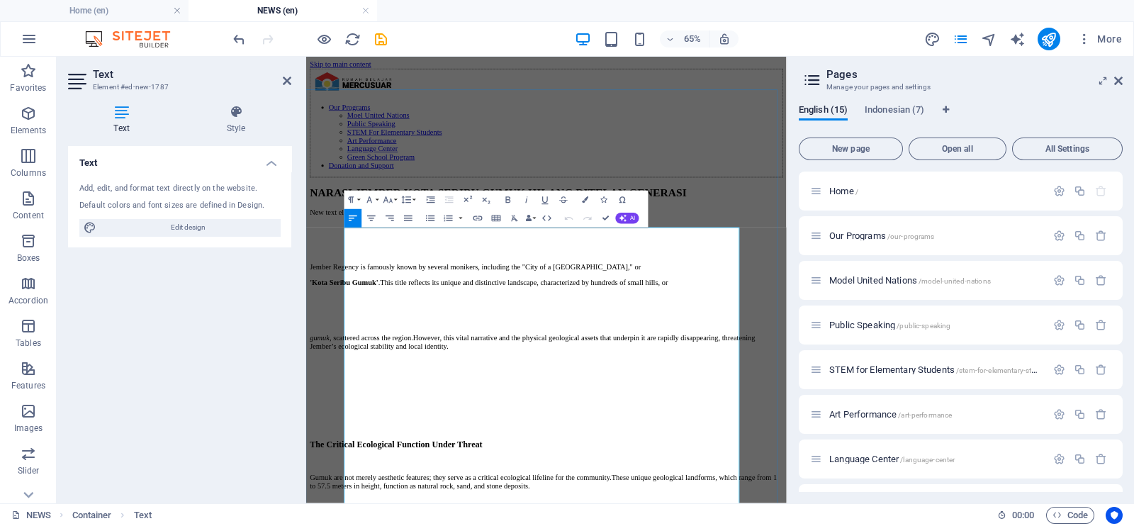
click at [441, 336] on h2 at bounding box center [676, 326] width 728 height 19
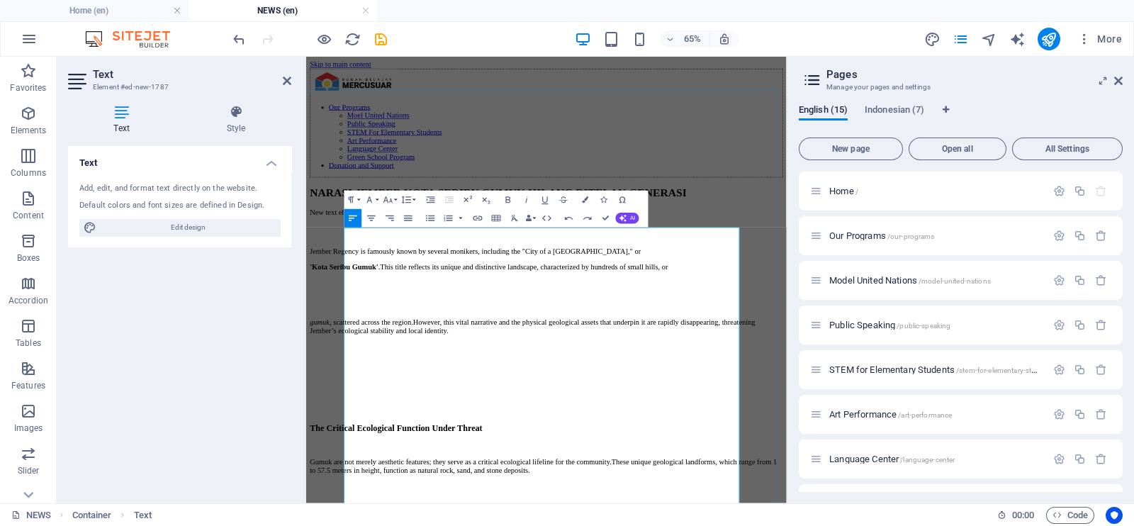
click at [427, 424] on div at bounding box center [676, 417] width 728 height 13
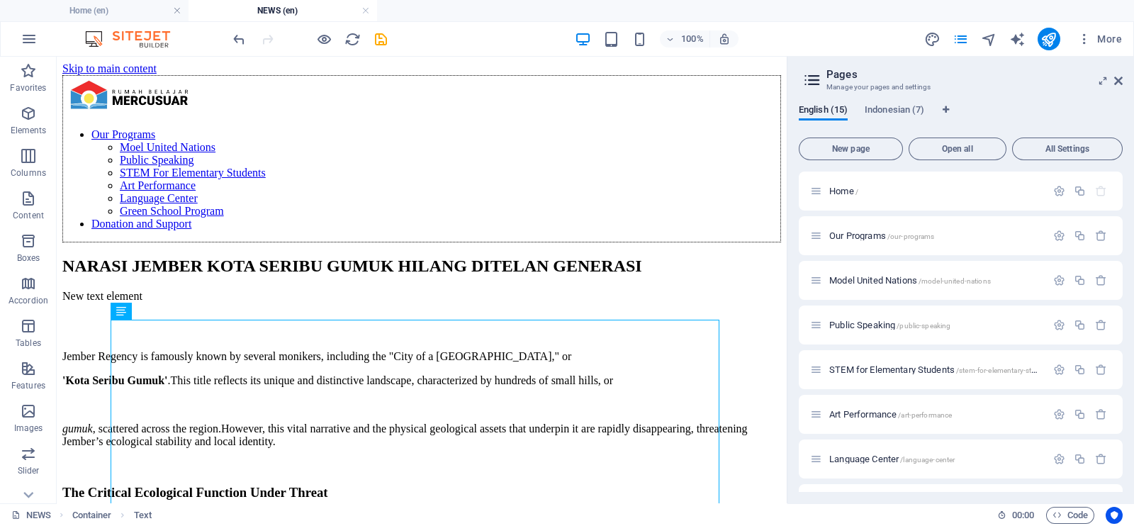
drag, startPoint x: 779, startPoint y: 303, endPoint x: 823, endPoint y: 81, distance: 226.8
click at [1080, 36] on icon "button" at bounding box center [1084, 39] width 14 height 14
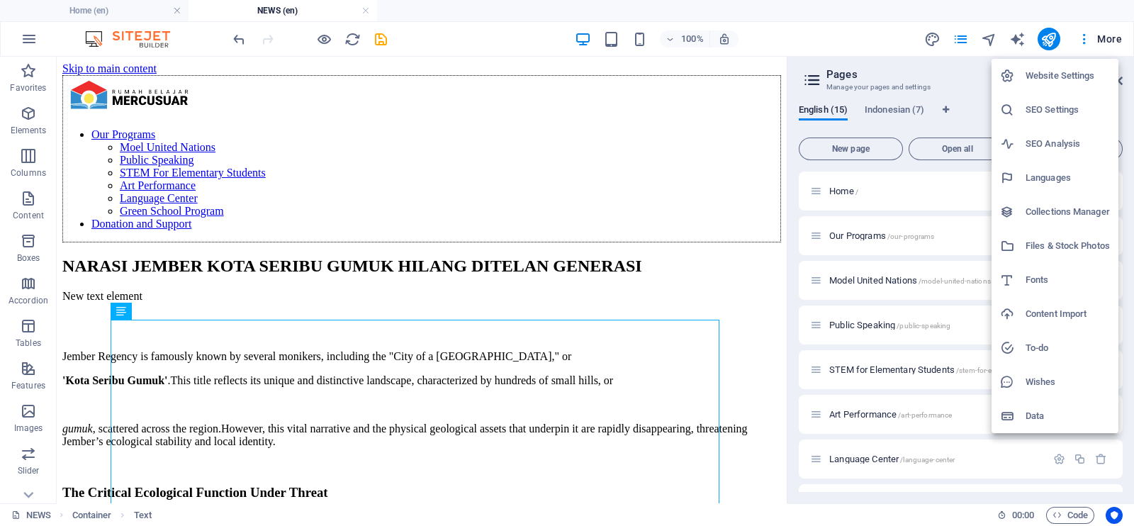
click at [504, 182] on div at bounding box center [567, 263] width 1134 height 526
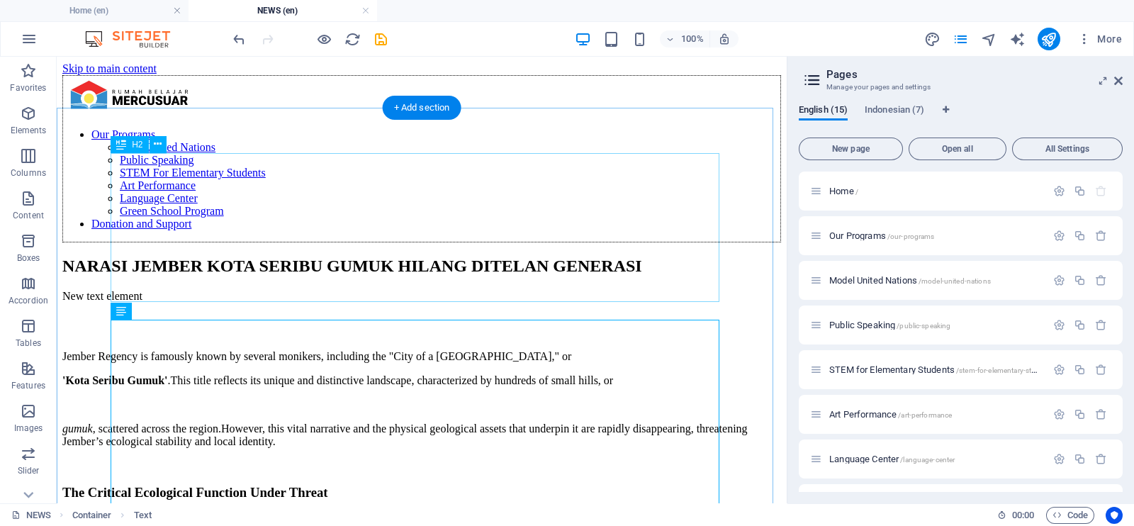
click at [504, 256] on div "NARASI JEMBER KOTA SERIBU GUMUK HILANG DITELAN GENERASI" at bounding box center [421, 265] width 718 height 19
drag, startPoint x: 560, startPoint y: 239, endPoint x: 504, endPoint y: 182, distance: 80.2
click at [504, 256] on div "NARASI JEMBER KOTA SERIBU GUMUK HILANG DITELAN GENERASI" at bounding box center [421, 265] width 718 height 19
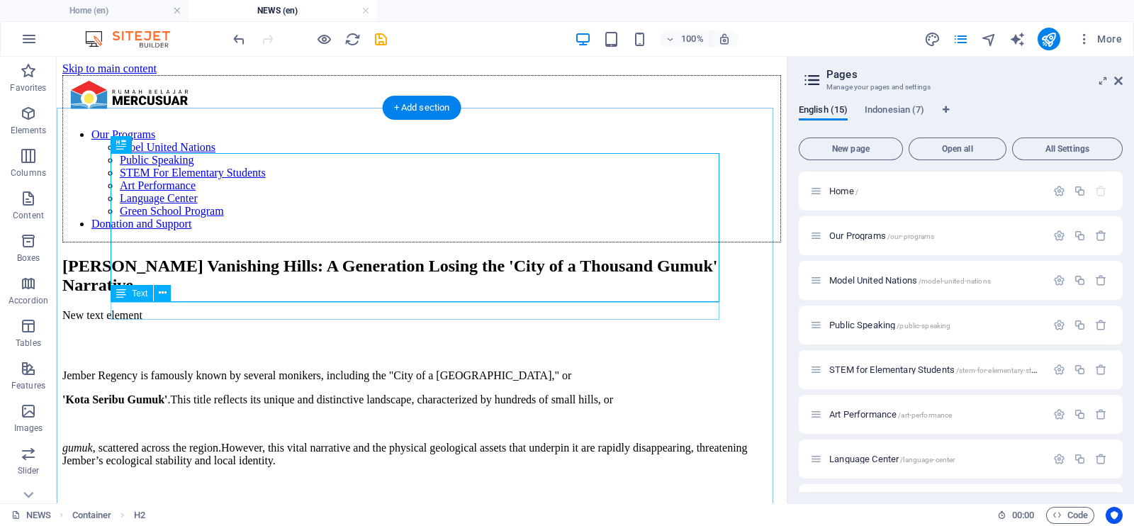
click at [204, 310] on div "New text element" at bounding box center [421, 315] width 718 height 13
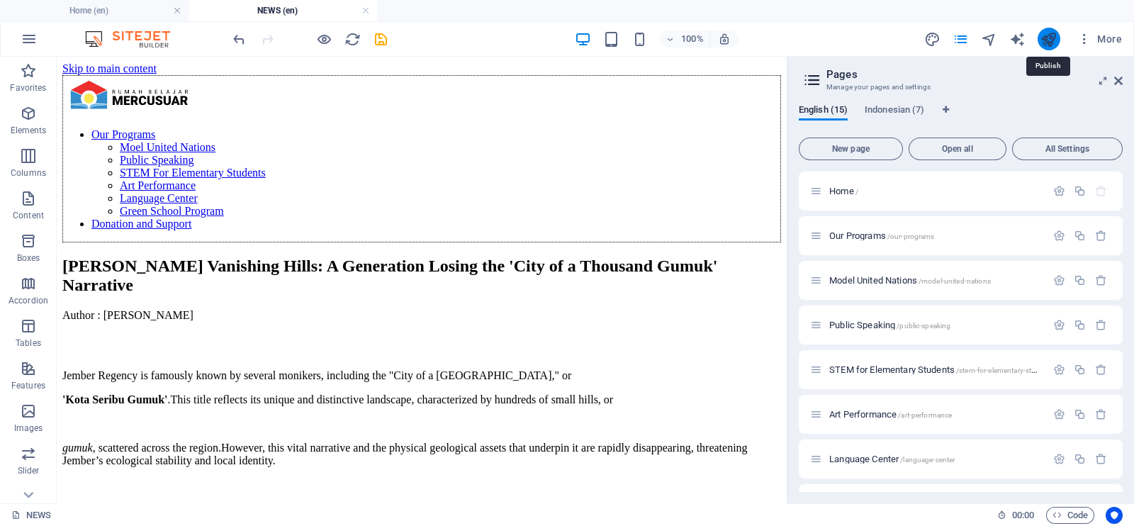
click at [1054, 38] on icon "publish" at bounding box center [1048, 39] width 16 height 16
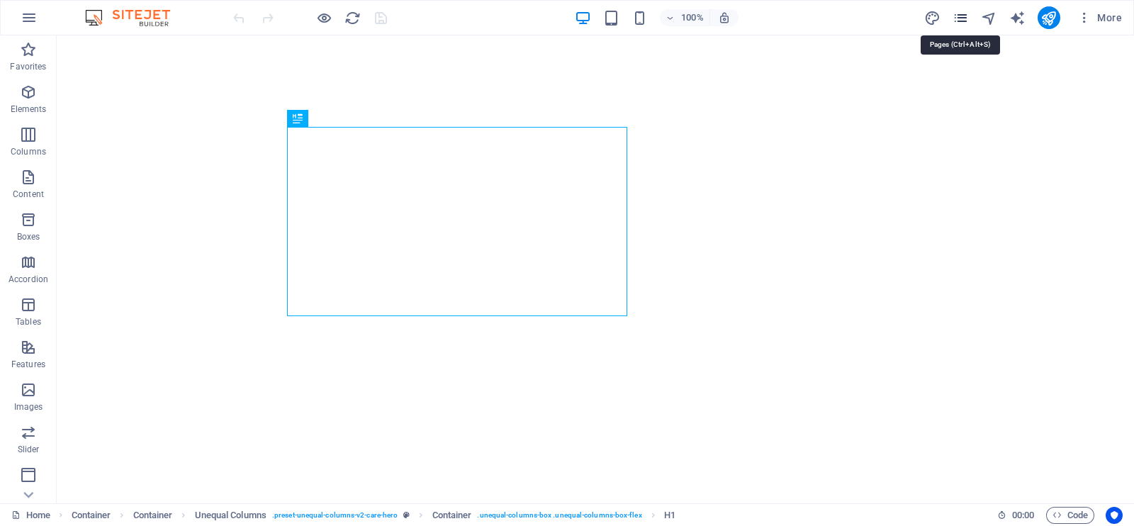
click at [962, 14] on icon "pages" at bounding box center [960, 18] width 16 height 16
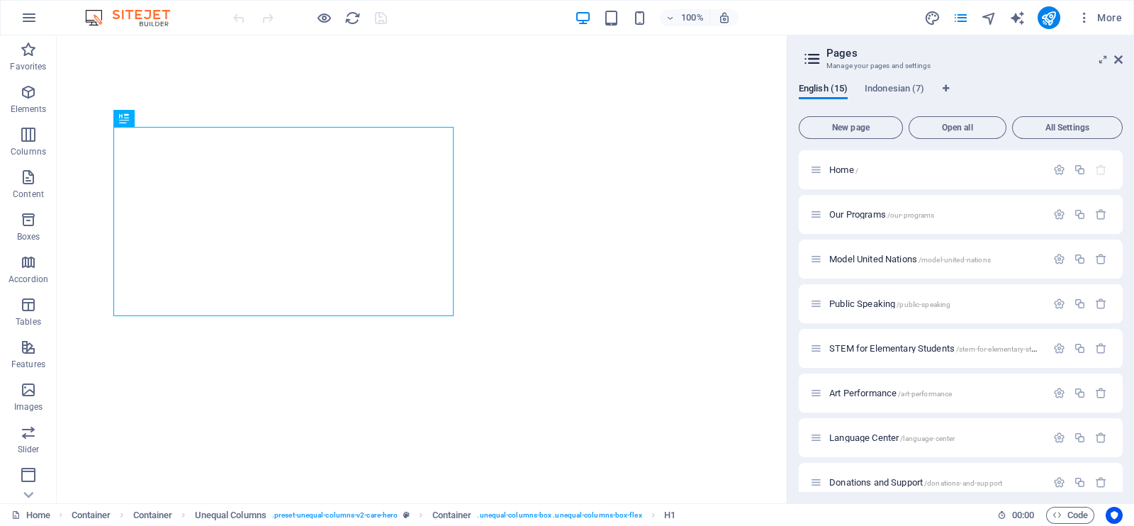
drag, startPoint x: 1123, startPoint y: 207, endPoint x: 1133, endPoint y: 293, distance: 86.3
click at [1133, 293] on div "English (15) Indonesian (7) New page Open all All Settings Home / Our Programs …" at bounding box center [960, 287] width 346 height 431
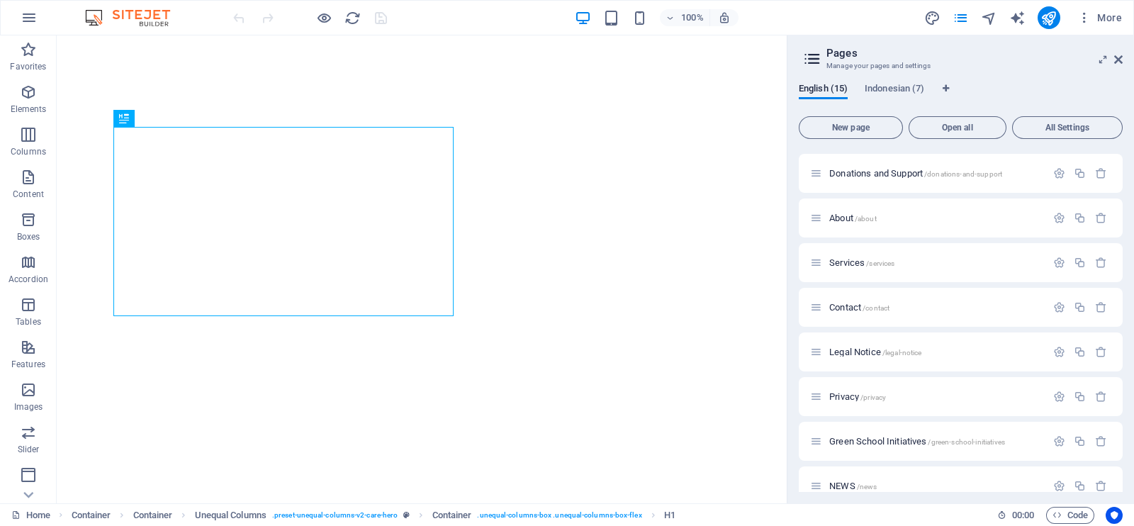
scroll to position [327, 0]
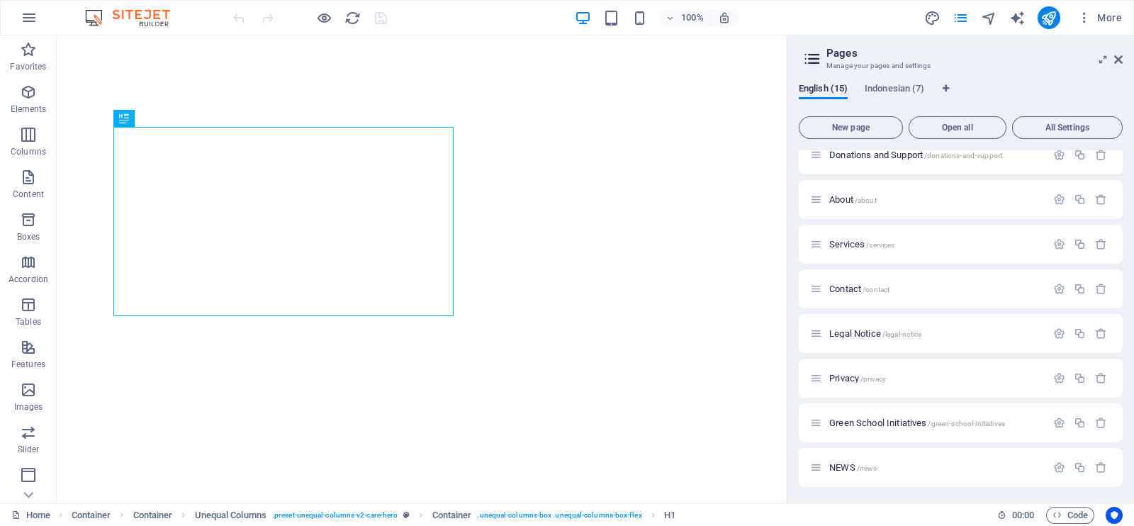
drag, startPoint x: 1124, startPoint y: 351, endPoint x: 1120, endPoint y: 254, distance: 97.1
click at [1120, 254] on div "English (15) Indonesian (7) New page Open all All Settings Home / Our Programs …" at bounding box center [960, 287] width 346 height 431
click at [808, 482] on icon at bounding box center [808, 480] width 7 height 9
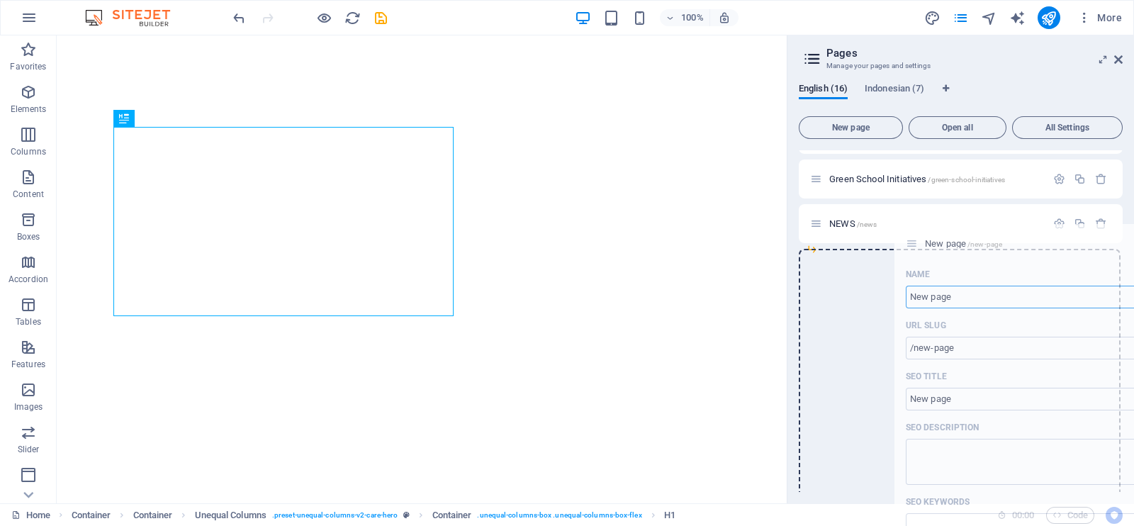
drag, startPoint x: 815, startPoint y: 271, endPoint x: 914, endPoint y: 244, distance: 103.0
click at [914, 244] on div "Home / Our Programs /our-programs Model United Nations /model-united-nations Pu…" at bounding box center [960, 180] width 324 height 1202
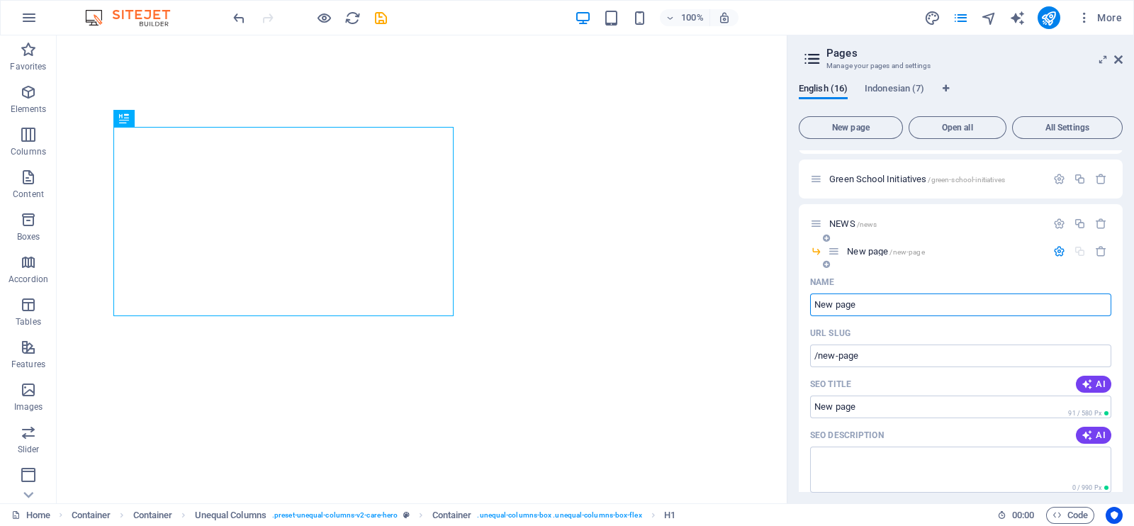
click at [871, 313] on input "New page" at bounding box center [960, 304] width 301 height 23
type input "N"
type input "/n"
type input "E"
type input "NEWS"
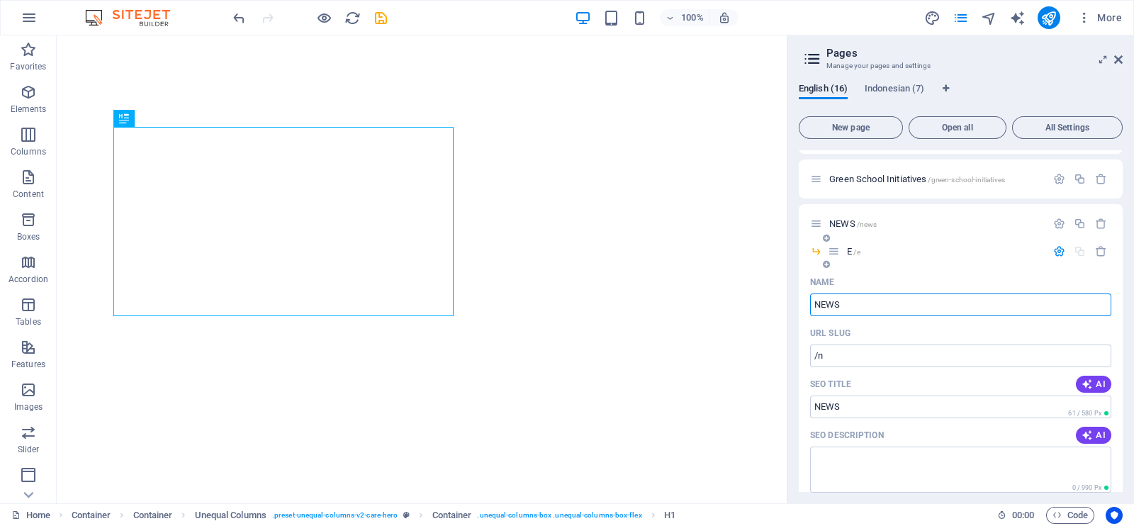
type input "/e"
type input "NEWS1"
type input "/news1"
type input "NEWS1"
click at [815, 231] on div "NEWS /news" at bounding box center [960, 223] width 324 height 39
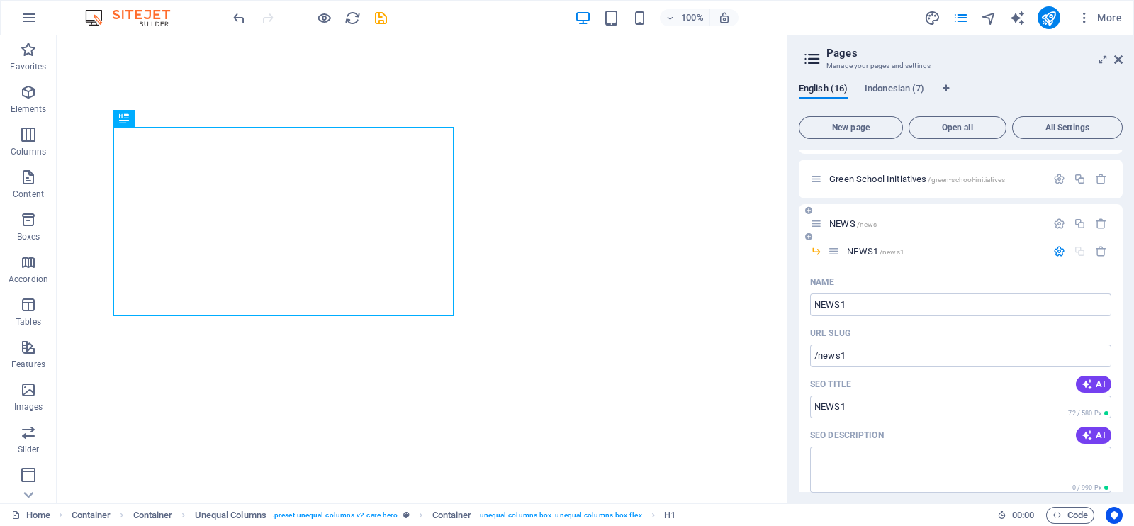
click at [815, 228] on icon at bounding box center [816, 223] width 12 height 12
click at [862, 248] on span "NEWS1 /news1" at bounding box center [875, 251] width 57 height 11
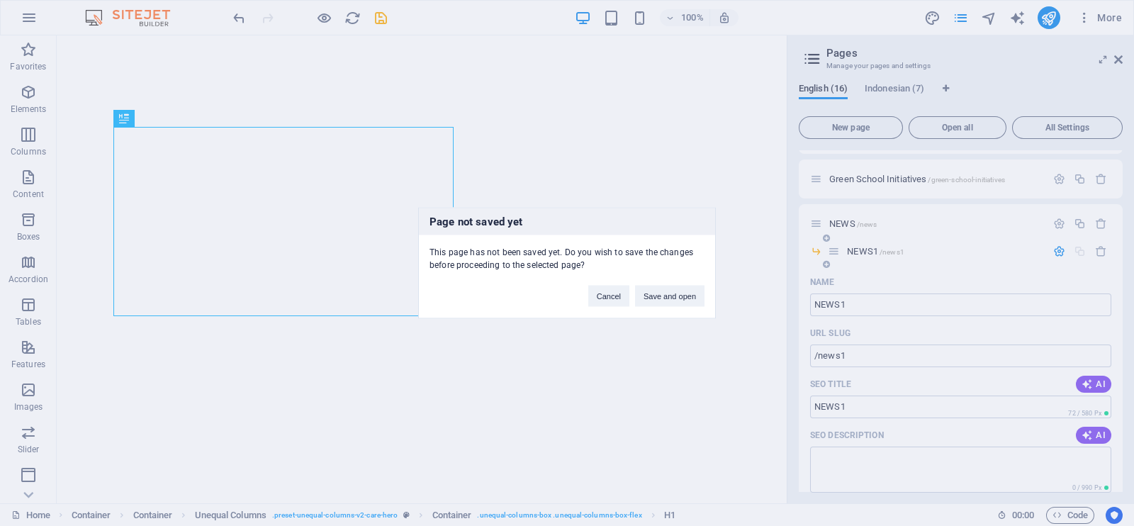
click at [862, 248] on div "Page not saved yet This page has not been saved yet. Do you wish to save the ch…" at bounding box center [567, 263] width 1134 height 526
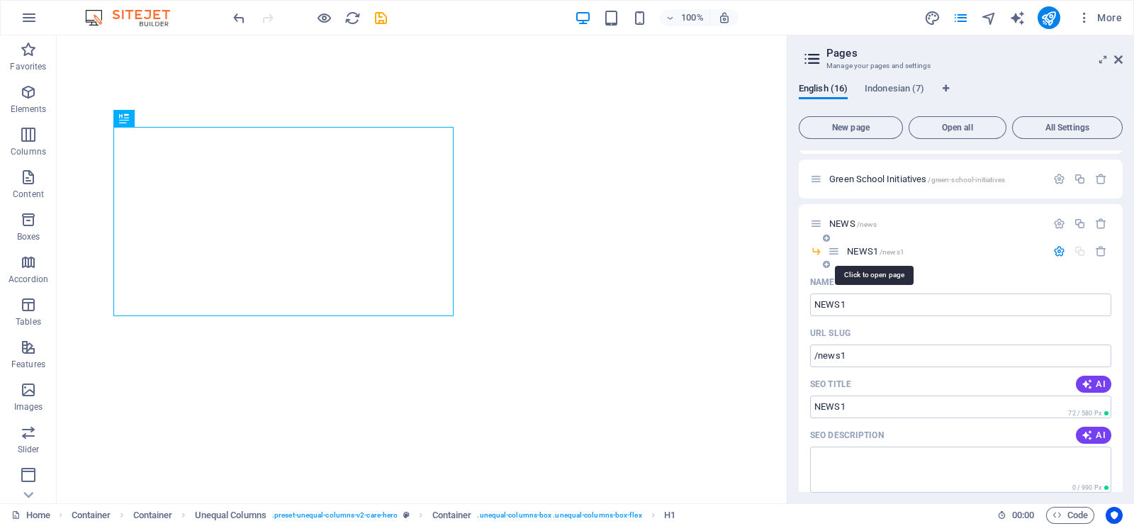
click at [862, 248] on span "NEWS1 /news1" at bounding box center [875, 251] width 57 height 11
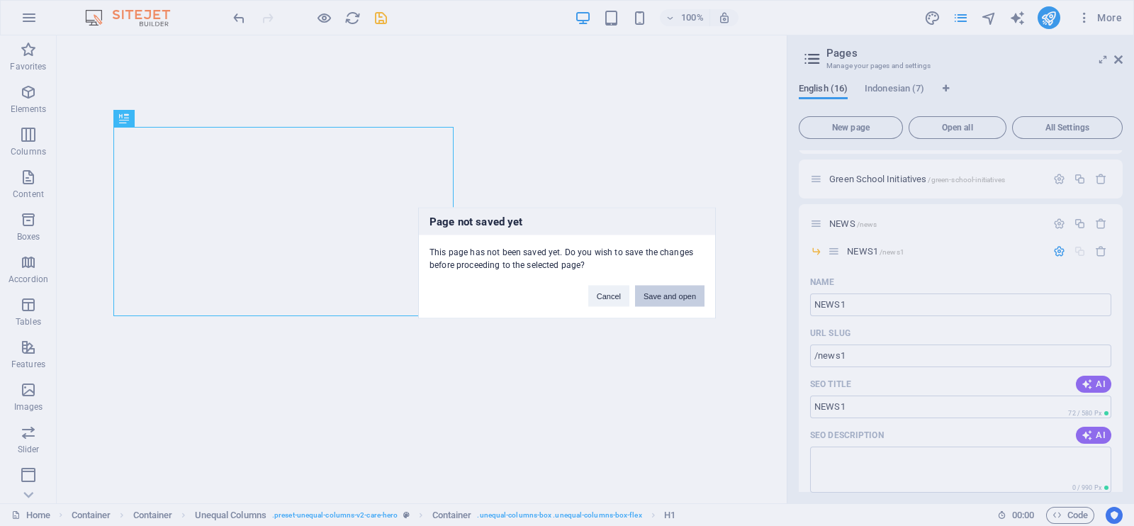
click at [658, 295] on button "Save and open" at bounding box center [669, 296] width 69 height 21
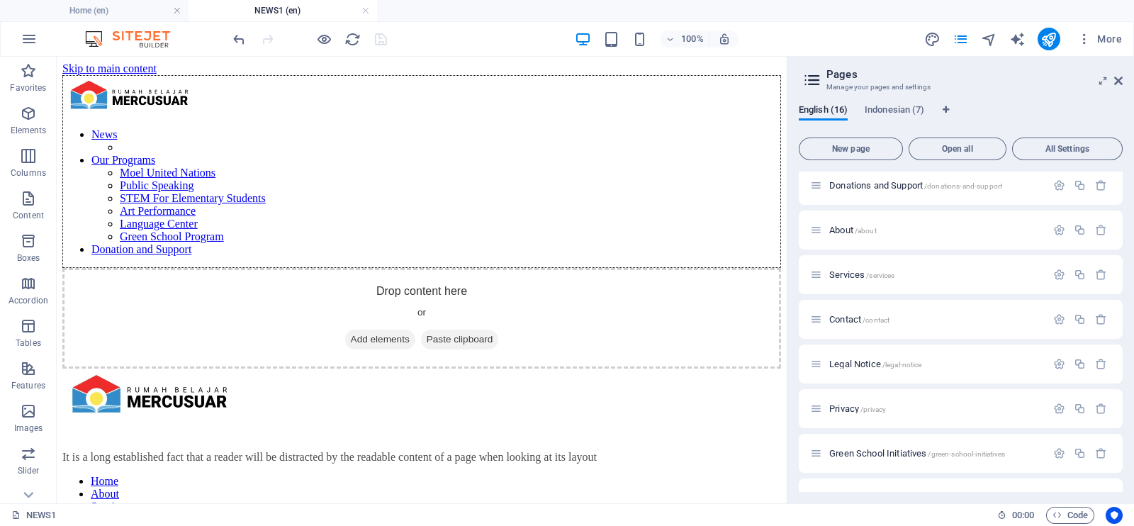
scroll to position [0, 0]
drag, startPoint x: 1123, startPoint y: 342, endPoint x: 1123, endPoint y: 413, distance: 70.8
click at [1123, 413] on div "English (16) Indonesian (7) New page Open all All Settings Home / Our Programs …" at bounding box center [960, 298] width 346 height 409
drag, startPoint x: 1123, startPoint y: 413, endPoint x: 1123, endPoint y: 442, distance: 29.0
click at [1123, 442] on div "English (16) Indonesian (7) New page Open all All Settings Home / Our Programs …" at bounding box center [960, 298] width 346 height 409
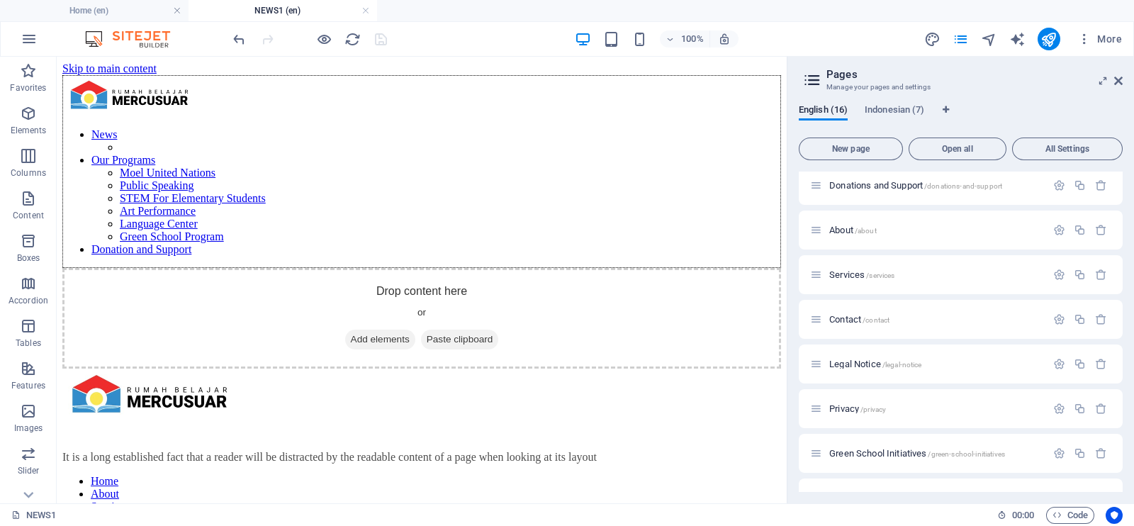
drag, startPoint x: 1123, startPoint y: 442, endPoint x: 1124, endPoint y: 461, distance: 19.1
click at [1124, 461] on div "English (16) Indonesian (7) New page Open all All Settings Home / Our Programs …" at bounding box center [960, 298] width 346 height 409
click at [1123, 458] on div "English (16) Indonesian (7) New page Open all All Settings Home / Our Programs …" at bounding box center [960, 298] width 346 height 409
click at [1123, 465] on div "English (16) Indonesian (7) New page Open all All Settings Home / Our Programs …" at bounding box center [960, 298] width 346 height 409
drag, startPoint x: 1123, startPoint y: 444, endPoint x: 1119, endPoint y: 477, distance: 32.9
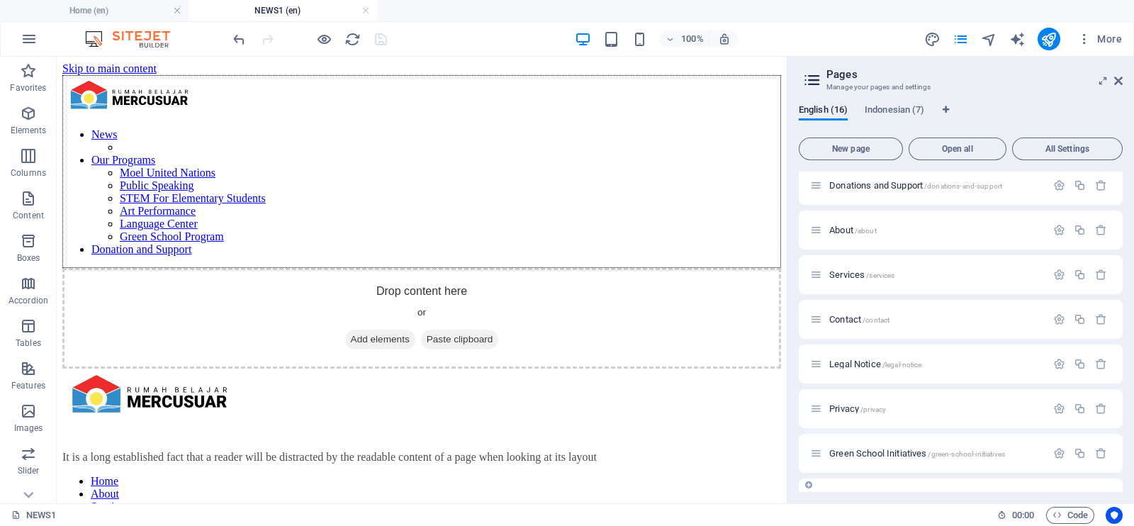
click at [1119, 477] on div "English (16) Indonesian (7) New page Open all All Settings Home / Our Programs …" at bounding box center [960, 298] width 346 height 409
drag, startPoint x: 1122, startPoint y: 427, endPoint x: 1123, endPoint y: 458, distance: 30.5
click at [1123, 458] on div "English (16) Indonesian (7) New page Open all All Settings Home / Our Programs …" at bounding box center [960, 298] width 346 height 409
drag, startPoint x: 1123, startPoint y: 458, endPoint x: 966, endPoint y: 497, distance: 162.2
click at [966, 497] on div "English (16) Indonesian (7) New page Open all All Settings Home / Our Programs …" at bounding box center [960, 298] width 346 height 409
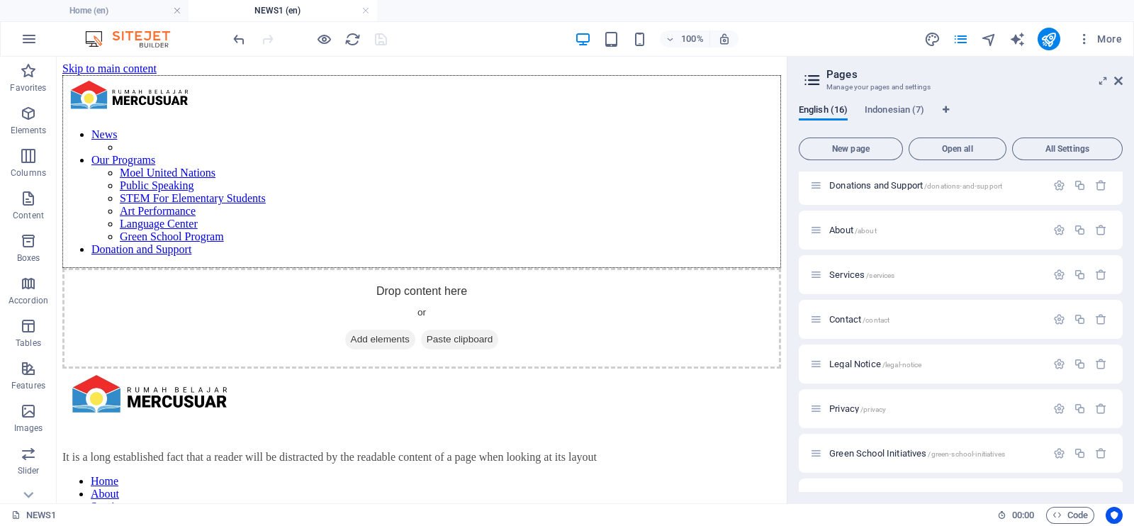
click at [1006, 475] on div "Home / Our Programs /our-programs Model United Nations /model-united-nations Pu…" at bounding box center [960, 198] width 324 height 691
click at [1002, 490] on div "NEWS /news" at bounding box center [928, 498] width 236 height 16
drag, startPoint x: 1122, startPoint y: 438, endPoint x: 1124, endPoint y: 497, distance: 59.5
click at [1124, 497] on div "English (16) Indonesian (7) New page Open all All Settings Home / Our Programs …" at bounding box center [960, 298] width 346 height 409
drag, startPoint x: 1123, startPoint y: 358, endPoint x: 1123, endPoint y: 429, distance: 70.8
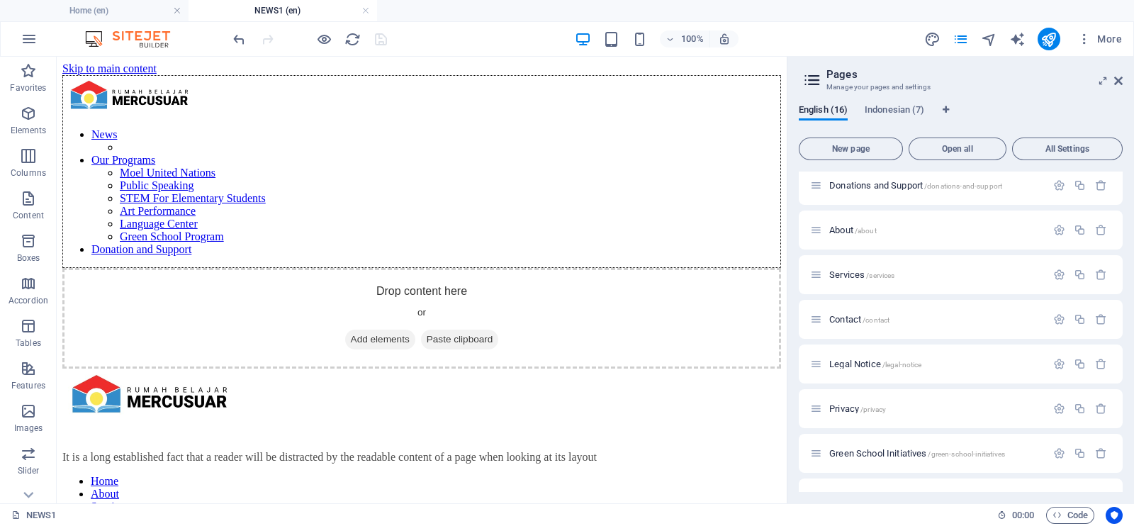
click at [1123, 429] on div "English (16) Indonesian (7) New page Open all All Settings Home / Our Programs …" at bounding box center [960, 298] width 346 height 409
click at [1133, 247] on div "English (16) Indonesian (7) New page Open all All Settings Home / Our Programs …" at bounding box center [960, 298] width 346 height 409
click at [924, 413] on div "Privacy /privacy" at bounding box center [928, 408] width 236 height 16
drag, startPoint x: 1122, startPoint y: 374, endPoint x: 1119, endPoint y: 398, distance: 24.3
click at [1119, 411] on div "English (16) Indonesian (7) New page Open all All Settings Home / Our Programs …" at bounding box center [960, 298] width 346 height 409
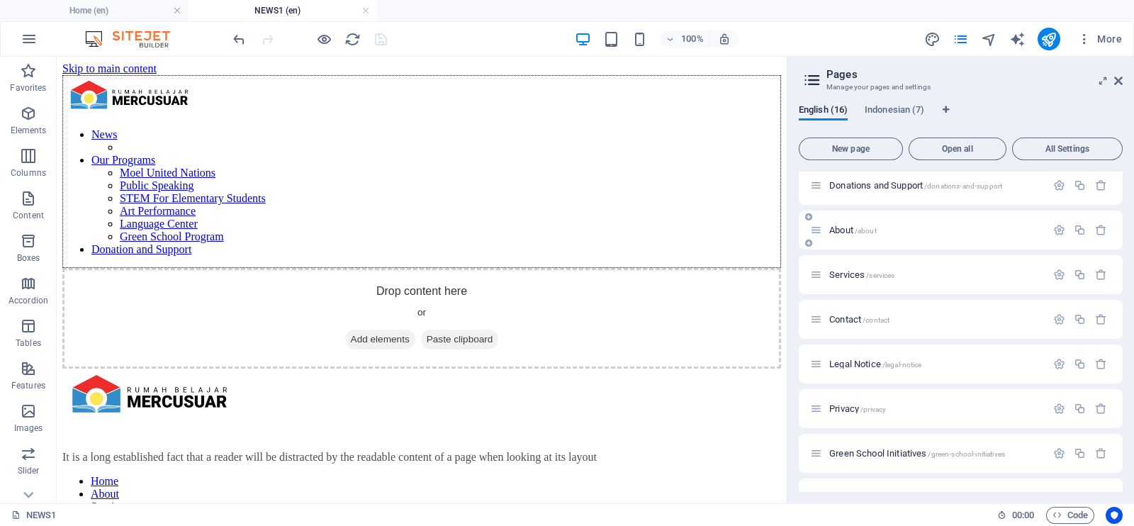
drag, startPoint x: 1119, startPoint y: 390, endPoint x: 1116, endPoint y: 242, distance: 148.1
click at [1116, 239] on div "Home / Our Programs /our-programs Model United Nations /model-united-nations Pu…" at bounding box center [960, 198] width 324 height 691
click at [1126, 261] on div "English (16) Indonesian (7) New page Open all All Settings Home / Our Programs …" at bounding box center [960, 298] width 346 height 409
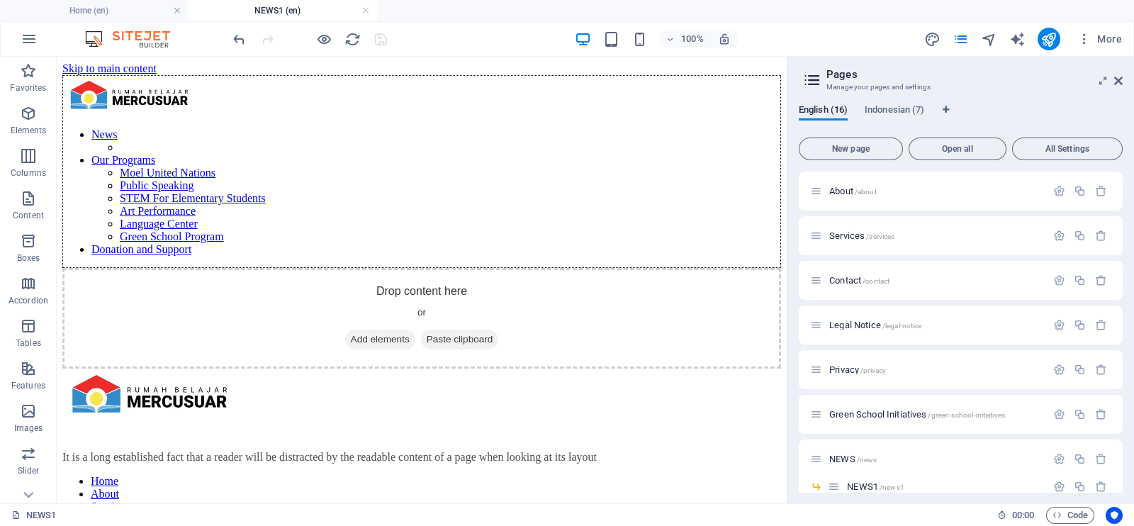
scroll to position [376, 0]
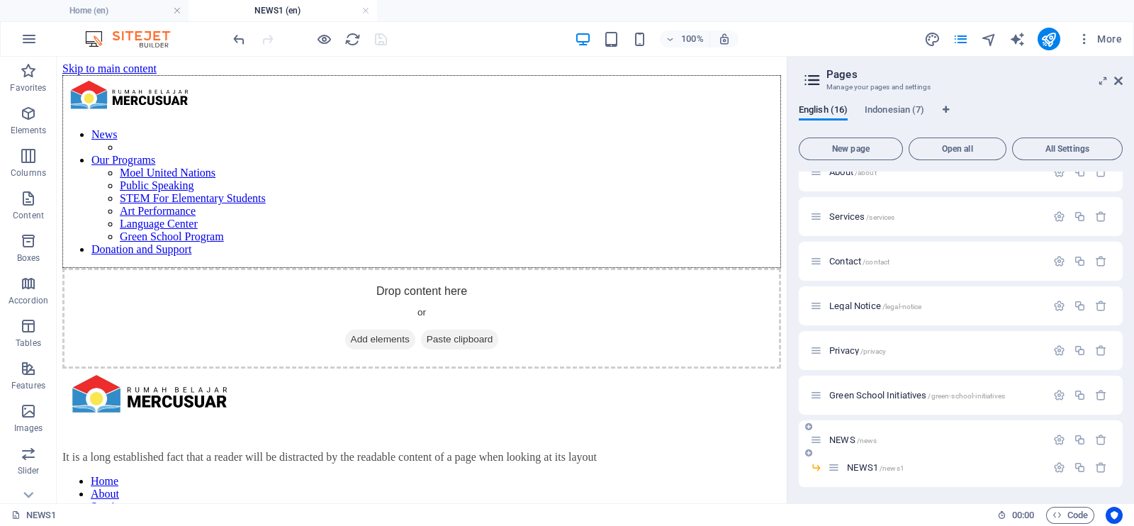
click at [840, 434] on span "NEWS /news" at bounding box center [852, 439] width 47 height 11
click at [840, 414] on div "Green School Initiatives /green-school-initiatives" at bounding box center [960, 394] width 324 height 39
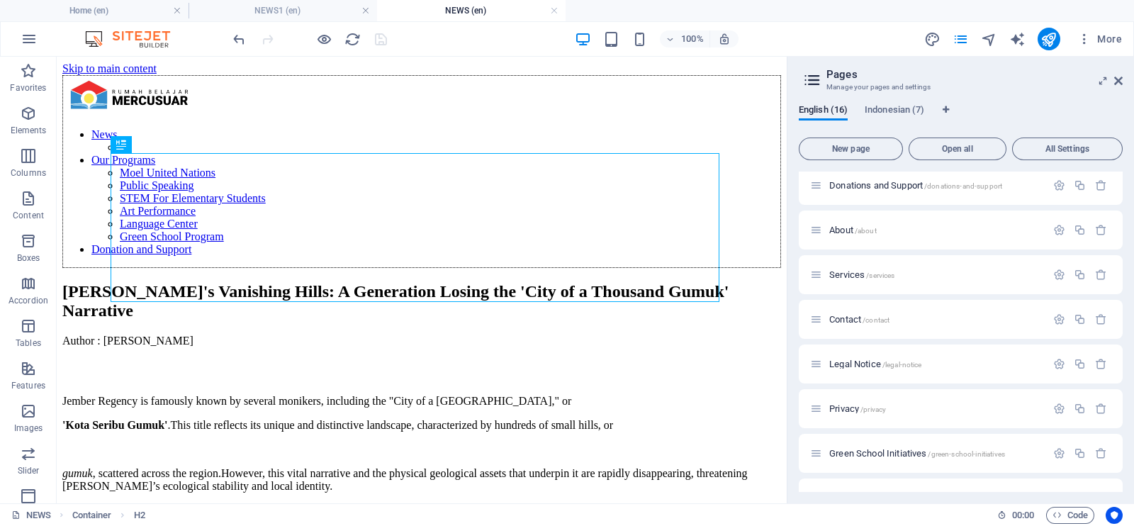
scroll to position [0, 0]
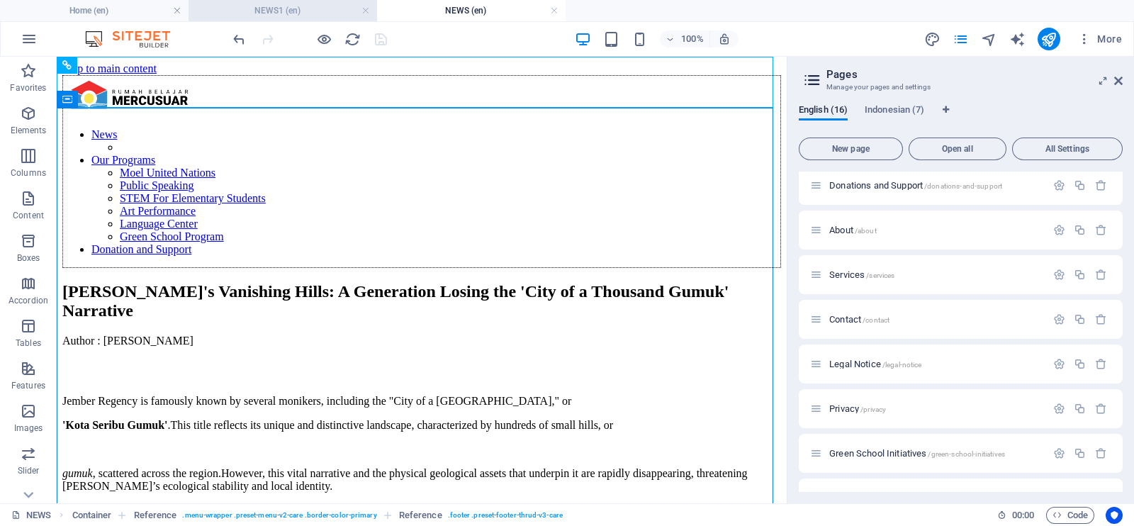
click at [302, 1] on li "NEWS1 (en)" at bounding box center [282, 10] width 188 height 21
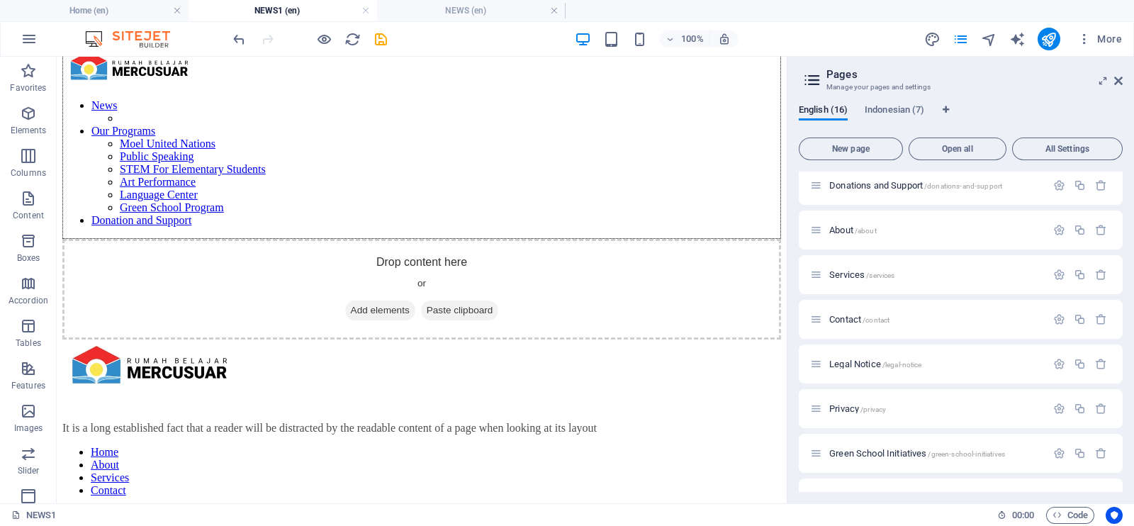
scroll to position [203, 0]
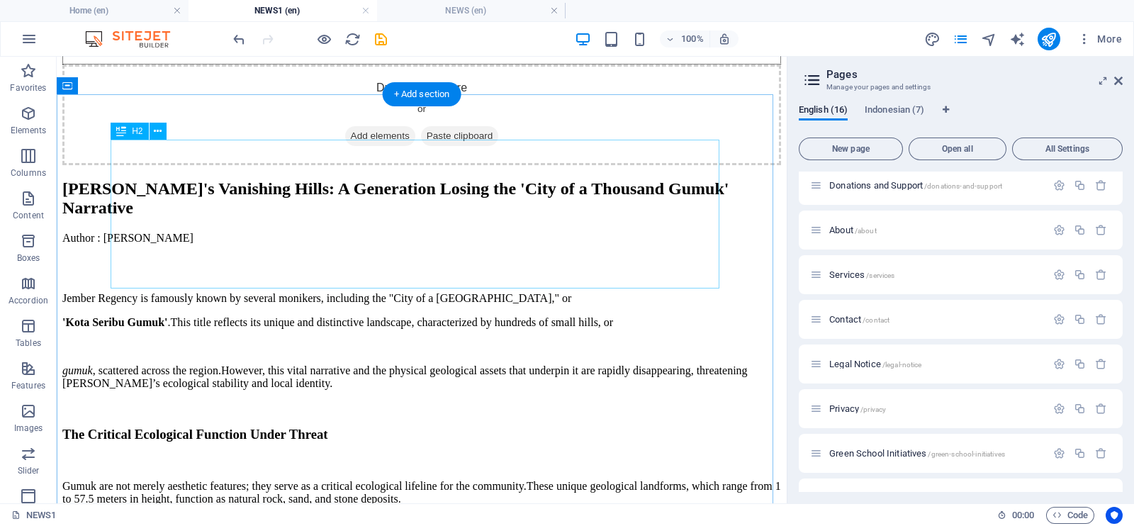
click at [503, 216] on div "[PERSON_NAME]'s Vanishing Hills: A Generation Losing the 'City of a Thousand Gu…" at bounding box center [421, 198] width 718 height 38
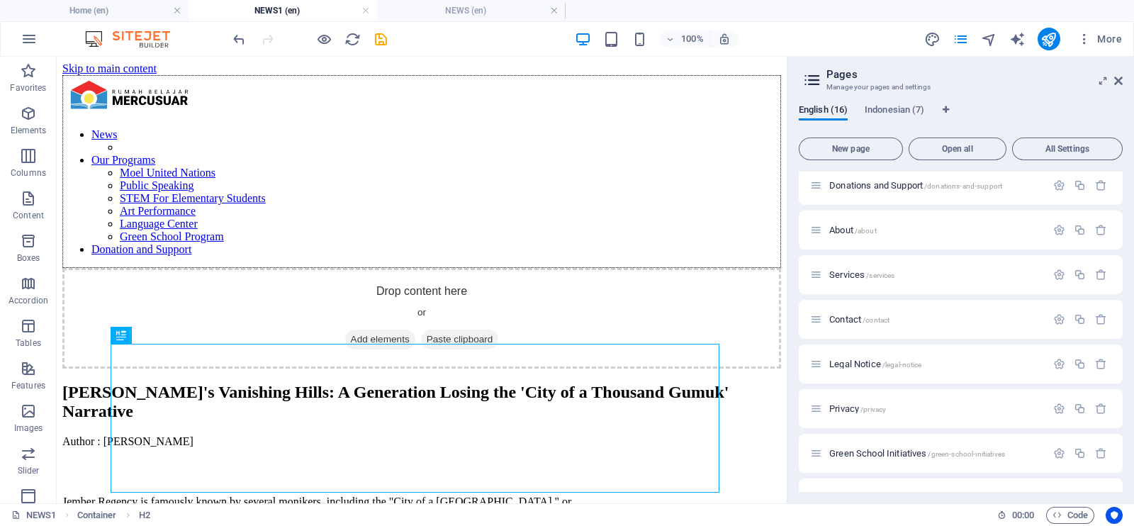
drag, startPoint x: 782, startPoint y: 172, endPoint x: 825, endPoint y: 108, distance: 77.0
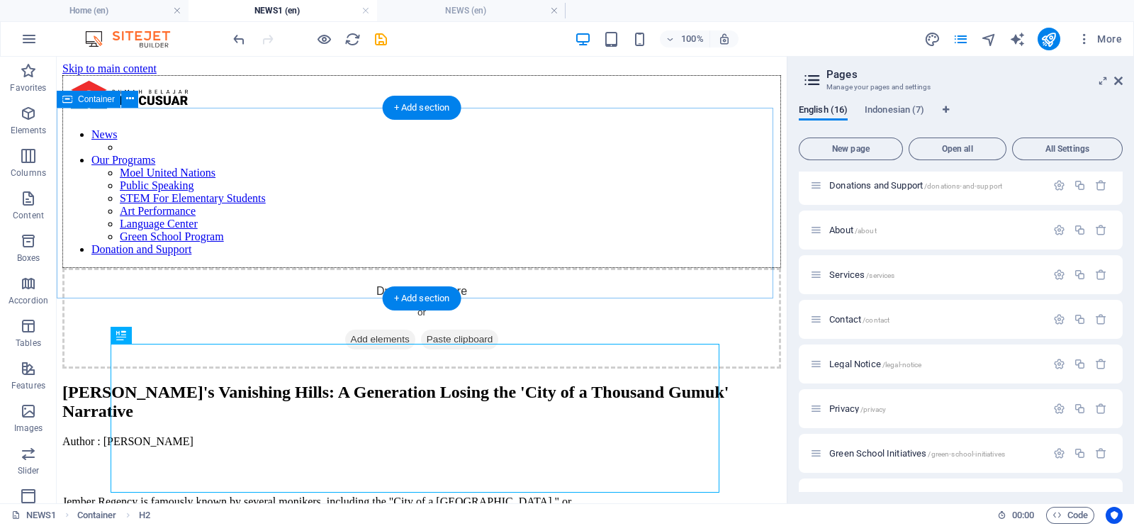
click at [557, 268] on div "Drop content here or Add elements Paste clipboard" at bounding box center [421, 318] width 718 height 101
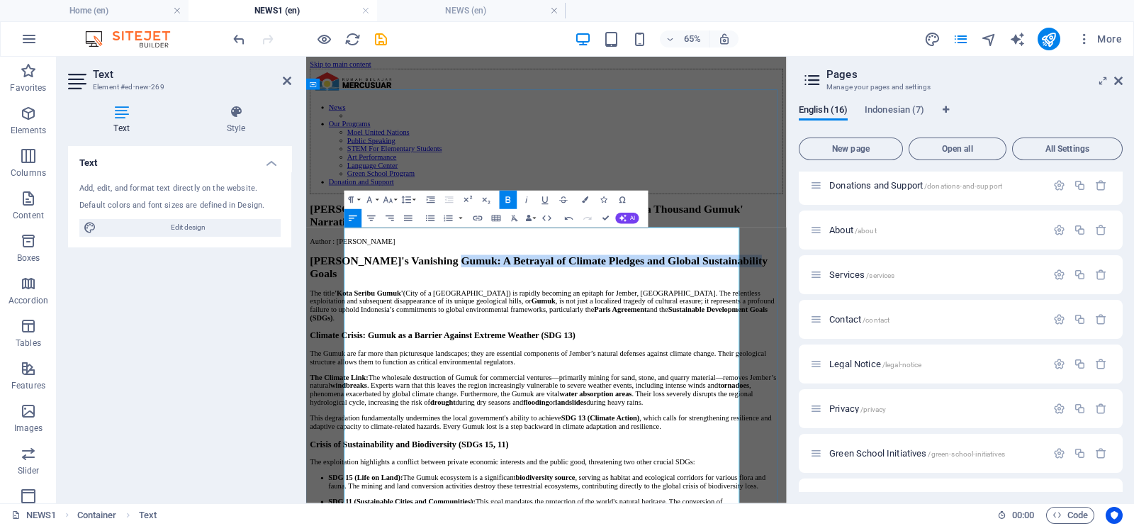
drag, startPoint x: 900, startPoint y: 439, endPoint x: 898, endPoint y: 320, distance: 119.1
click at [898, 361] on h2 "[PERSON_NAME]'s Vanishing Gumuk: A Betrayal of Climate Pledges and Global Susta…" at bounding box center [676, 380] width 728 height 38
copy strong "A Betrayal of Climate Pledges and Global Sustainability Goals"
click at [927, 400] on h2 "[PERSON_NAME]'s Vanishing Gumuk: A Betrayal of Climate Pledges and Global Susta…" at bounding box center [676, 380] width 728 height 38
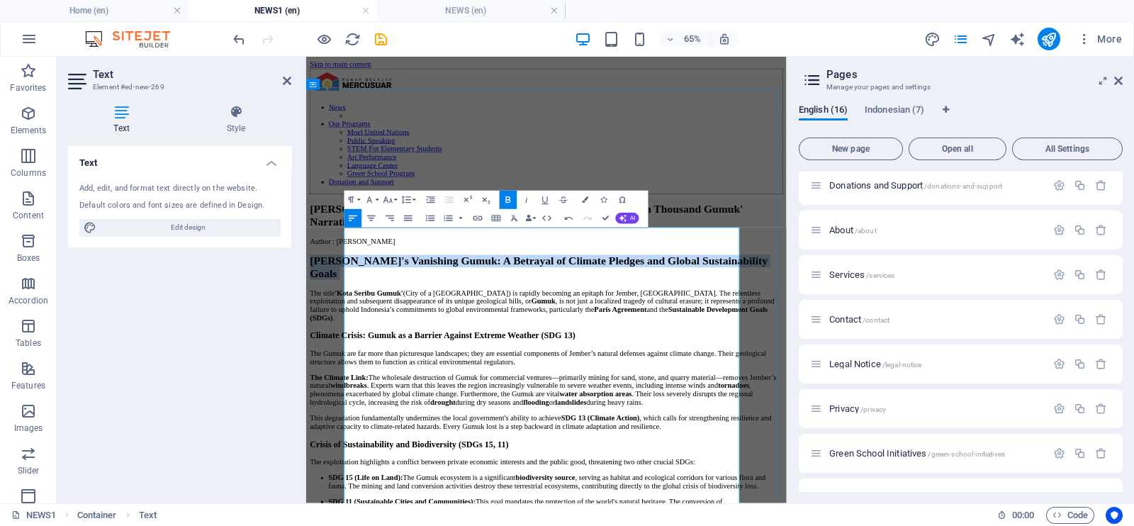
drag, startPoint x: 927, startPoint y: 441, endPoint x: 371, endPoint y: 349, distance: 564.4
click at [371, 361] on h2 "[PERSON_NAME]'s Vanishing Gumuk: A Betrayal of Climate Pledges and Global Susta…" at bounding box center [676, 380] width 728 height 38
copy div "[PERSON_NAME]'s Vanishing Gumuk: A Betrayal of Climate Pledges and Global Susta…"
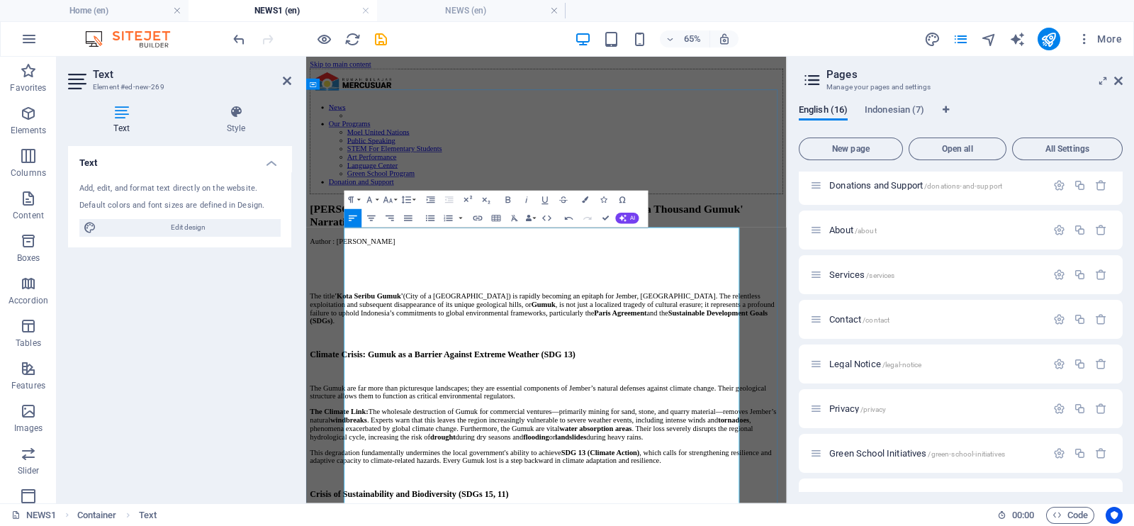
click at [473, 361] on h2 at bounding box center [676, 370] width 728 height 19
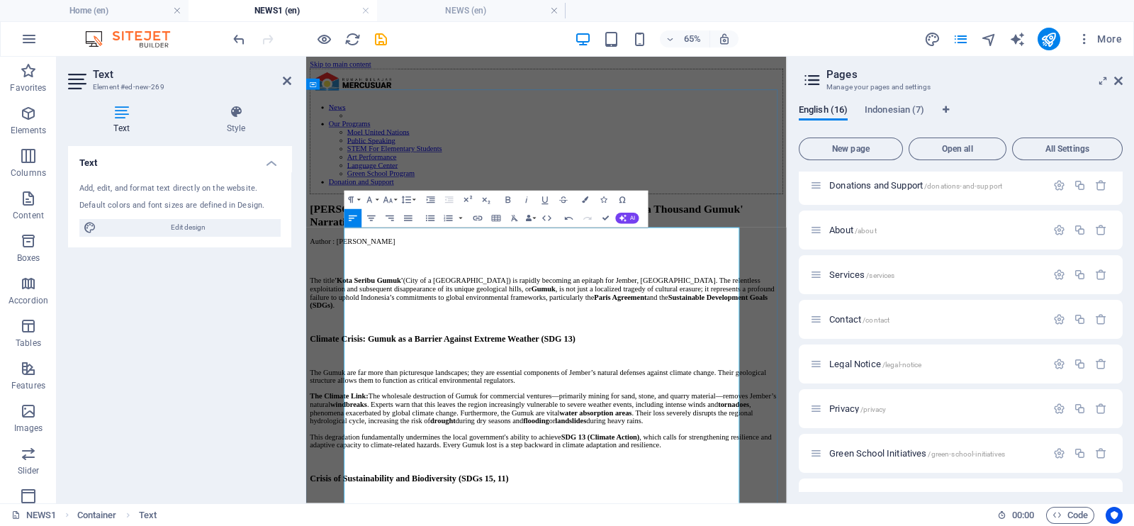
click at [509, 361] on h2 at bounding box center [676, 370] width 728 height 19
click at [663, 282] on div "[PERSON_NAME]'s Vanishing Hills: A Generation Losing the 'City of a Thousand Gu…" at bounding box center [676, 301] width 728 height 38
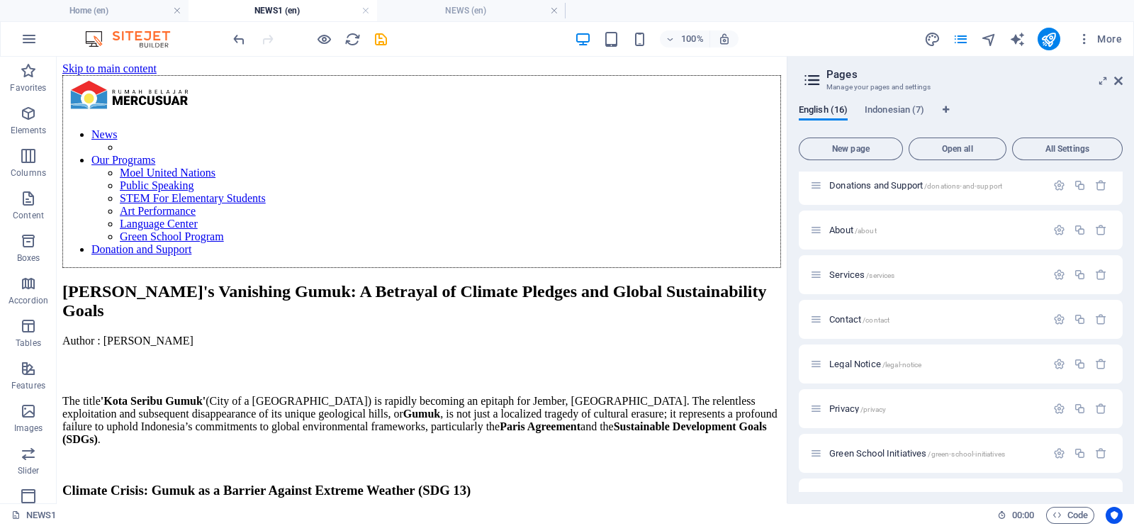
drag, startPoint x: 782, startPoint y: 272, endPoint x: 861, endPoint y: 174, distance: 125.5
